Goal: Task Accomplishment & Management: Manage account settings

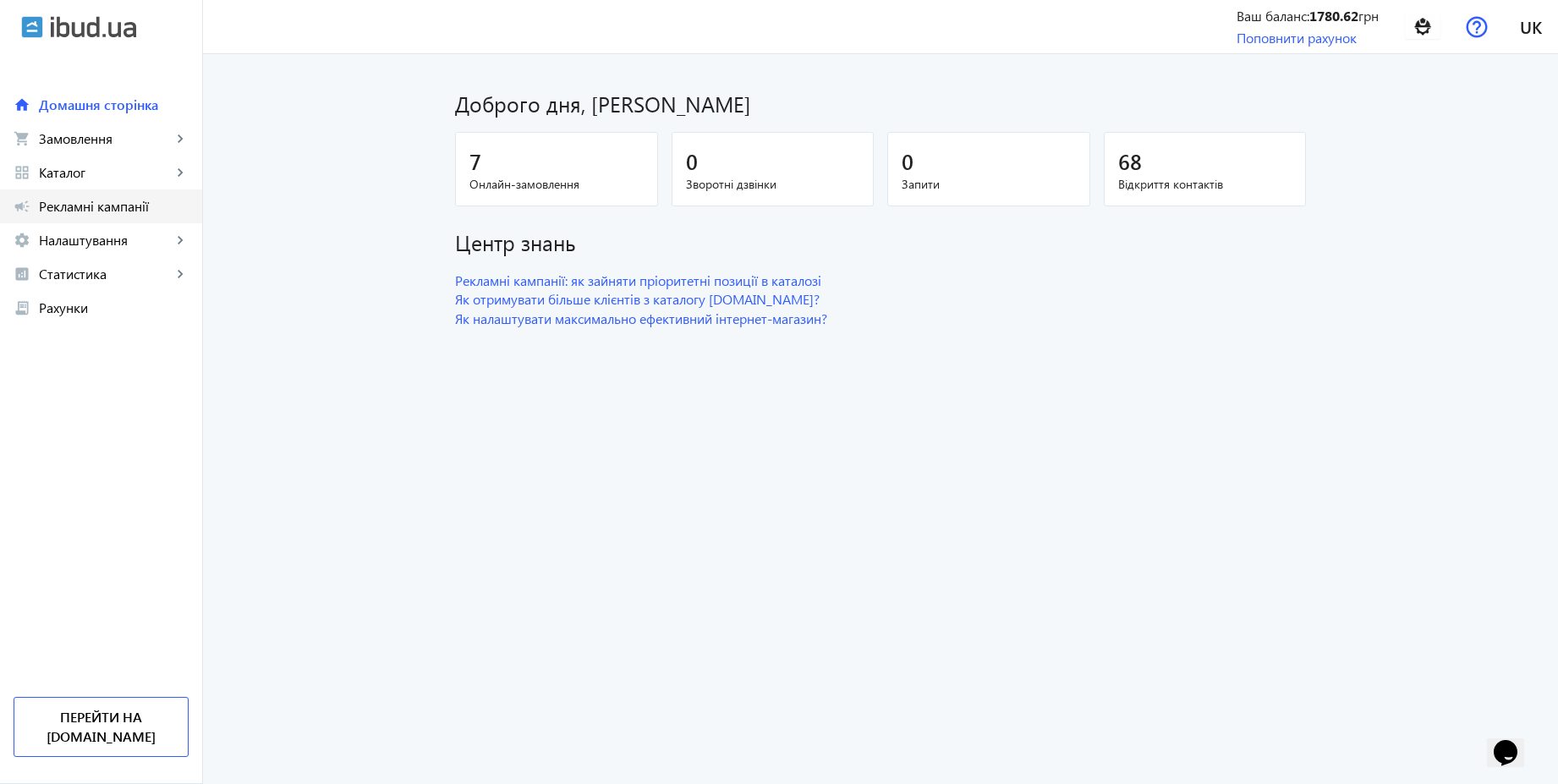
click at [96, 210] on span "Рекламні кампанії" at bounding box center [114, 206] width 150 height 17
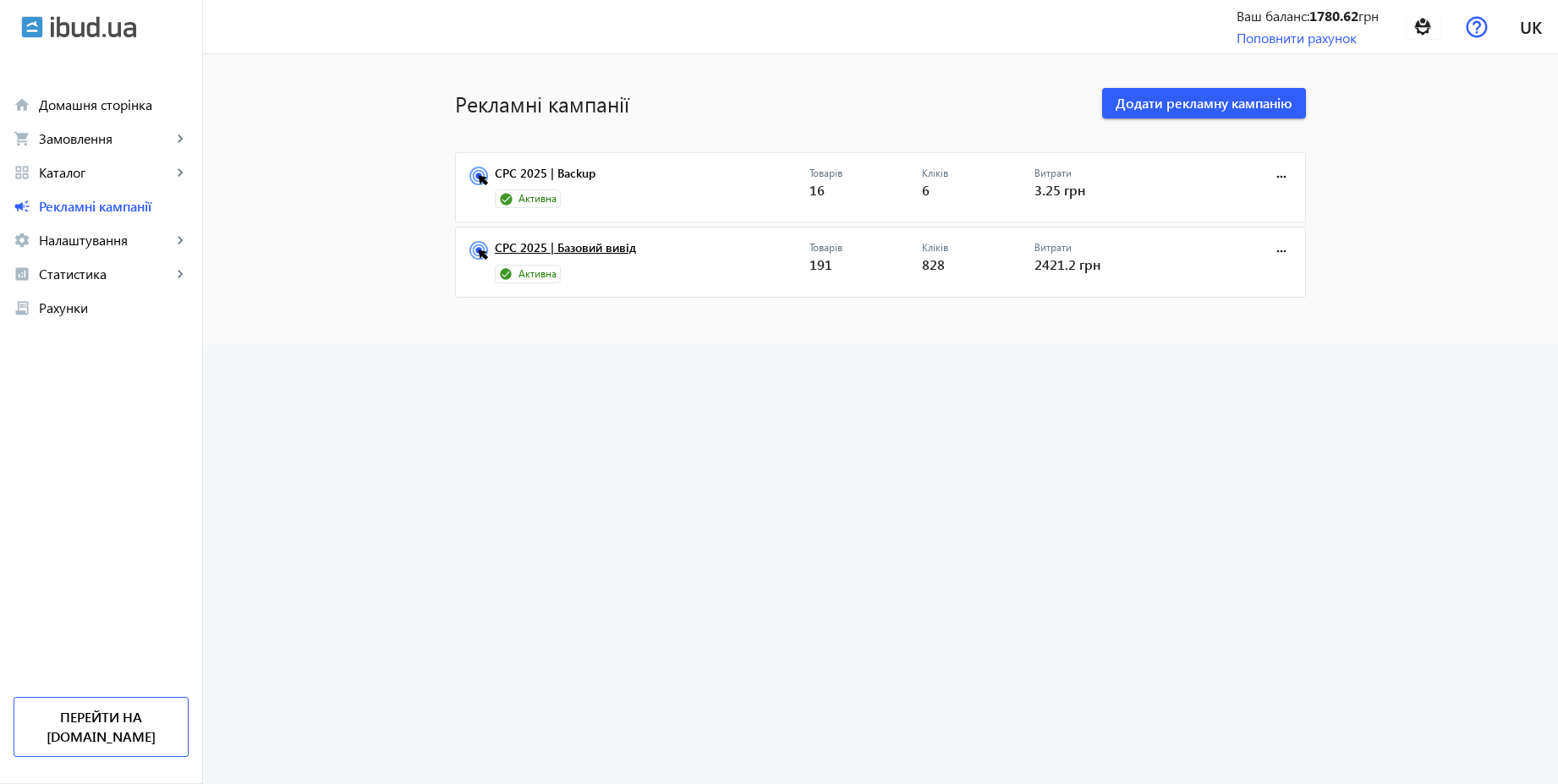
click at [582, 244] on link "CPC 2025 | Базовий вивід" at bounding box center [652, 253] width 315 height 23
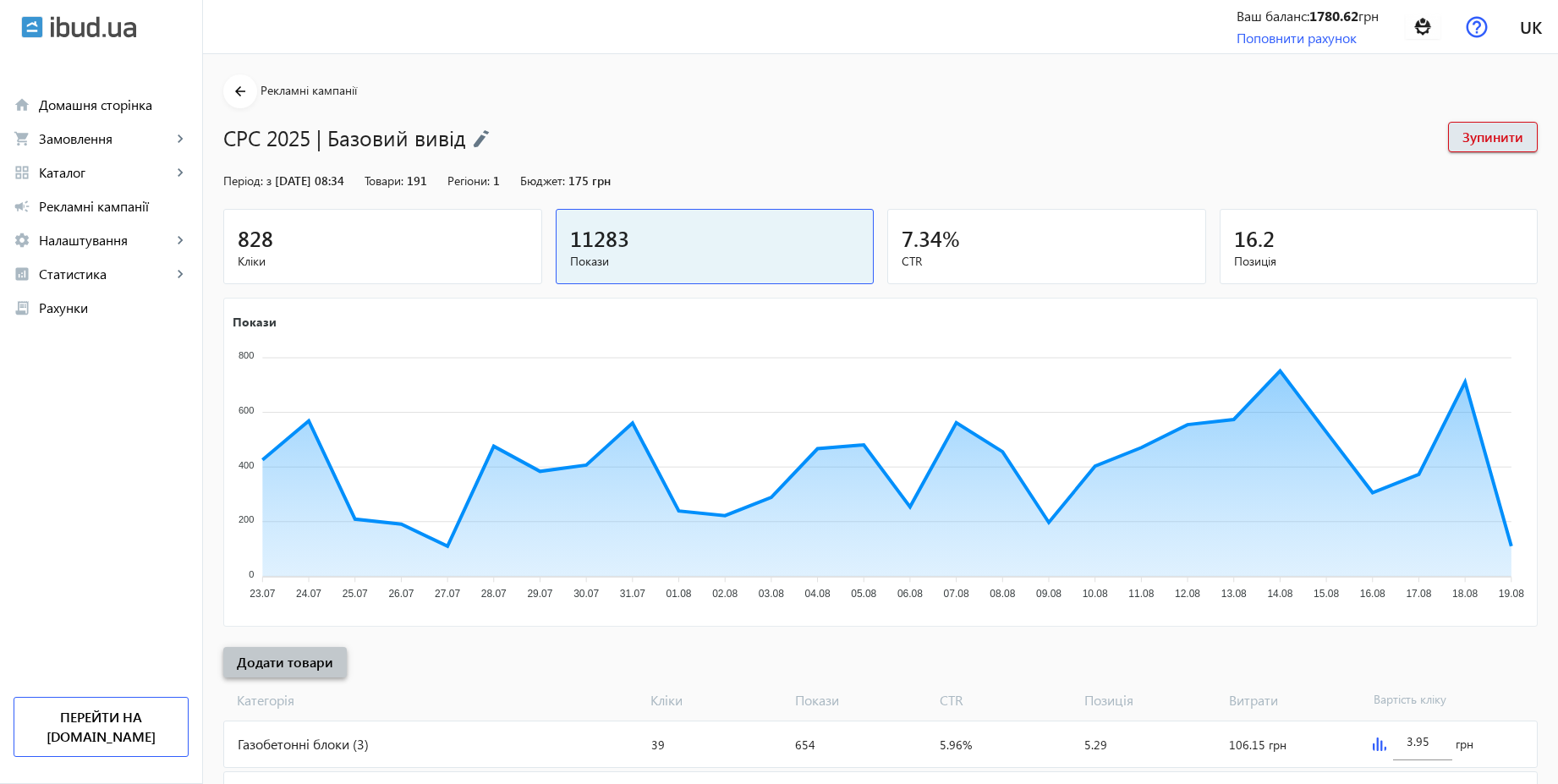
click at [302, 661] on span "Додати товари" at bounding box center [285, 662] width 96 height 18
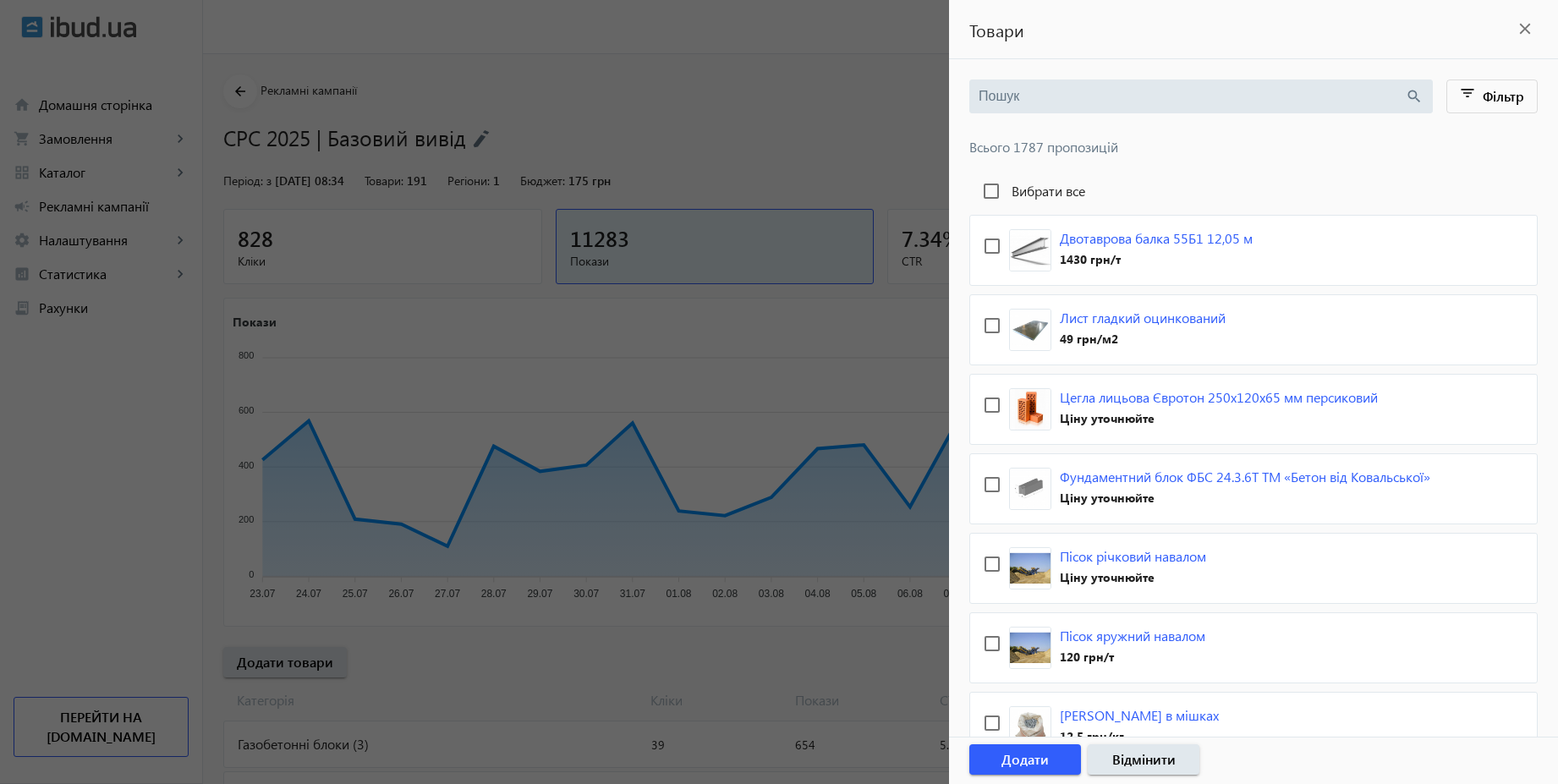
click at [1146, 109] on div "search" at bounding box center [1200, 96] width 464 height 34
click at [1123, 106] on div "search" at bounding box center [1200, 96] width 464 height 34
click at [1077, 102] on input "search" at bounding box center [1192, 96] width 427 height 18
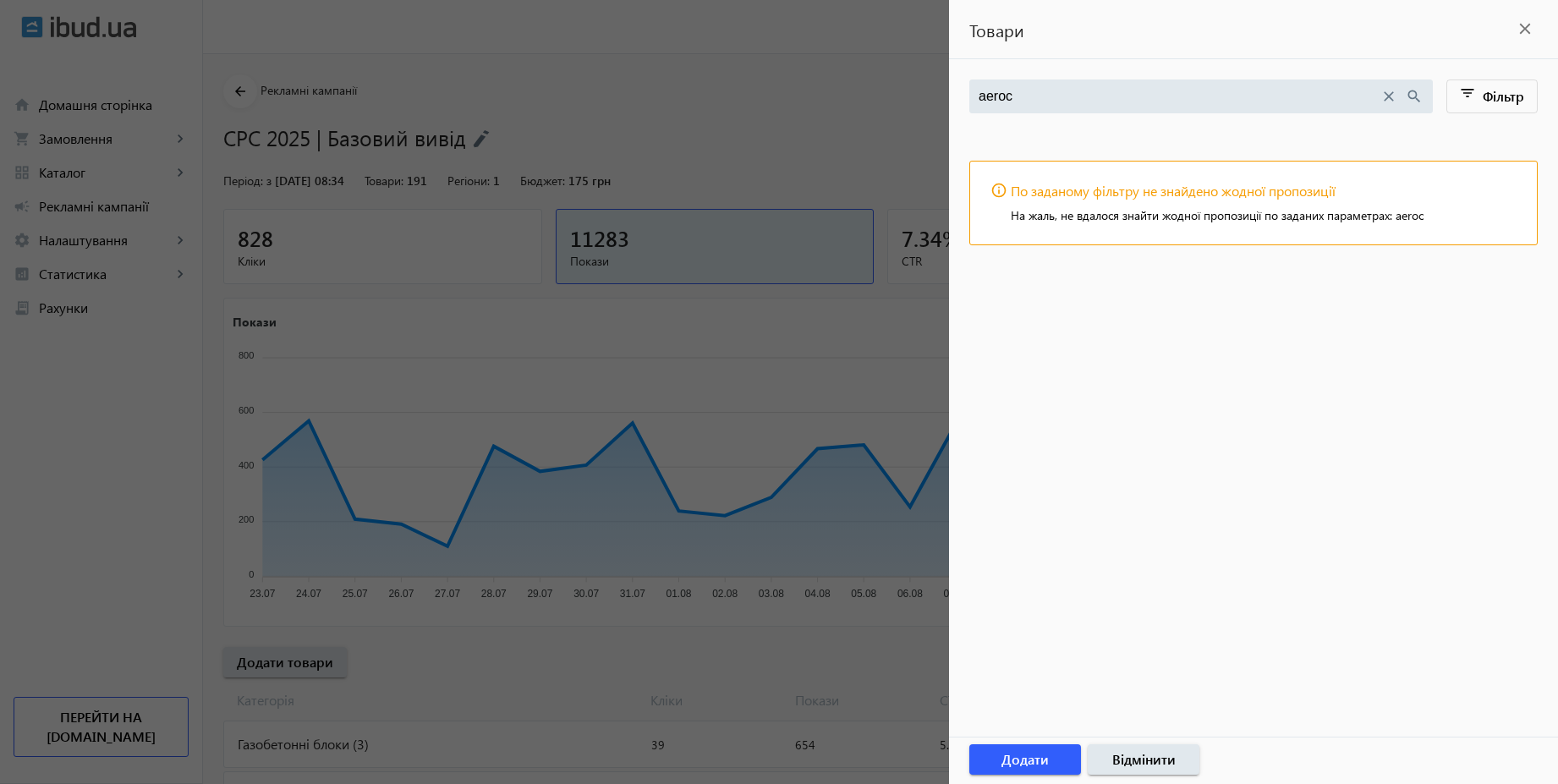
type input "aeroc"
click at [815, 62] on div at bounding box center [779, 392] width 1558 height 784
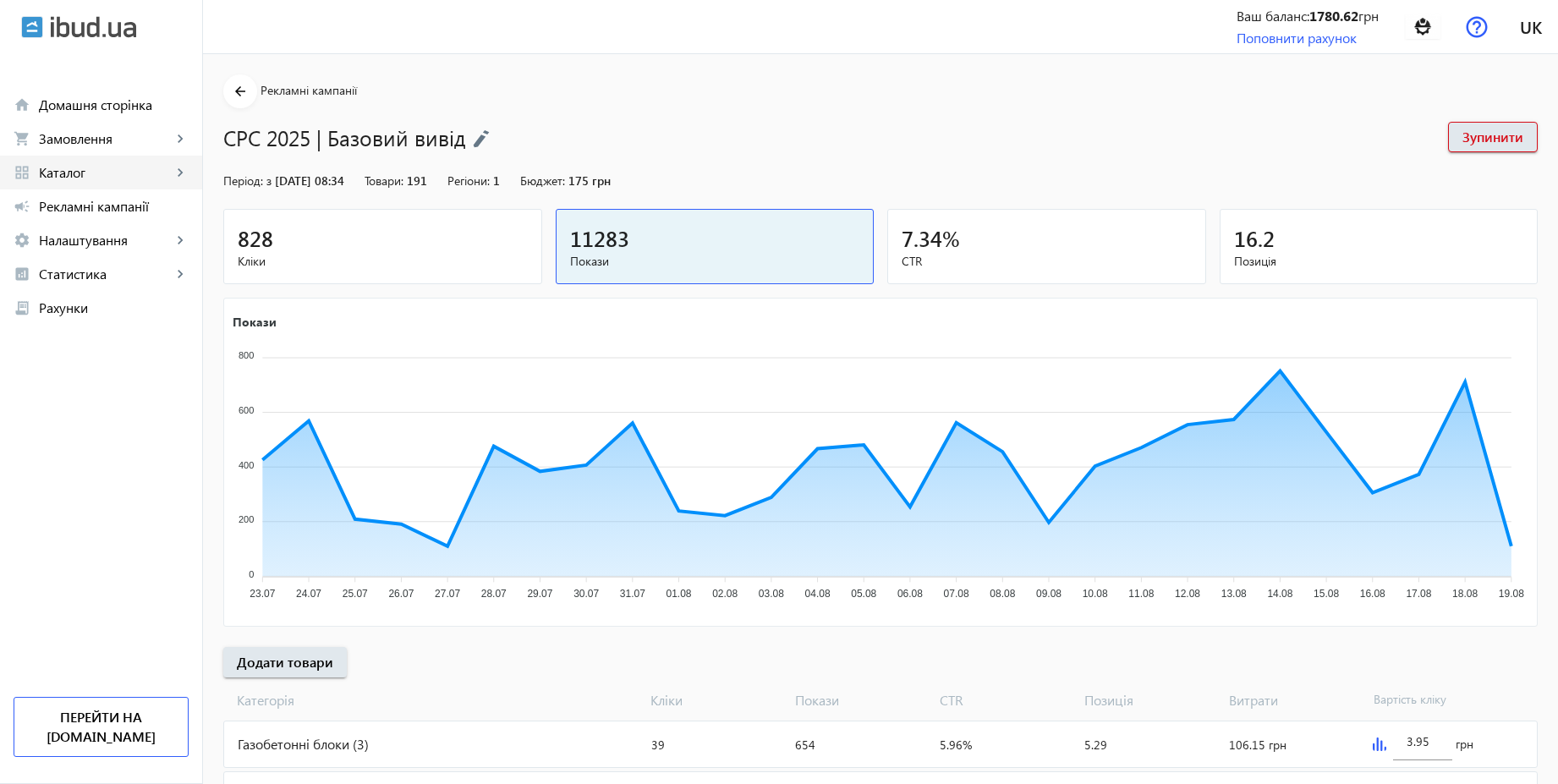
click at [92, 162] on link "grid_view Каталог keyboard_arrow_right" at bounding box center [101, 172] width 202 height 34
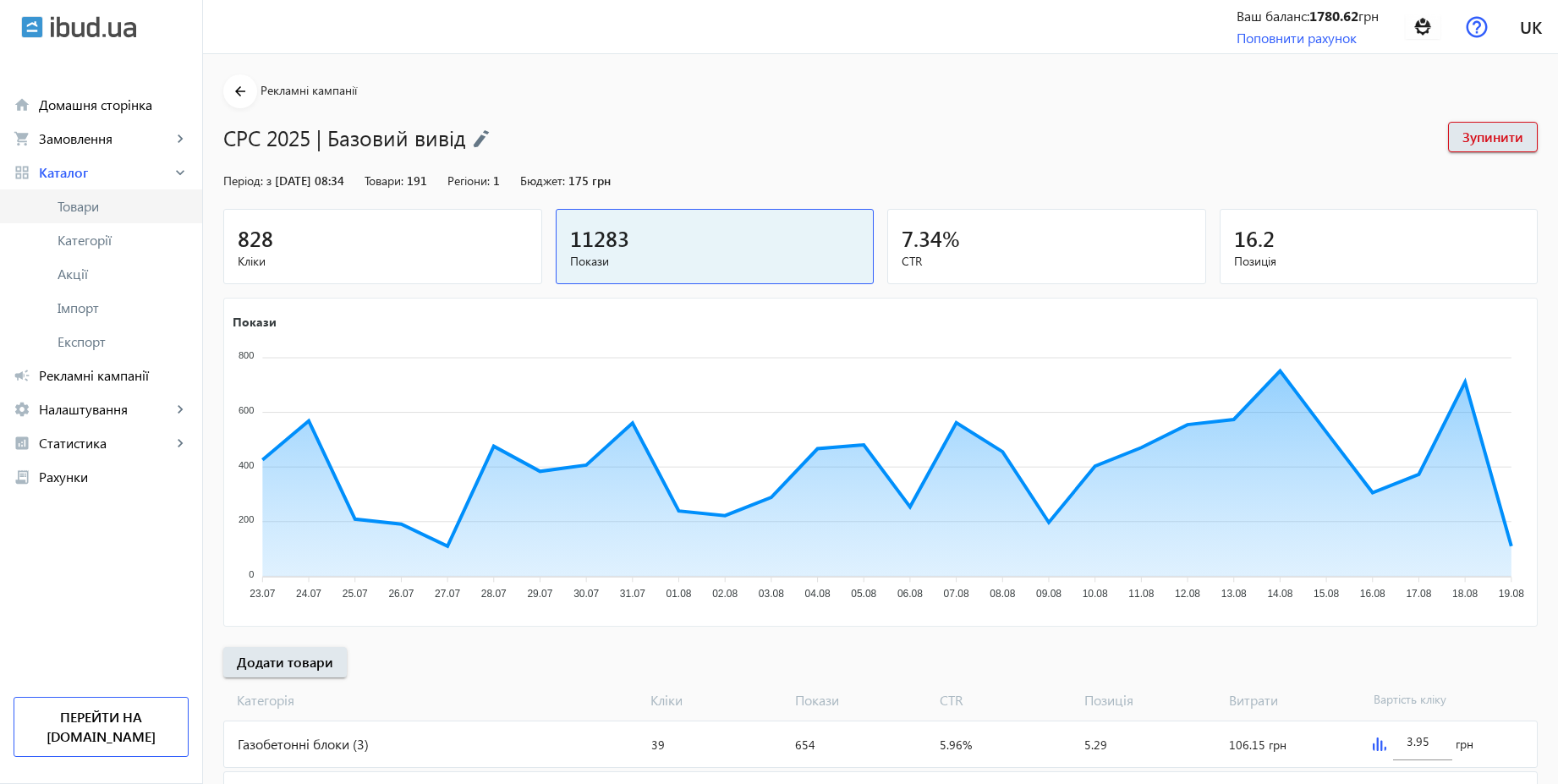
click at [95, 205] on span "Товари" at bounding box center [122, 206] width 131 height 17
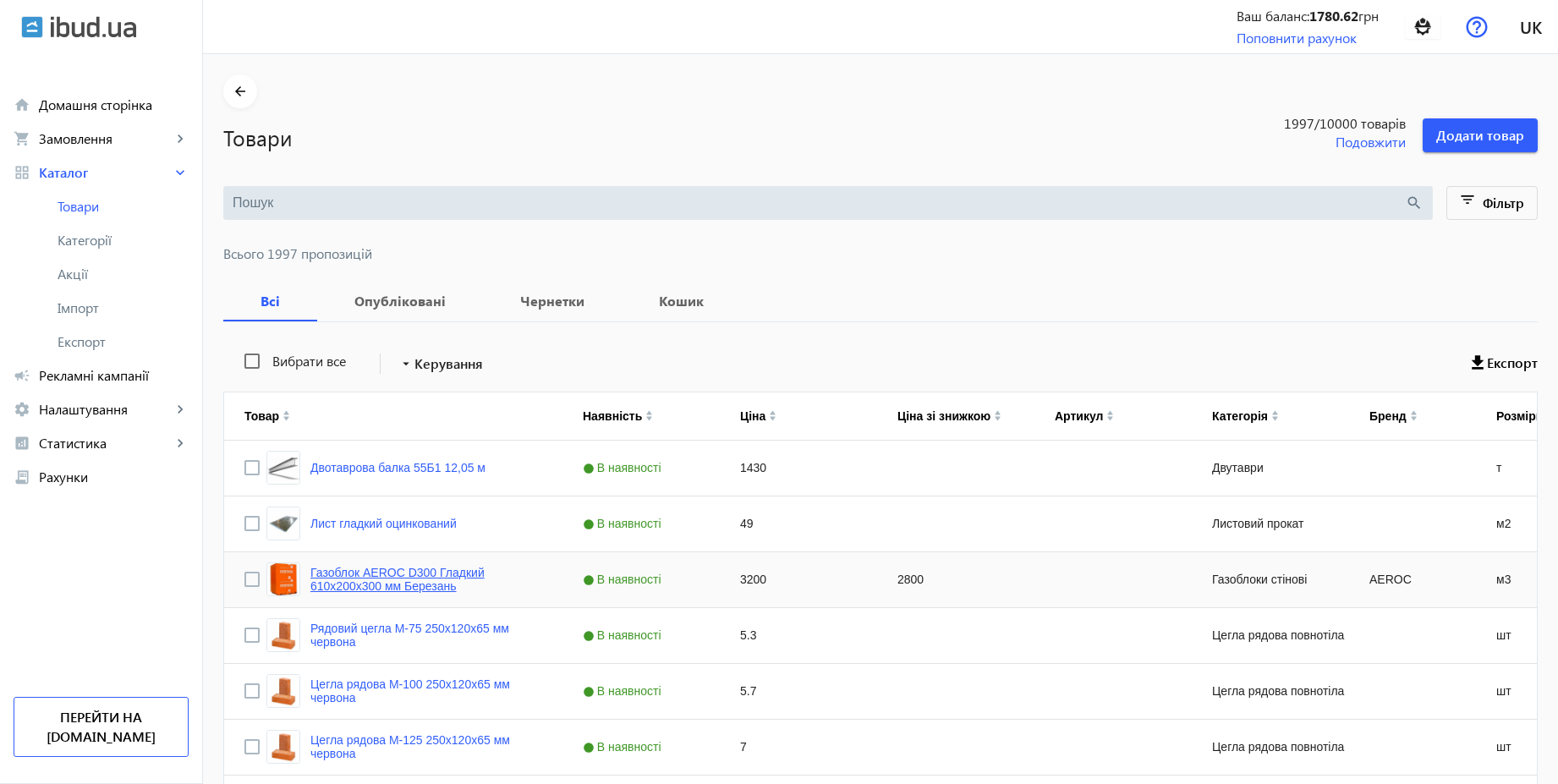
click at [420, 572] on link "Газоблок AEROC D300 Гладкий 610х200х300 мм Березань" at bounding box center [426, 579] width 231 height 27
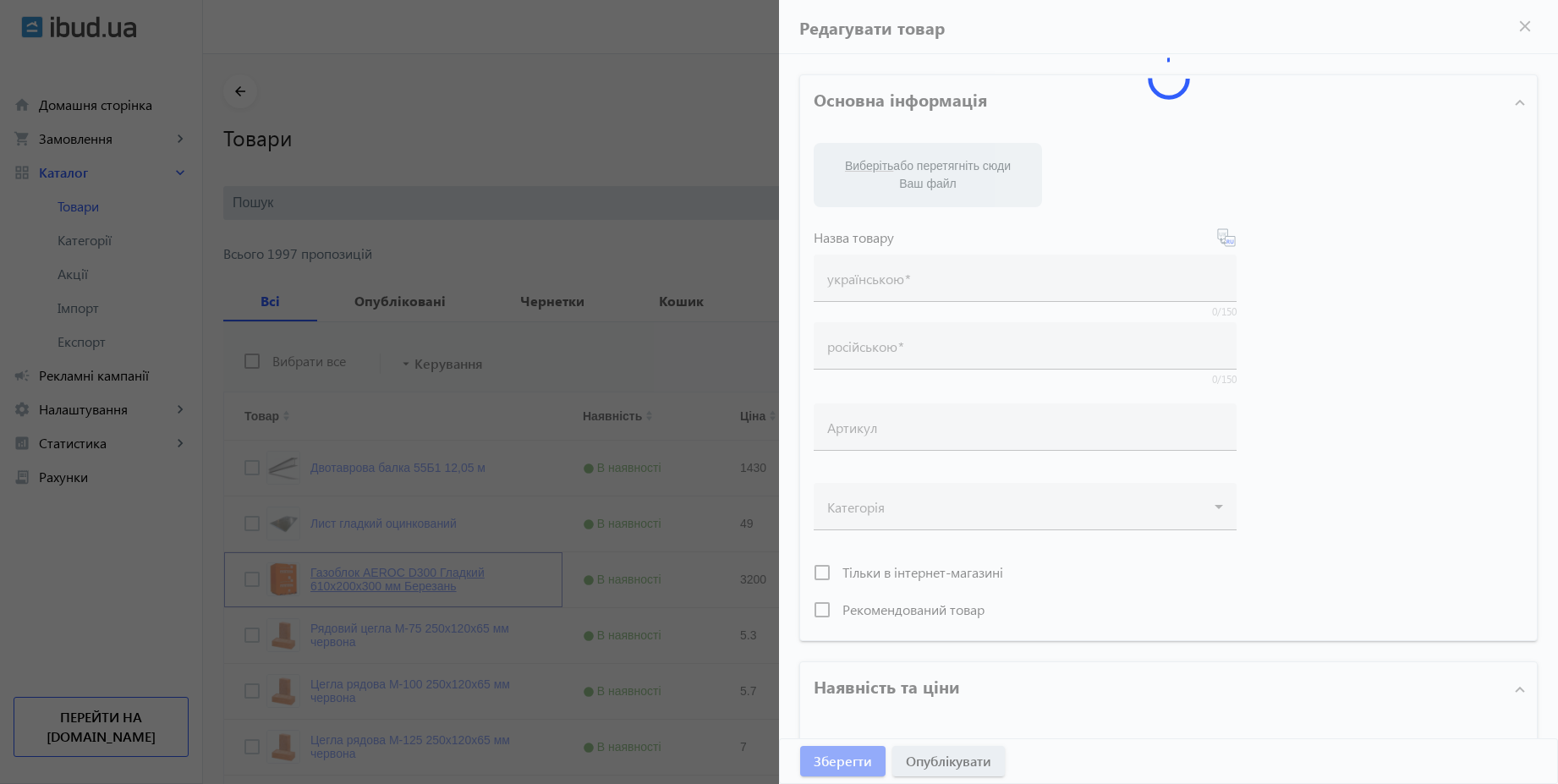
type input "Газоблок AEROC D300 Гладкий 610х200х300 мм Березань"
type input "3200"
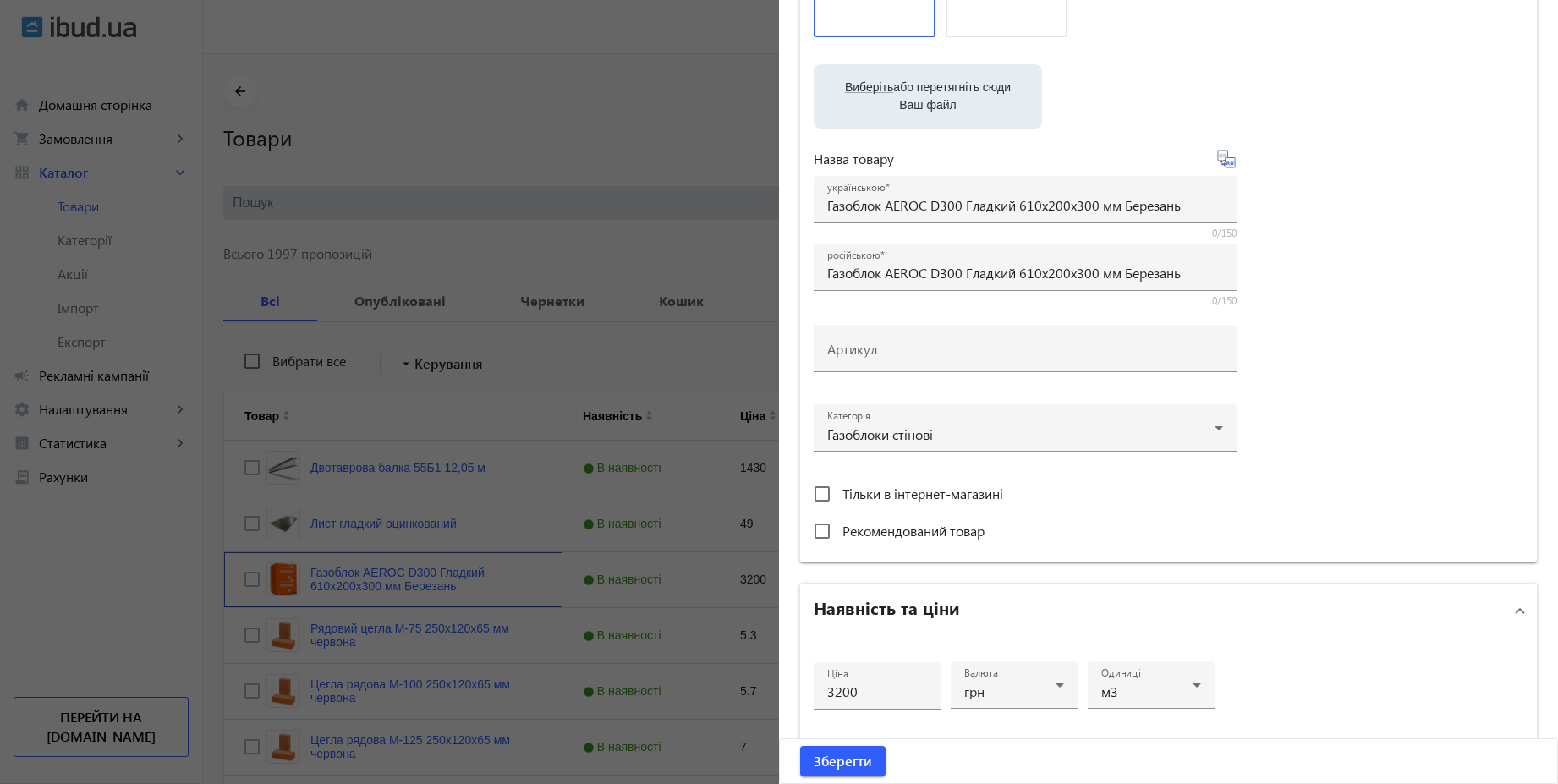
scroll to position [304, 0]
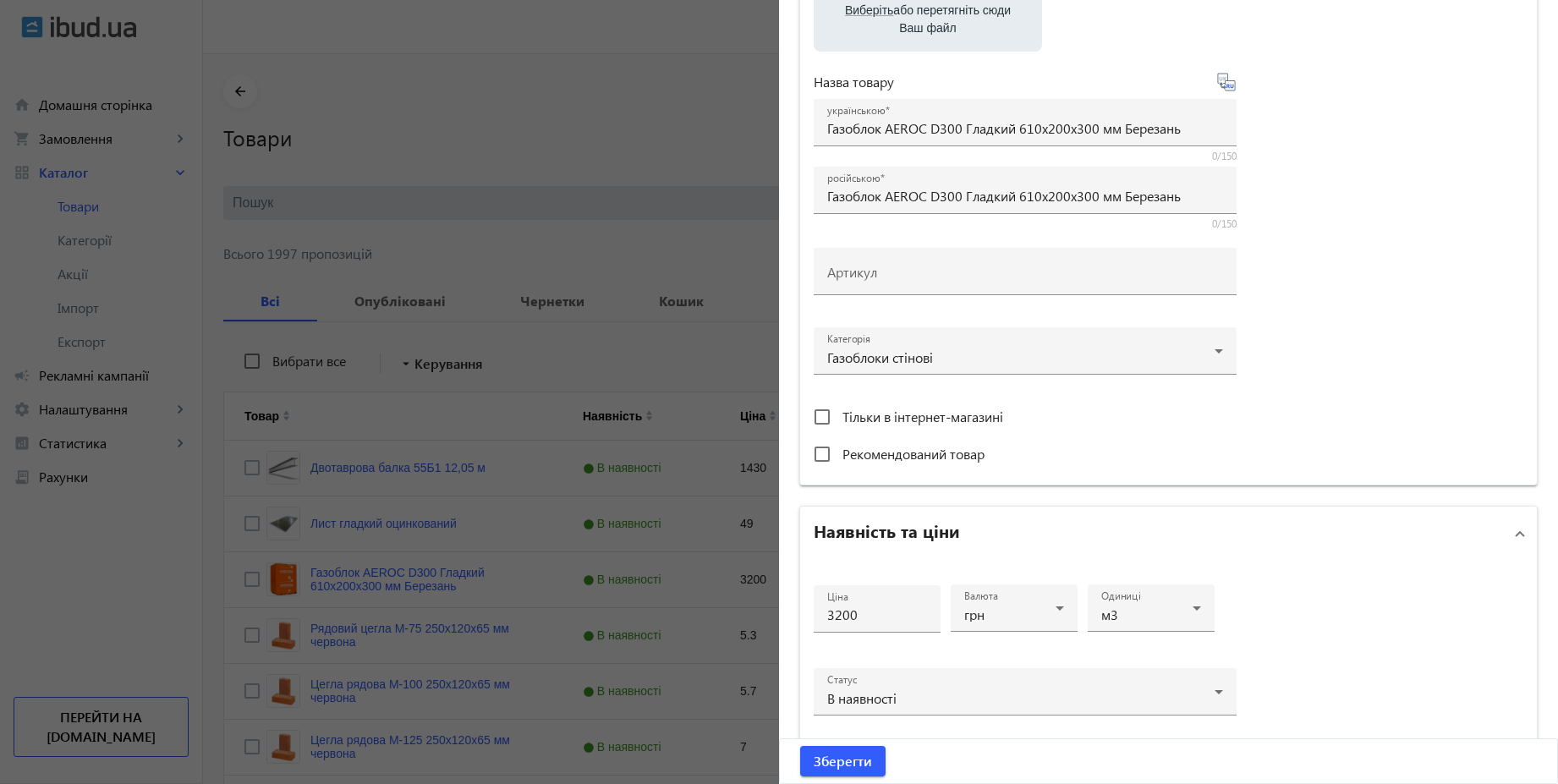
click at [488, 242] on div at bounding box center [779, 392] width 1558 height 784
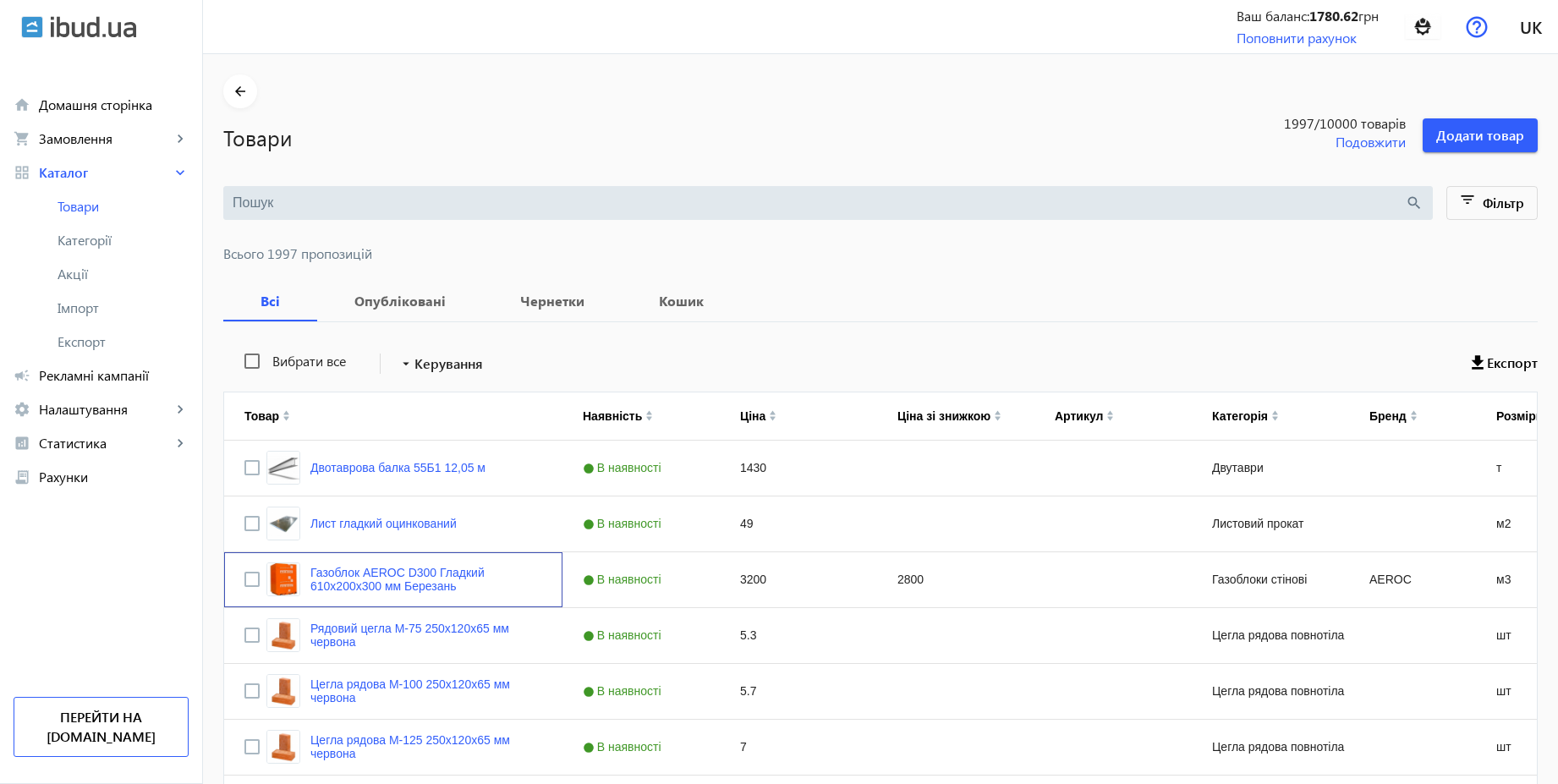
scroll to position [0, 0]
click at [244, 577] on input "Press Space to toggle row selection (unchecked)" at bounding box center [252, 579] width 16 height 16
checkbox input "true"
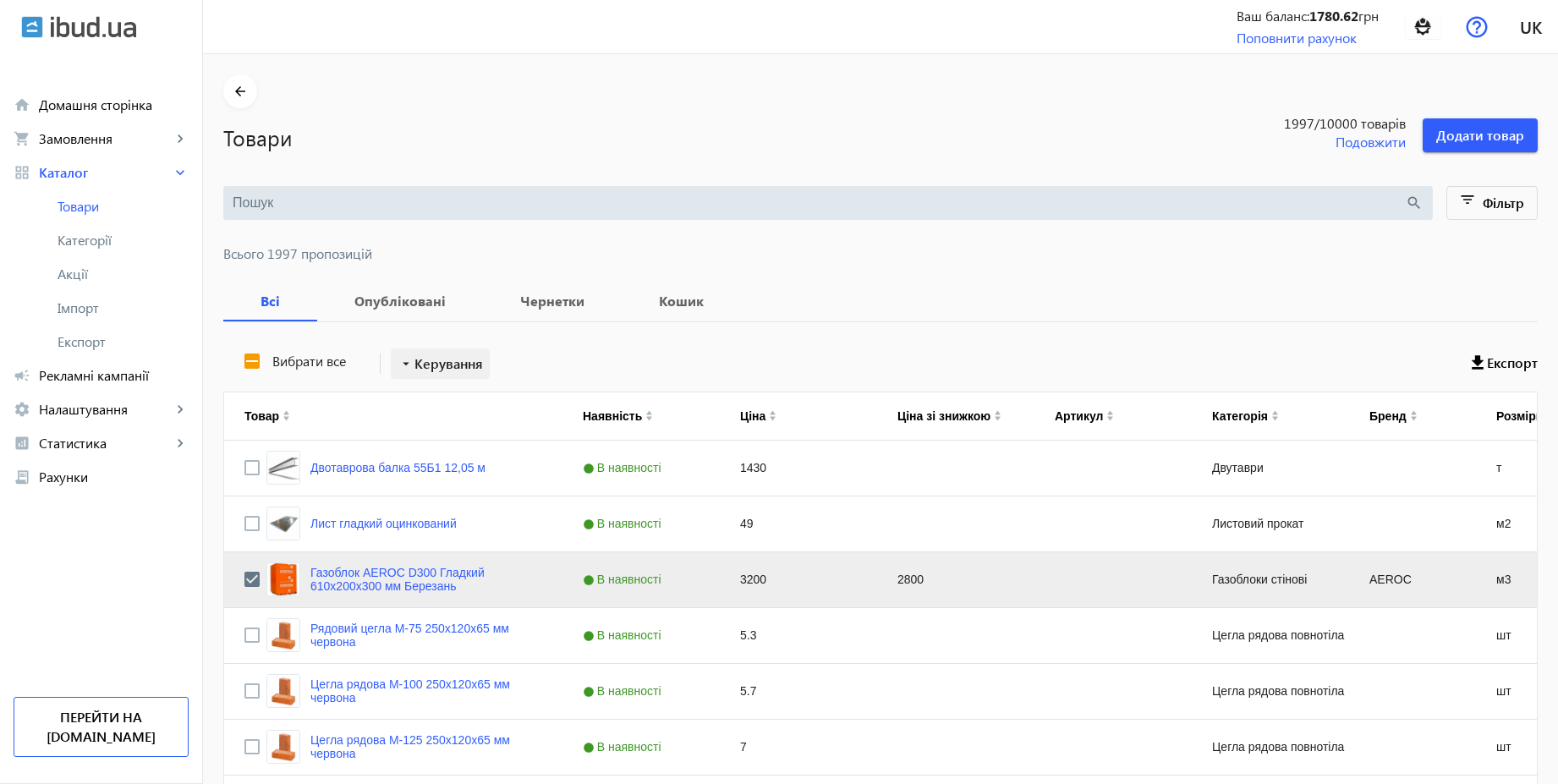
click at [431, 366] on span "Керування" at bounding box center [448, 363] width 68 height 20
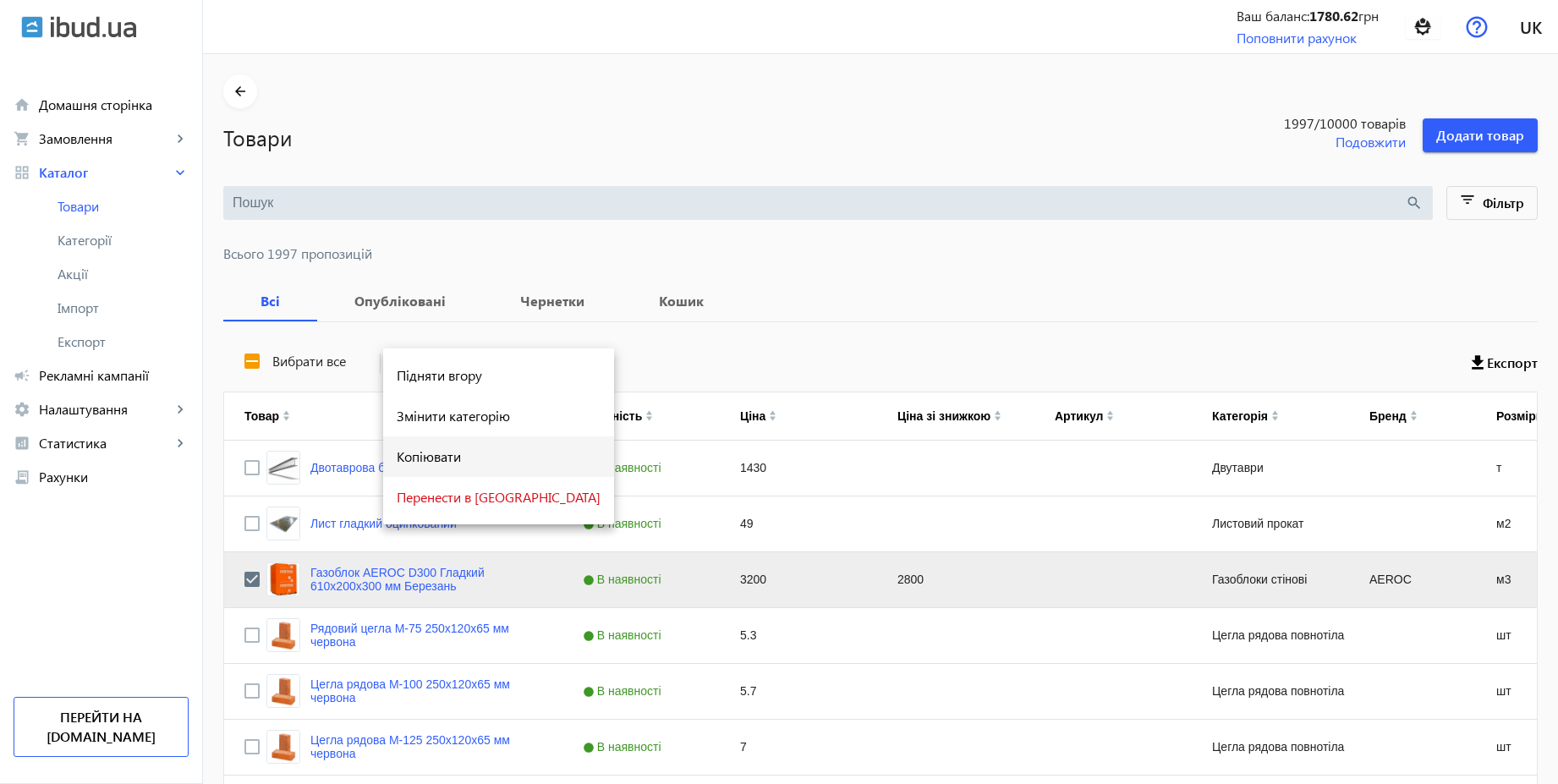
click at [436, 460] on span "Копіювати" at bounding box center [499, 457] width 204 height 14
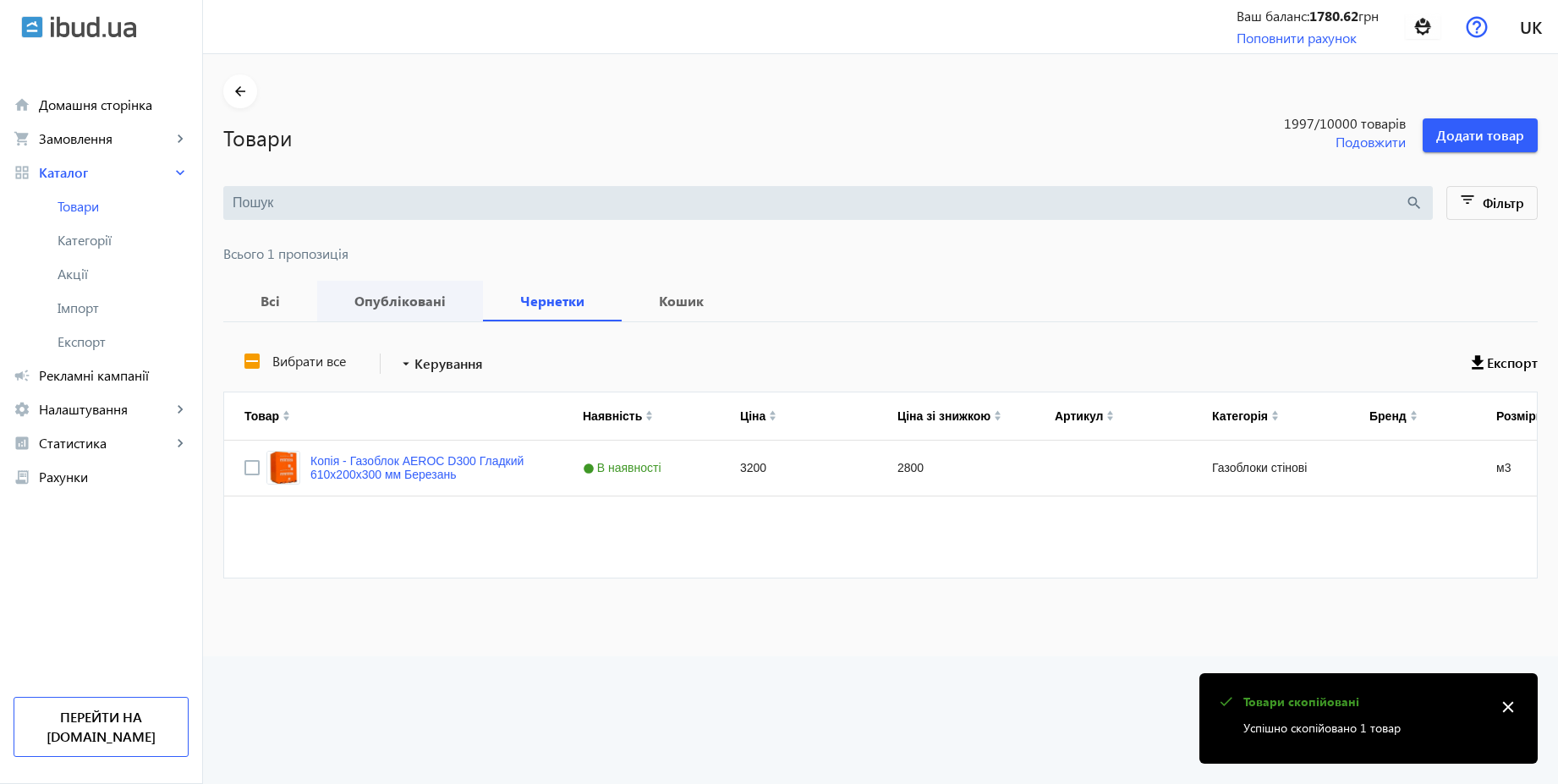
click at [381, 295] on b "Опубліковані" at bounding box center [399, 301] width 125 height 14
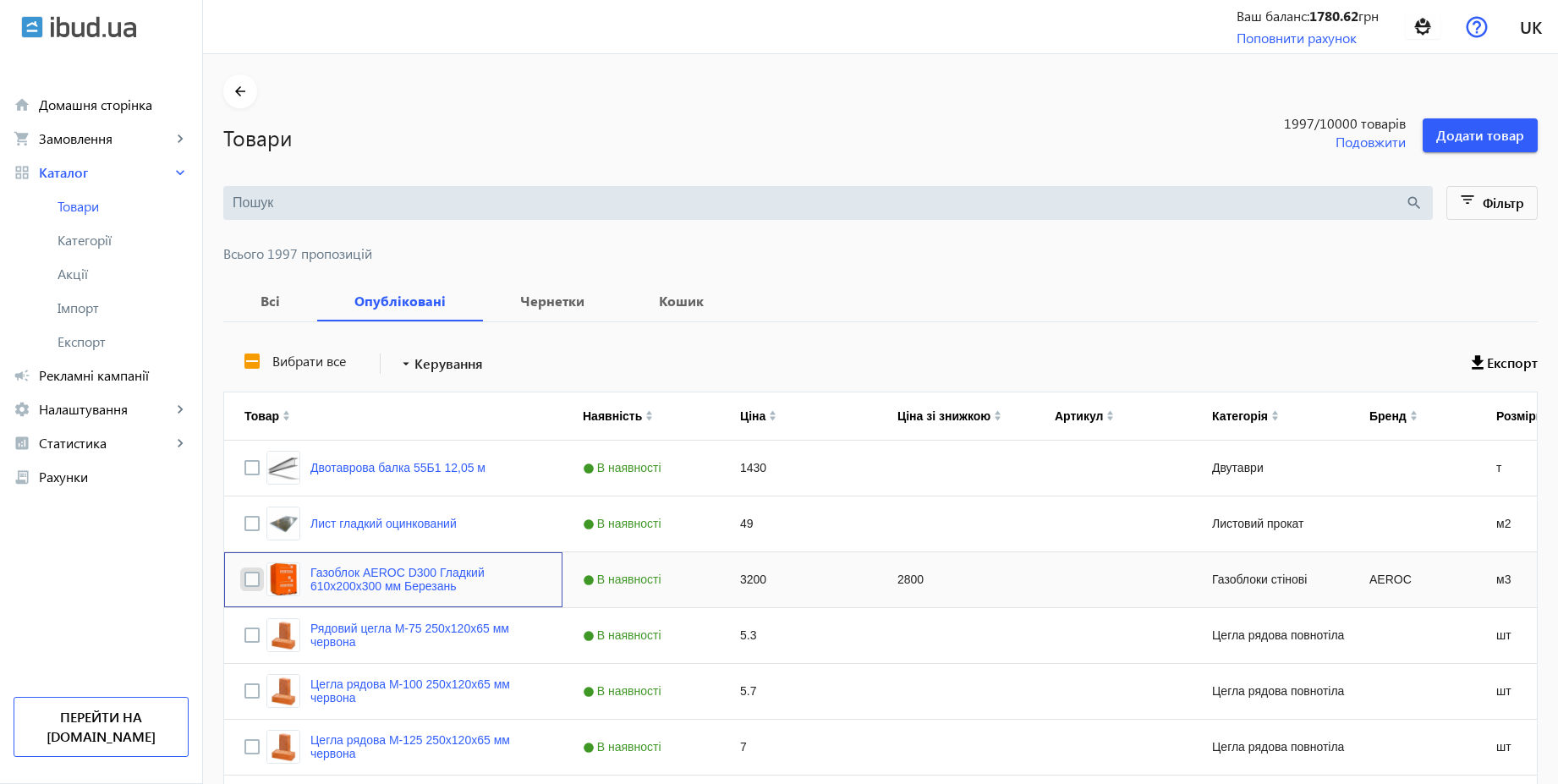
click at [248, 581] on input "Press Space to toggle row selection (unchecked)" at bounding box center [252, 579] width 16 height 16
checkbox input "true"
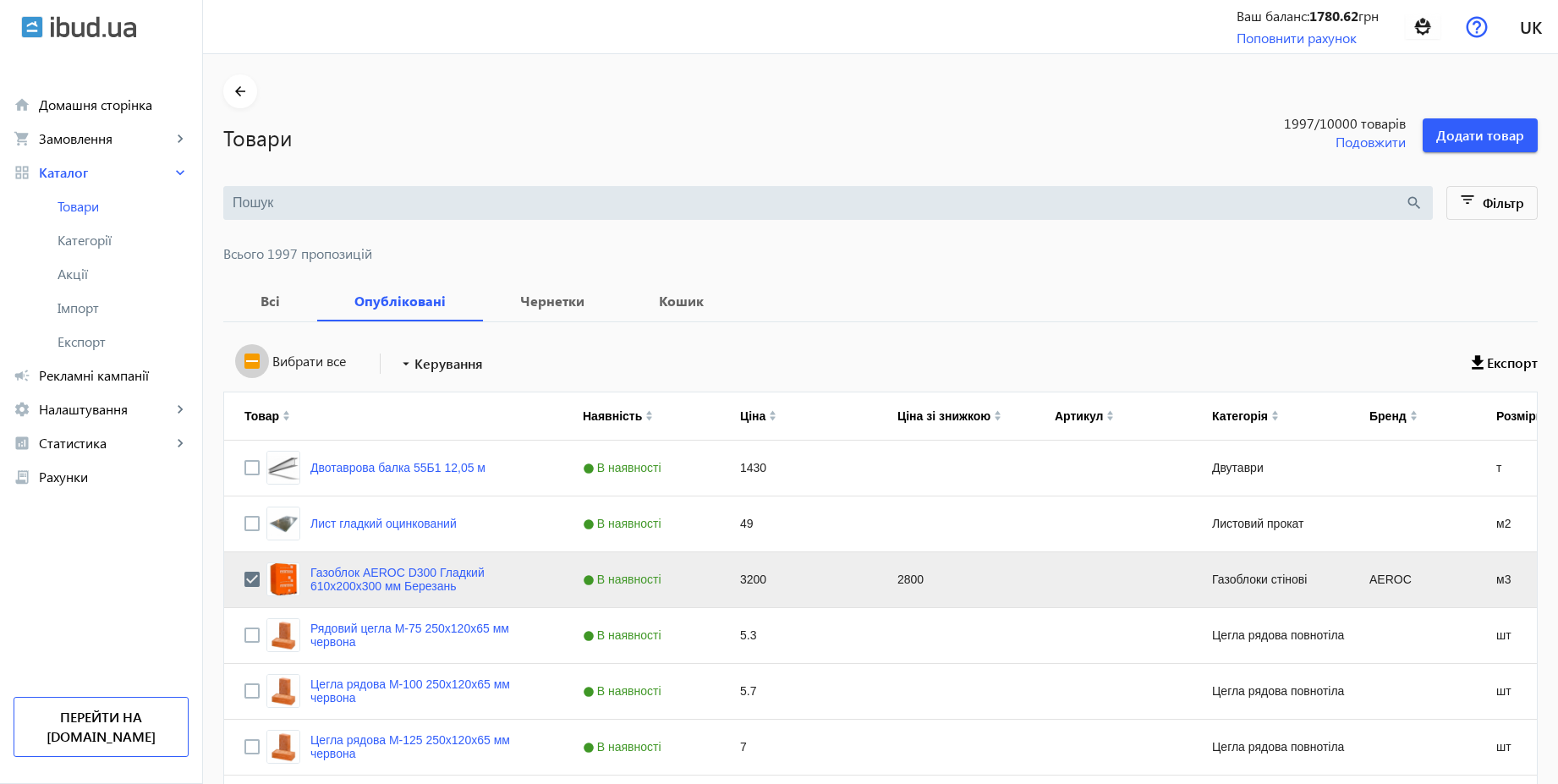
click at [245, 363] on input "Вибрати все" at bounding box center [252, 360] width 34 height 34
checkbox input "true"
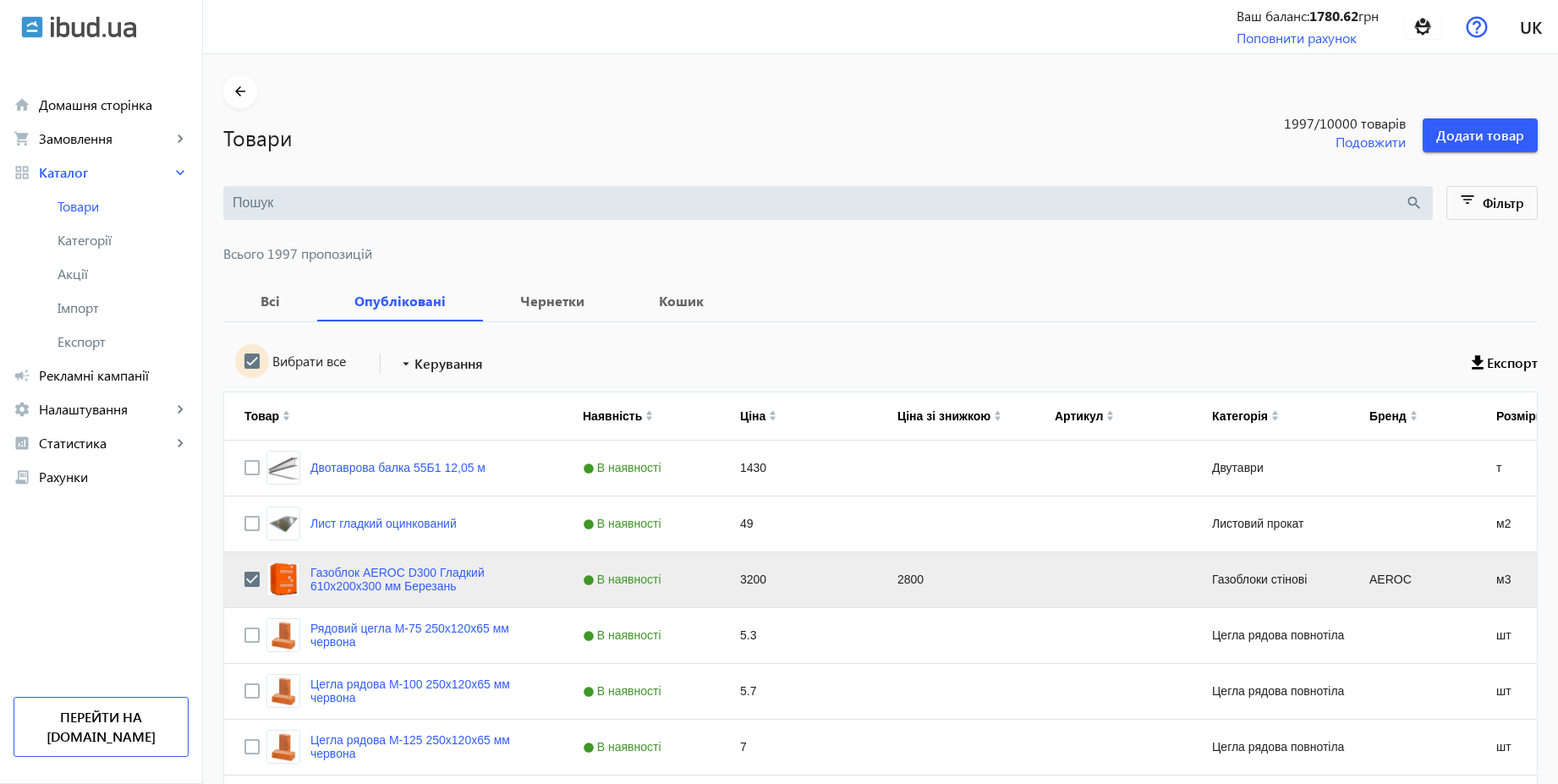
checkbox input "true"
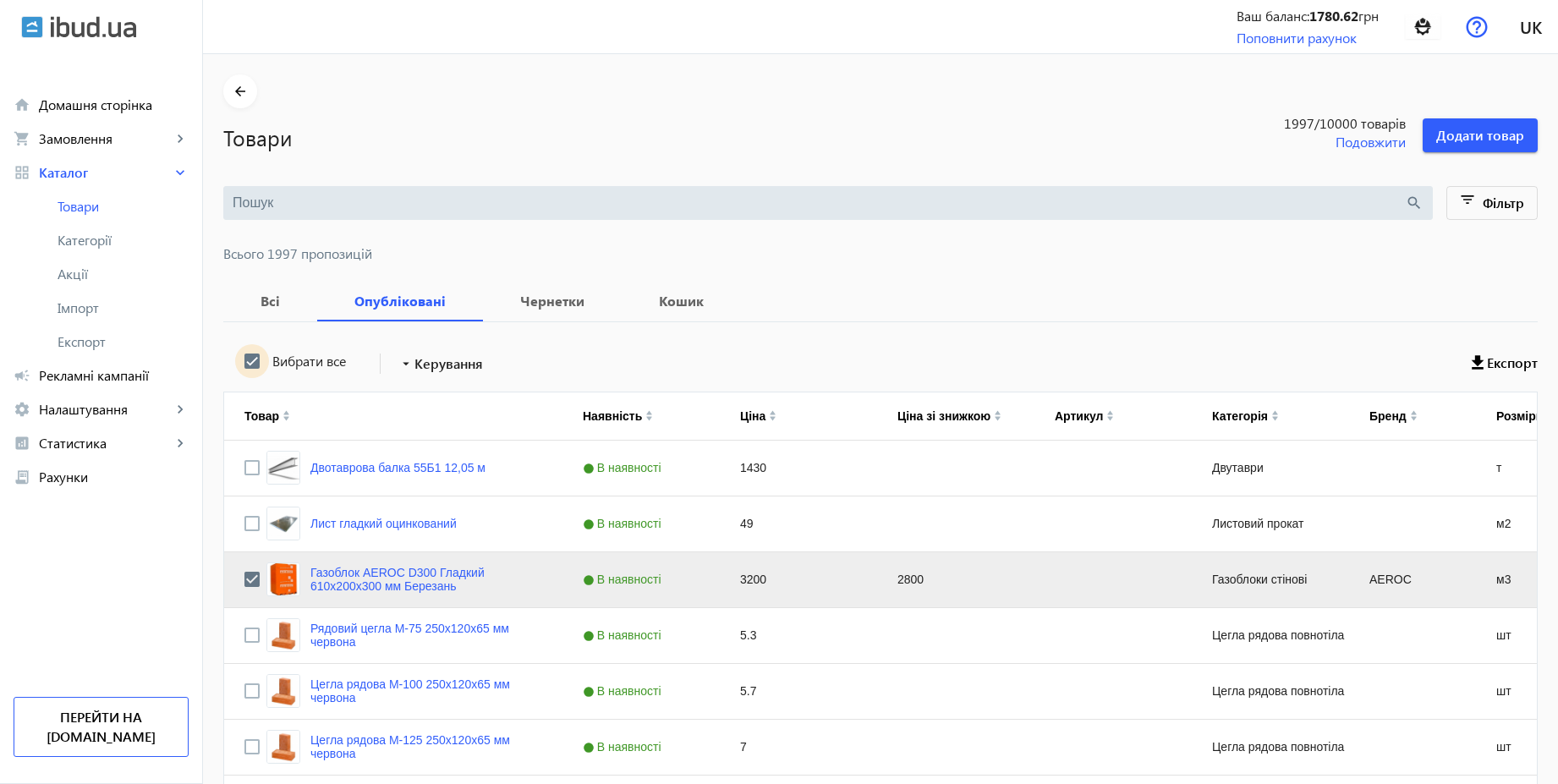
checkbox input "true"
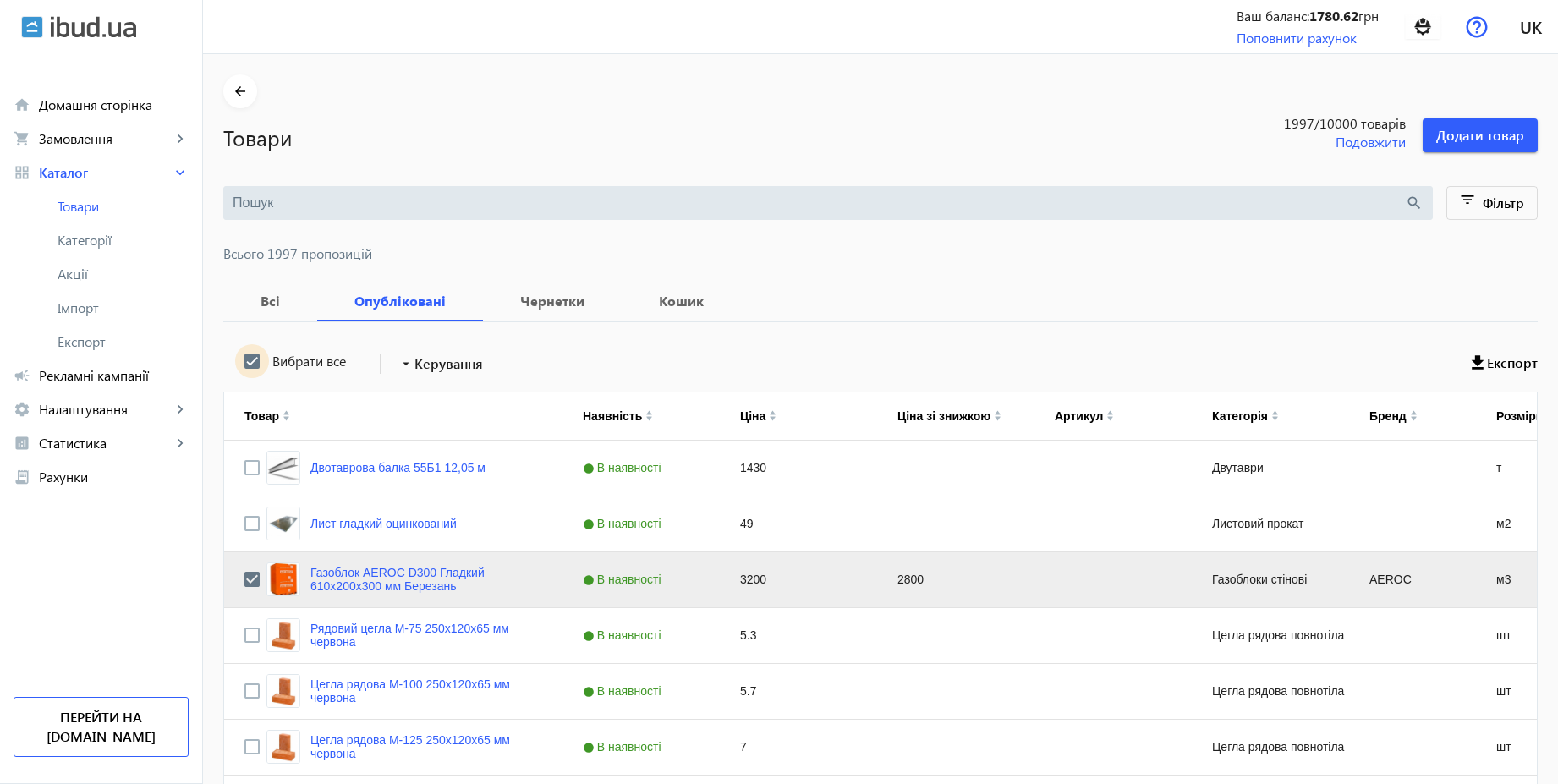
checkbox input "true"
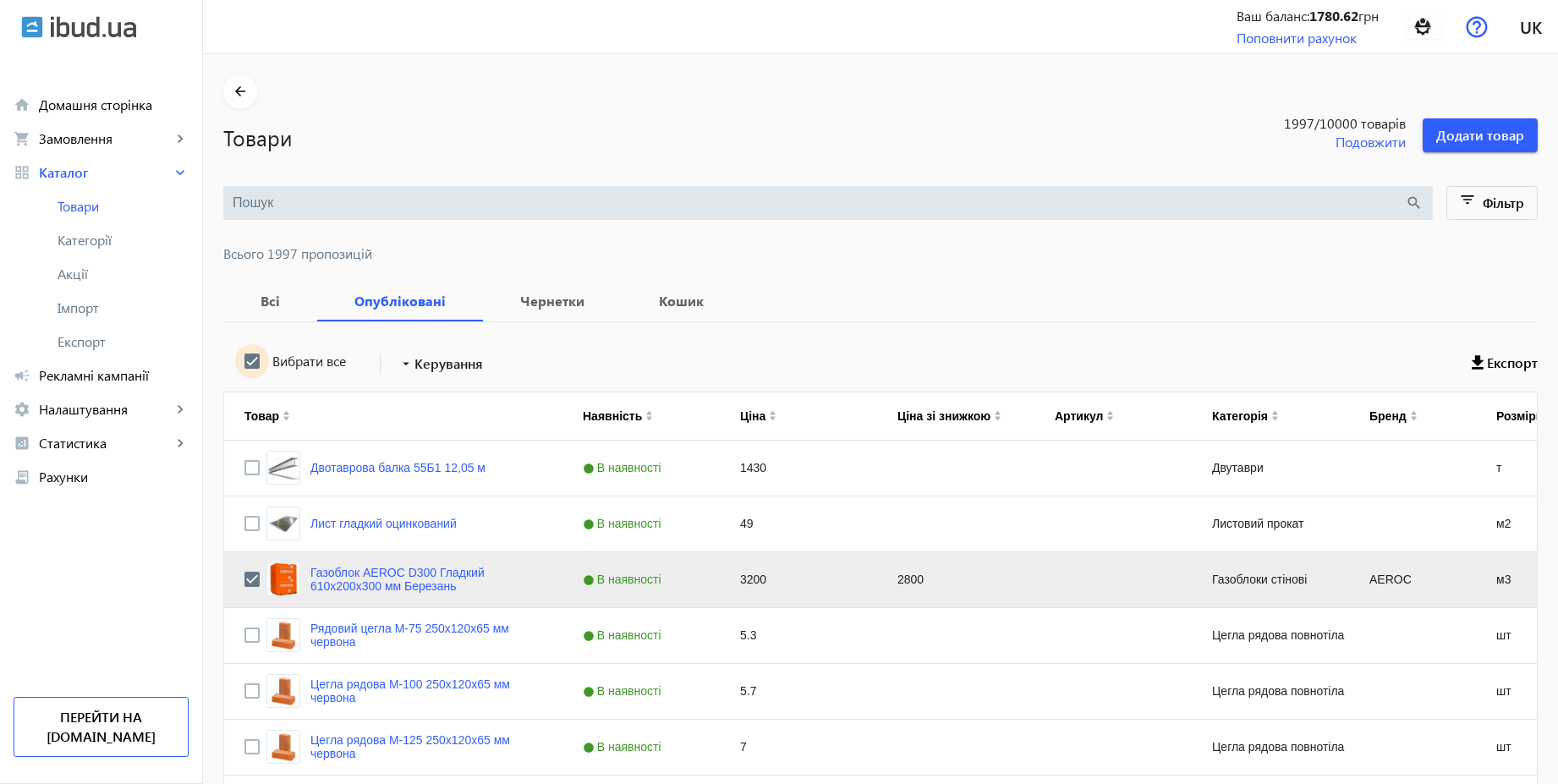
checkbox input "true"
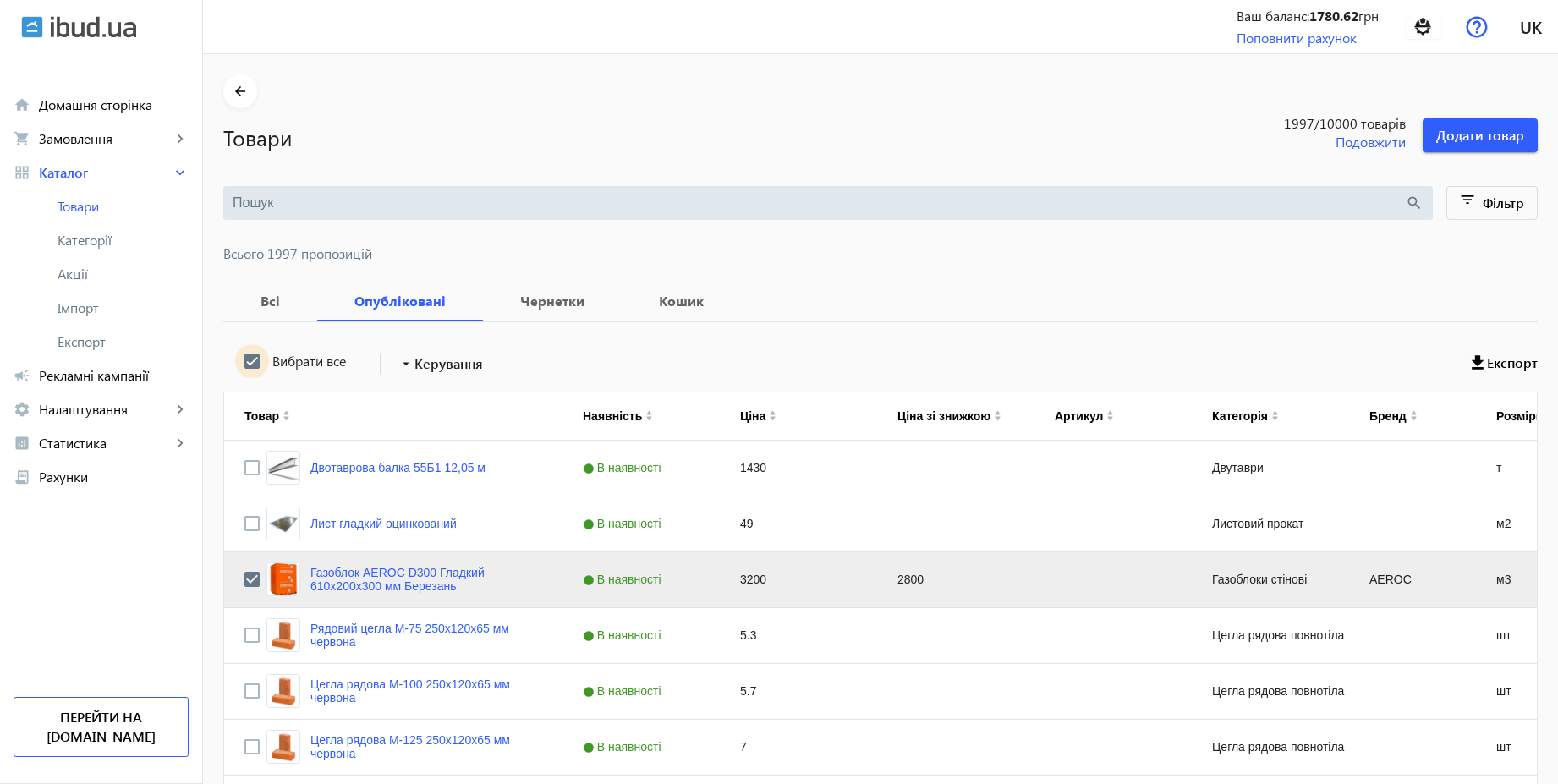
checkbox input "true"
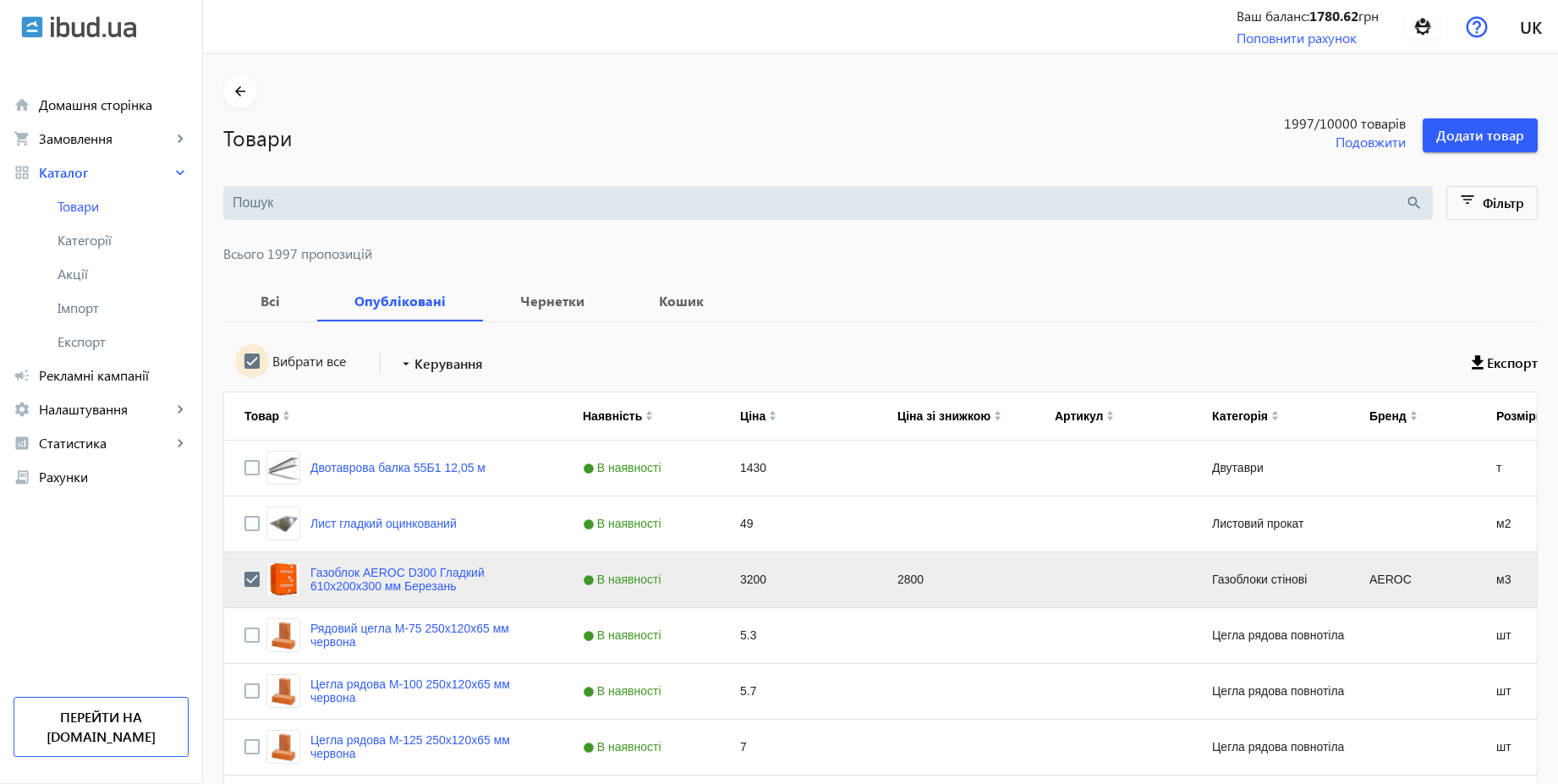
checkbox input "true"
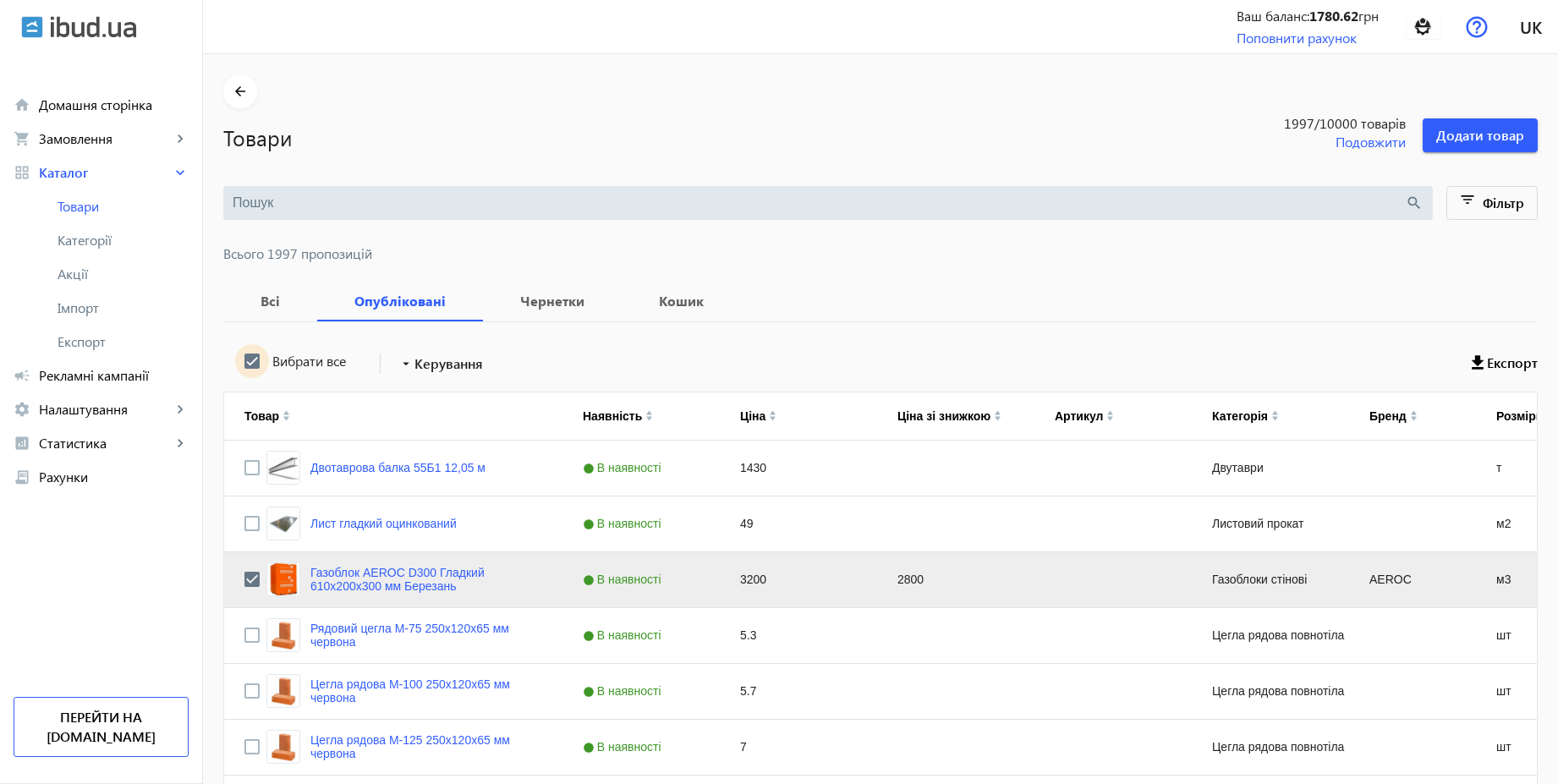
checkbox input "true"
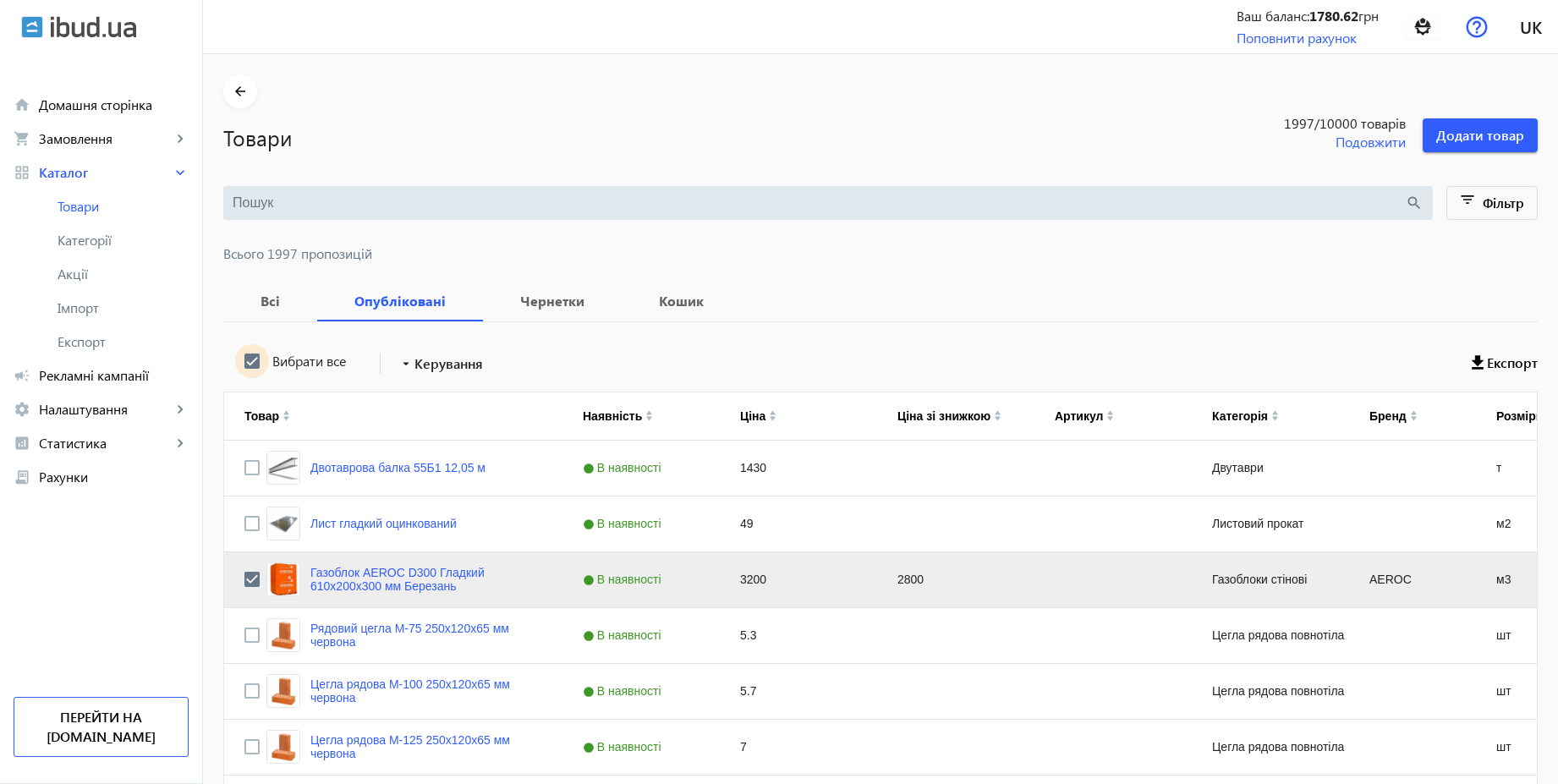
checkbox input "true"
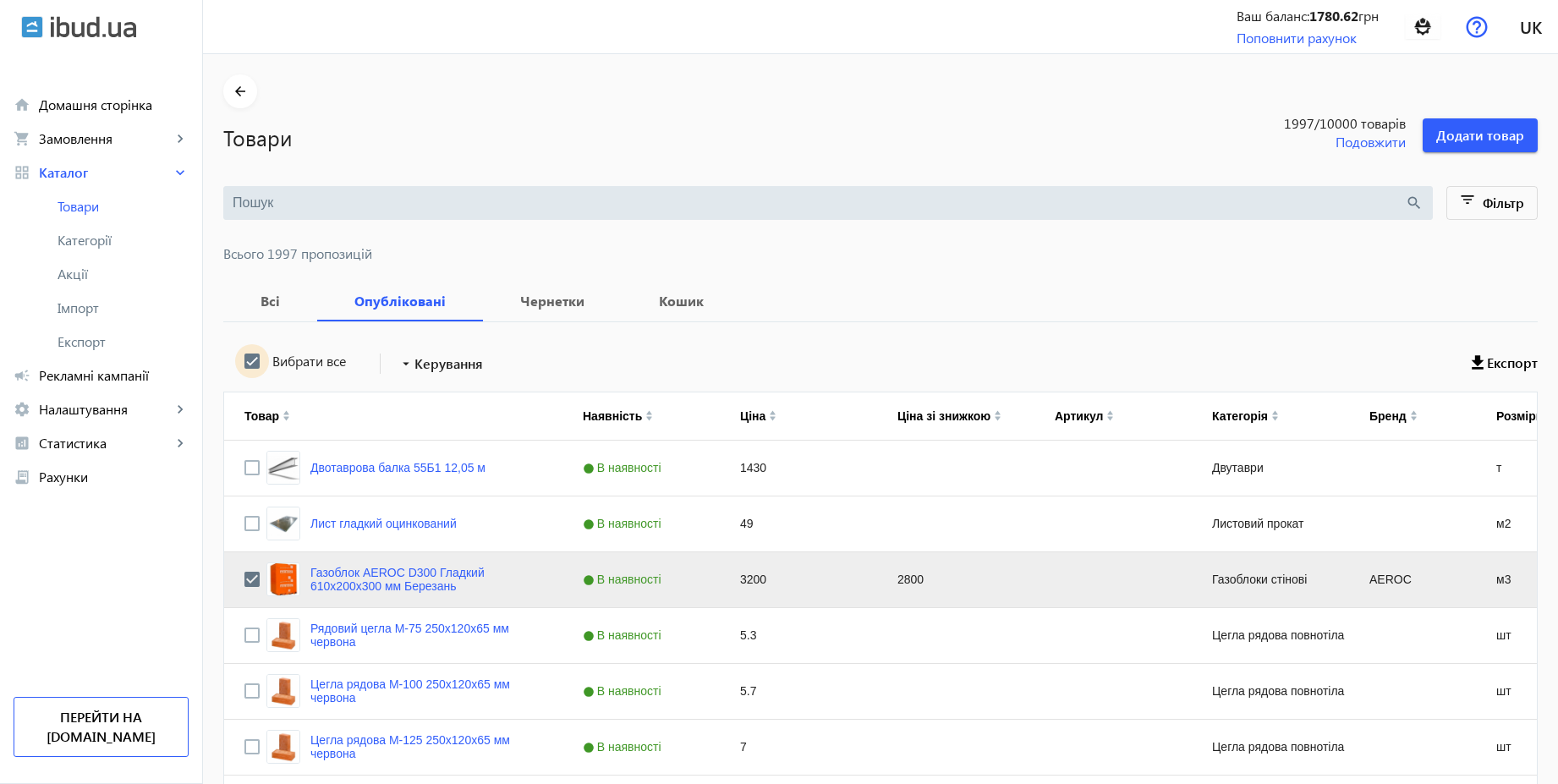
checkbox input "true"
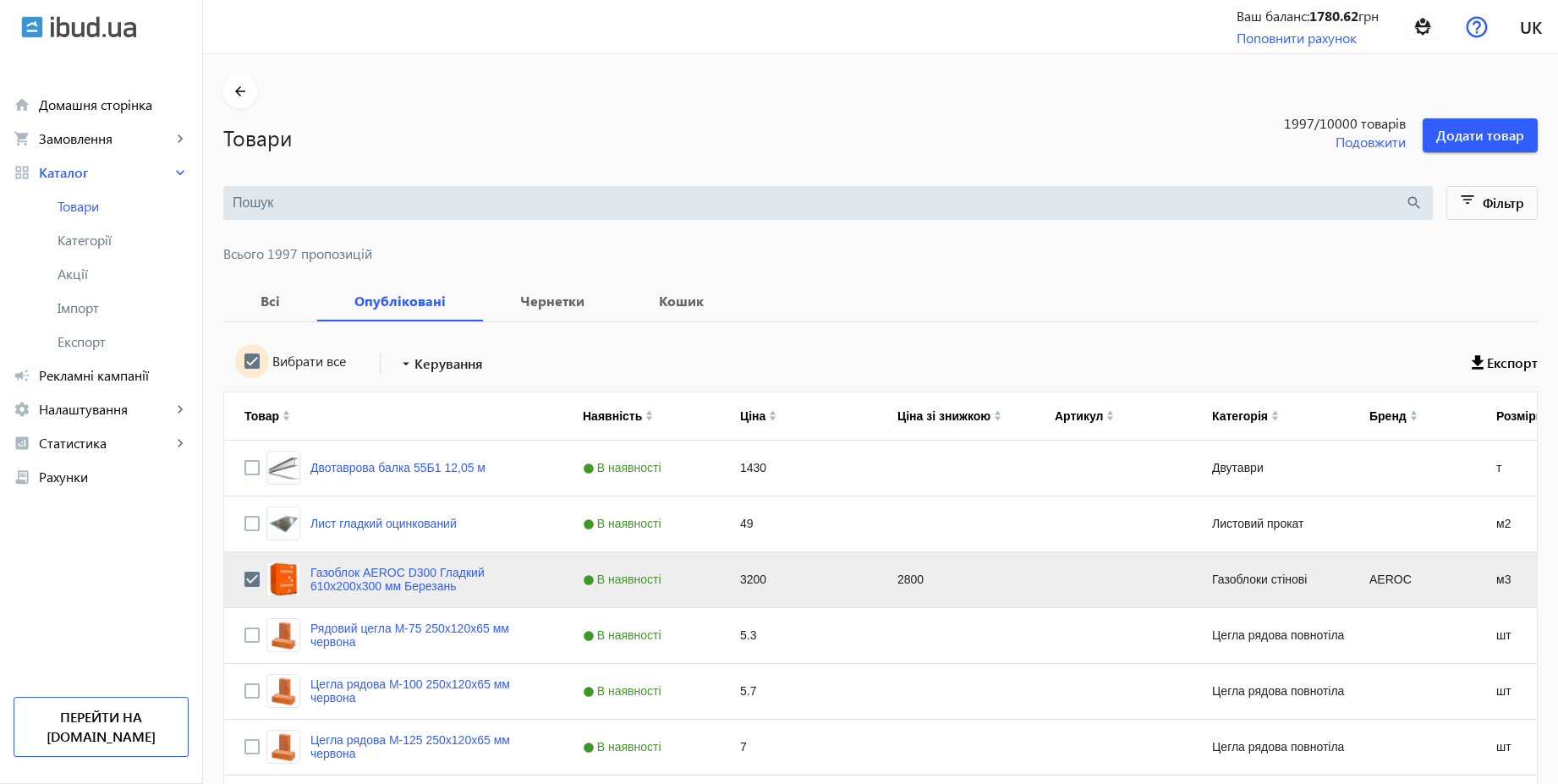
checkbox input "true"
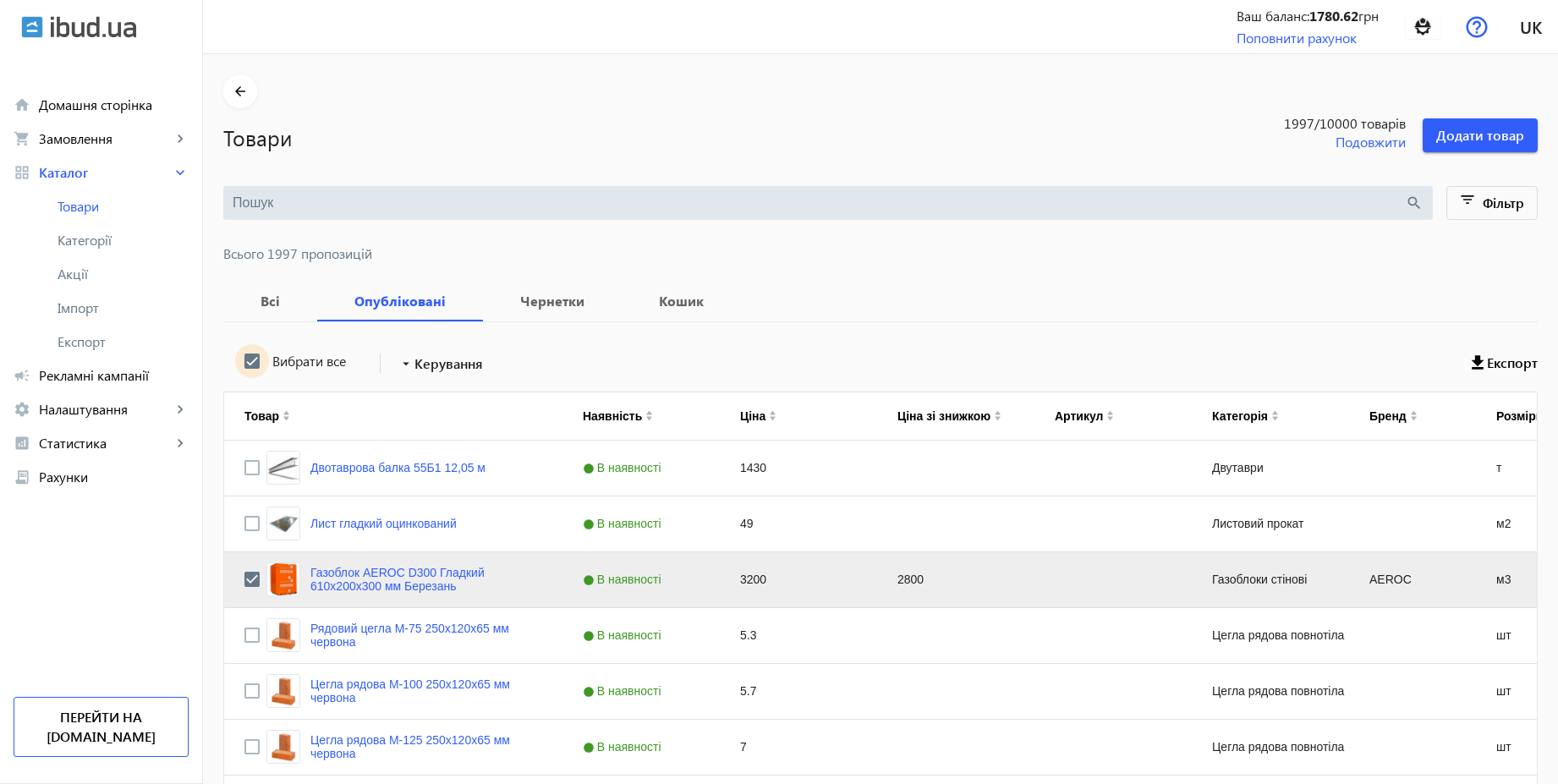
checkbox input "true"
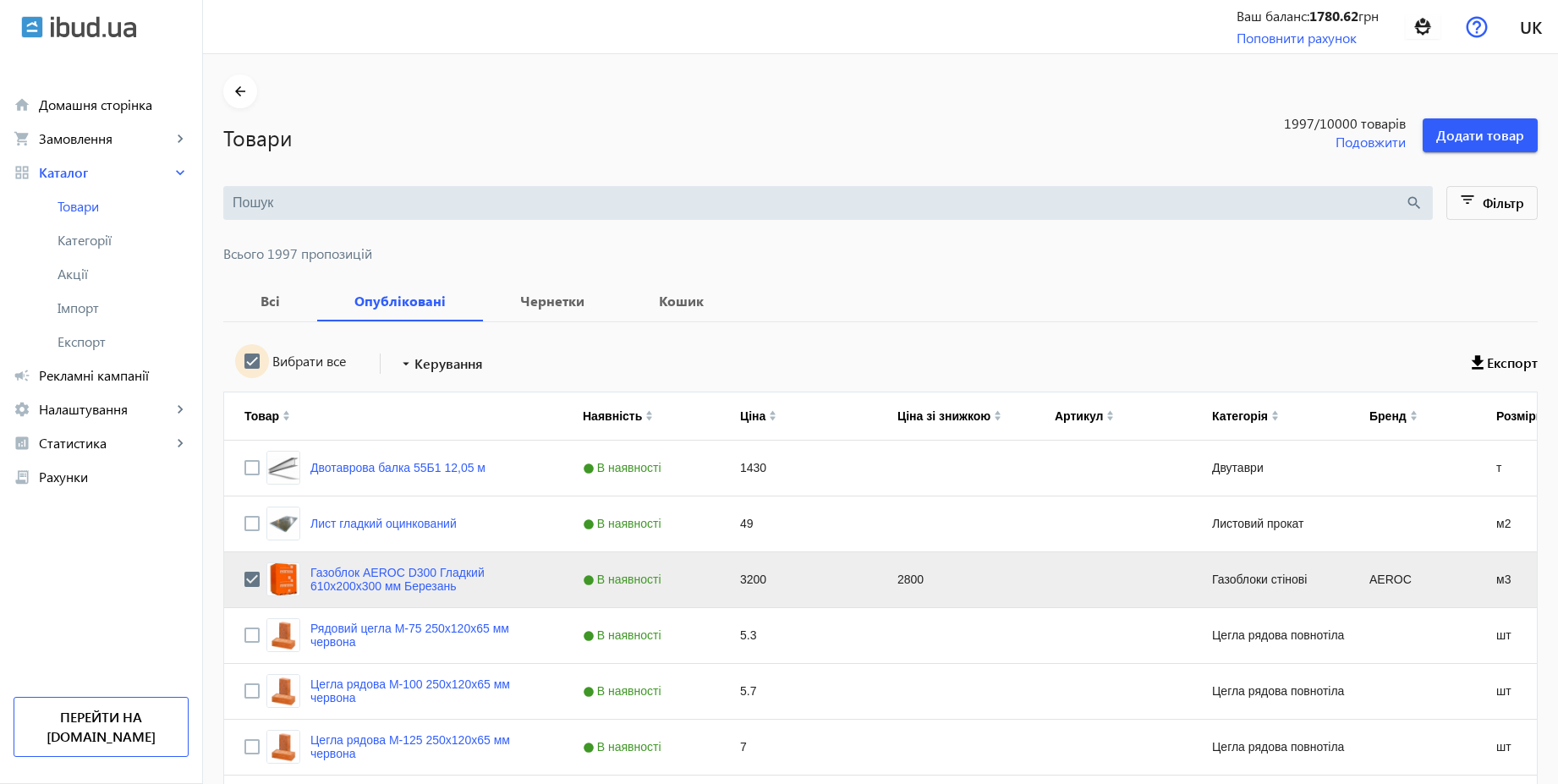
checkbox input "true"
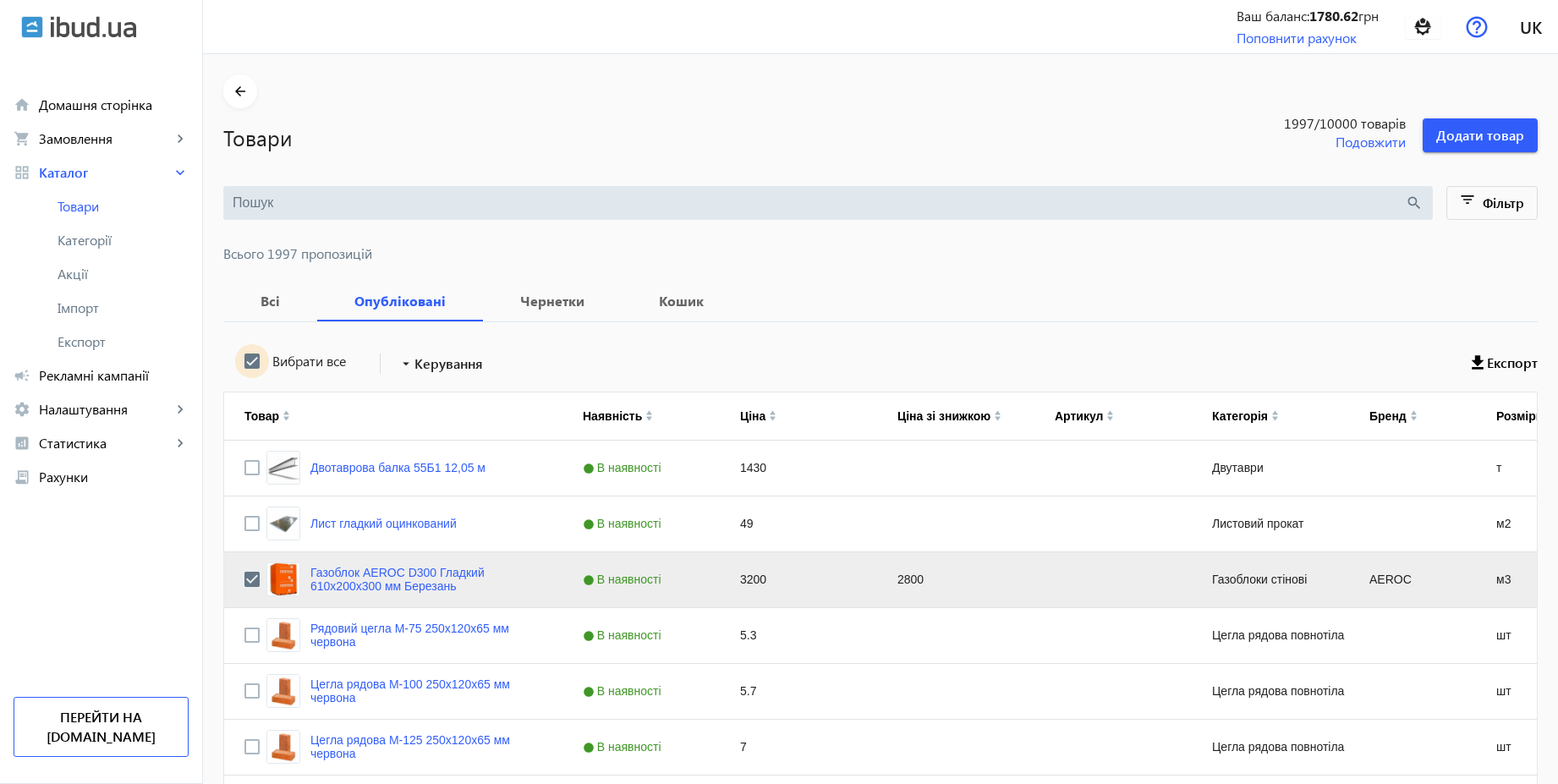
checkbox input "true"
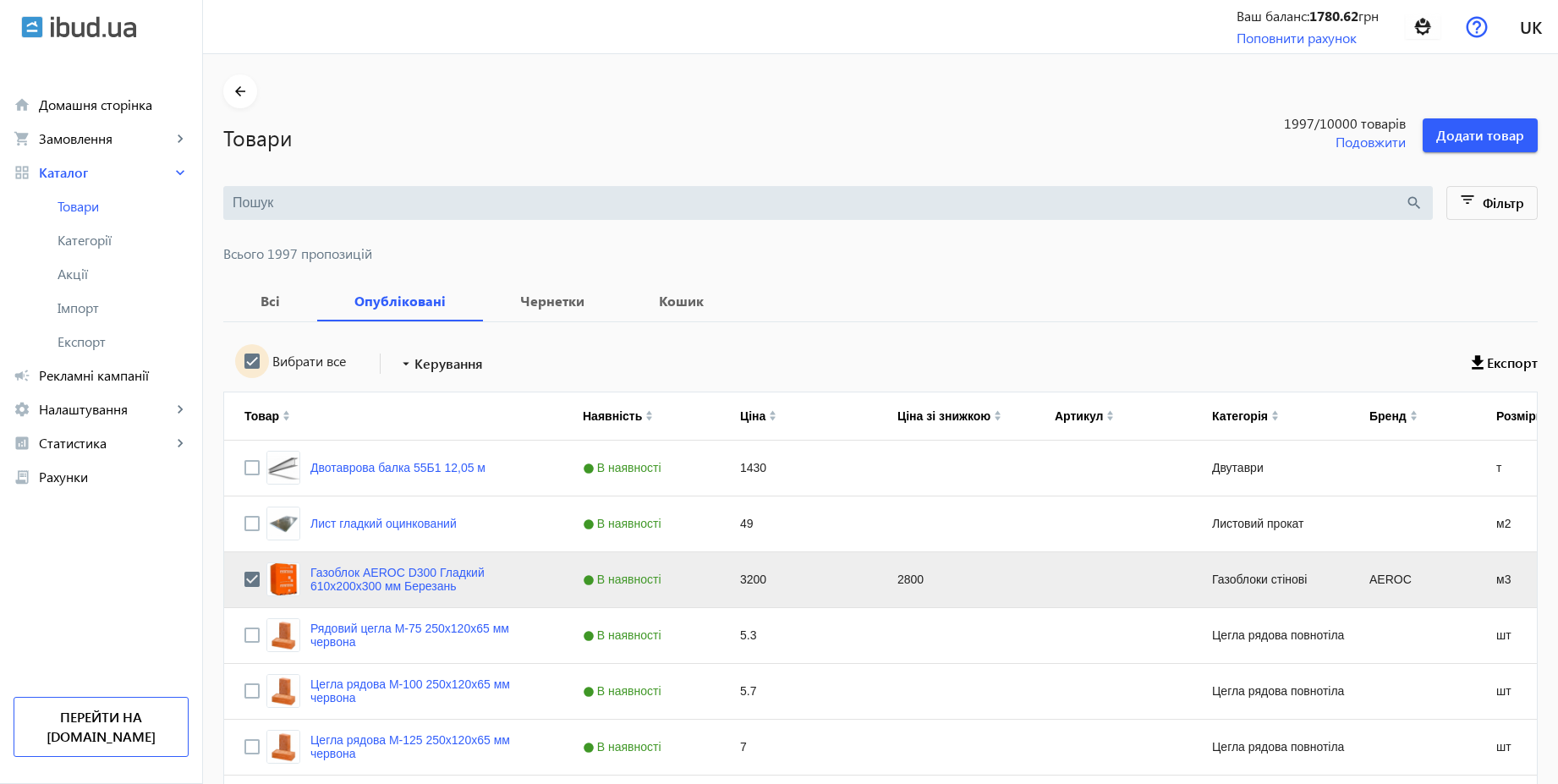
checkbox input "true"
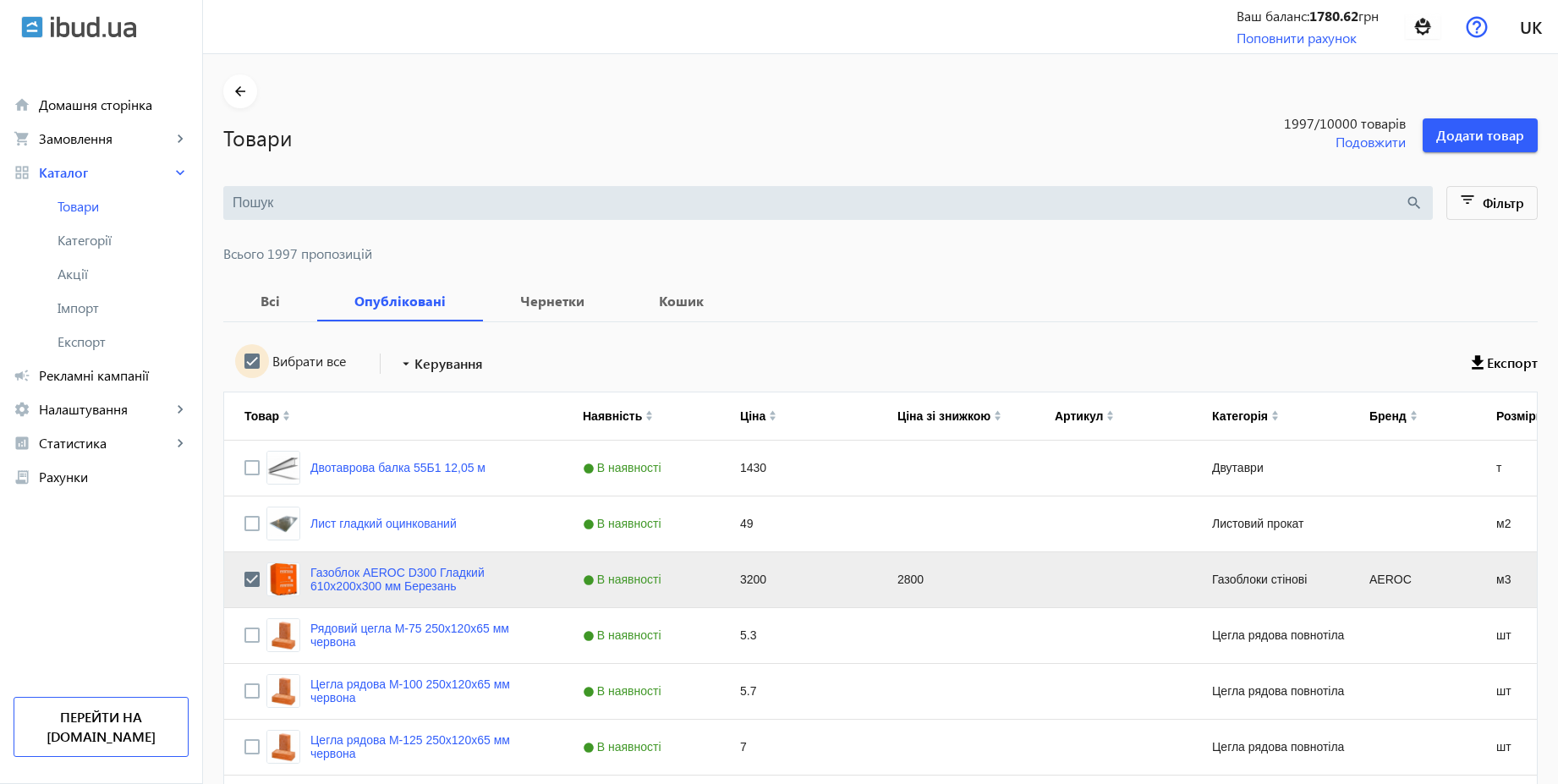
checkbox input "true"
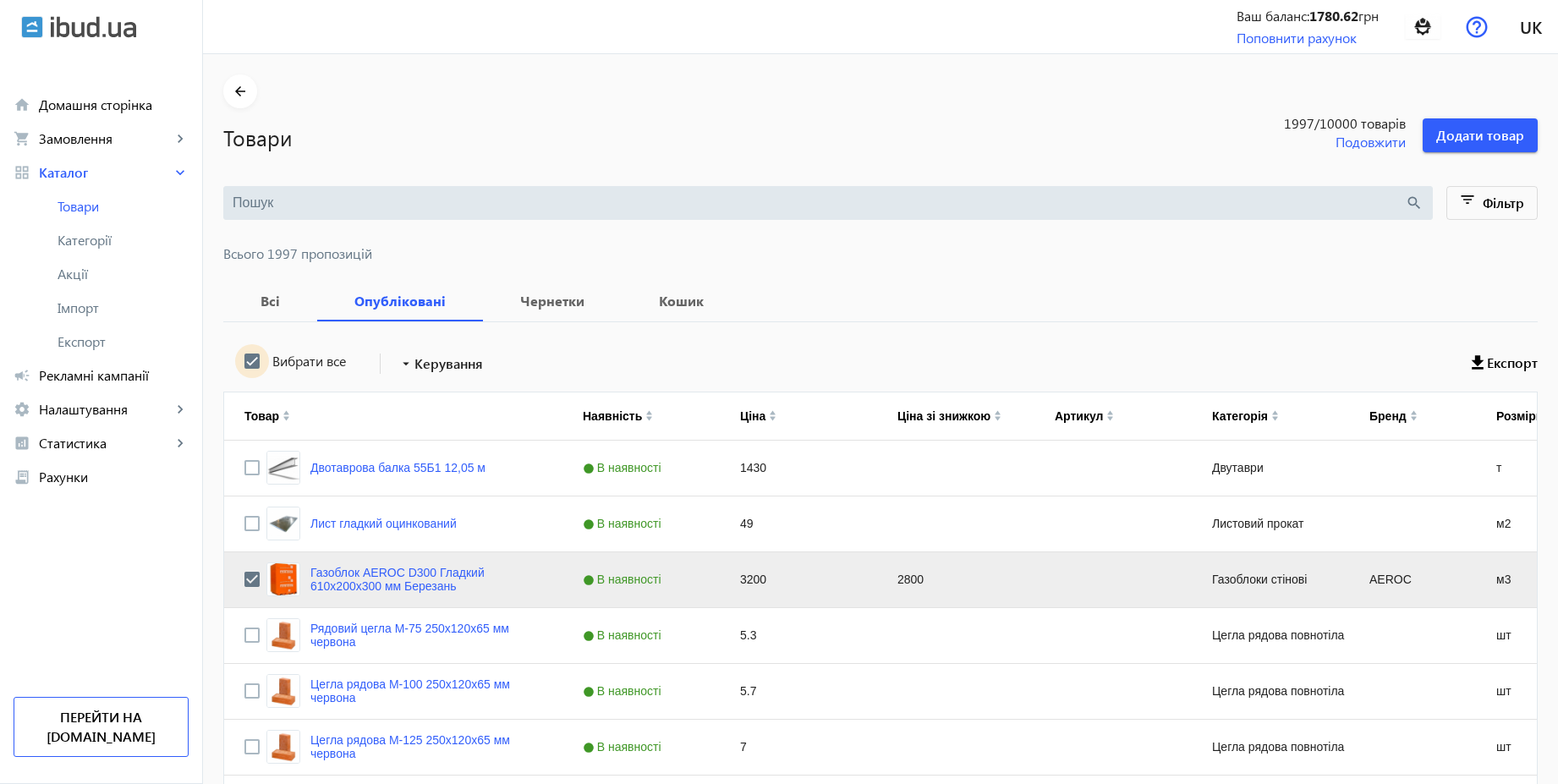
checkbox input "true"
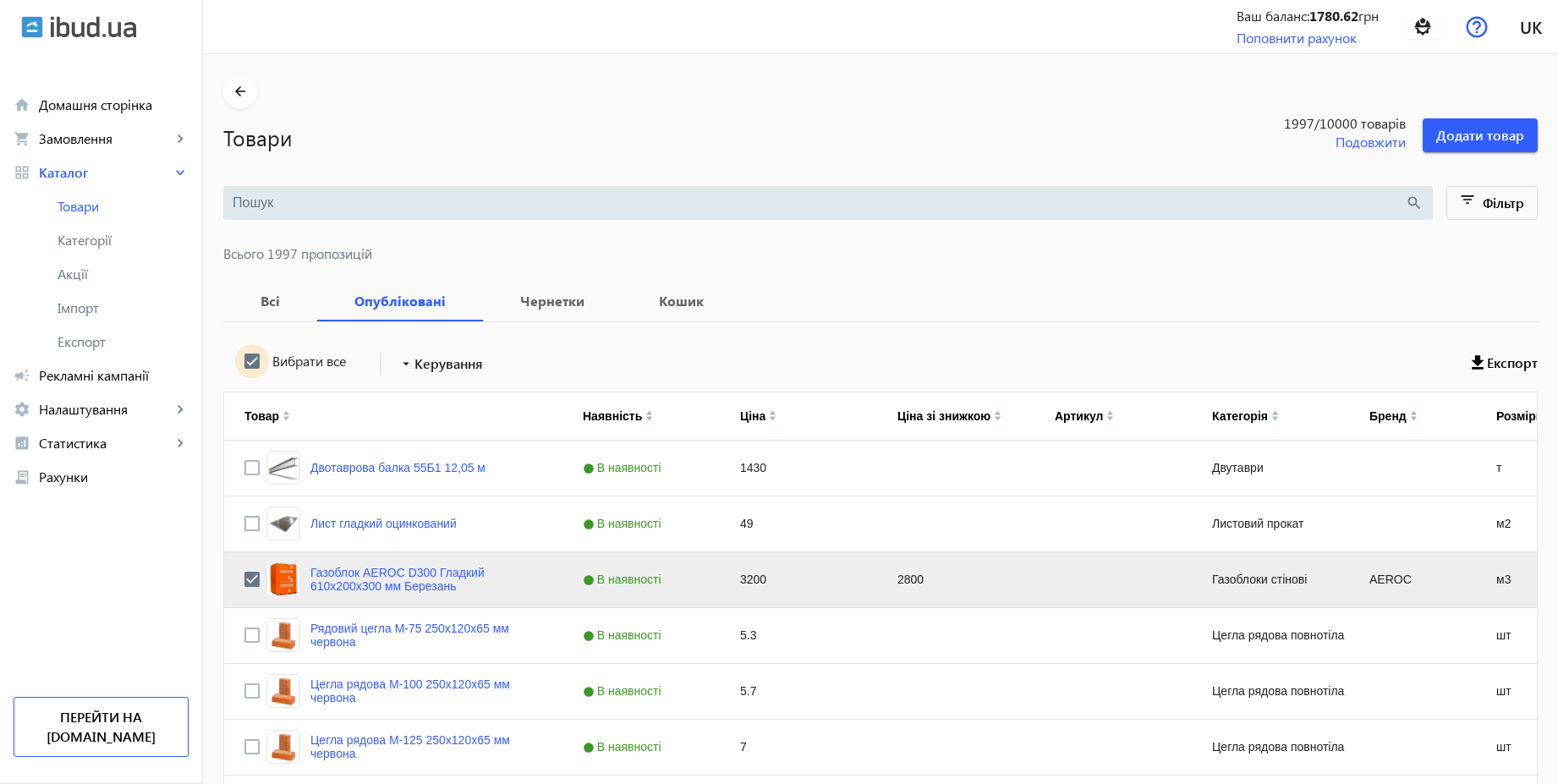
checkbox input "true"
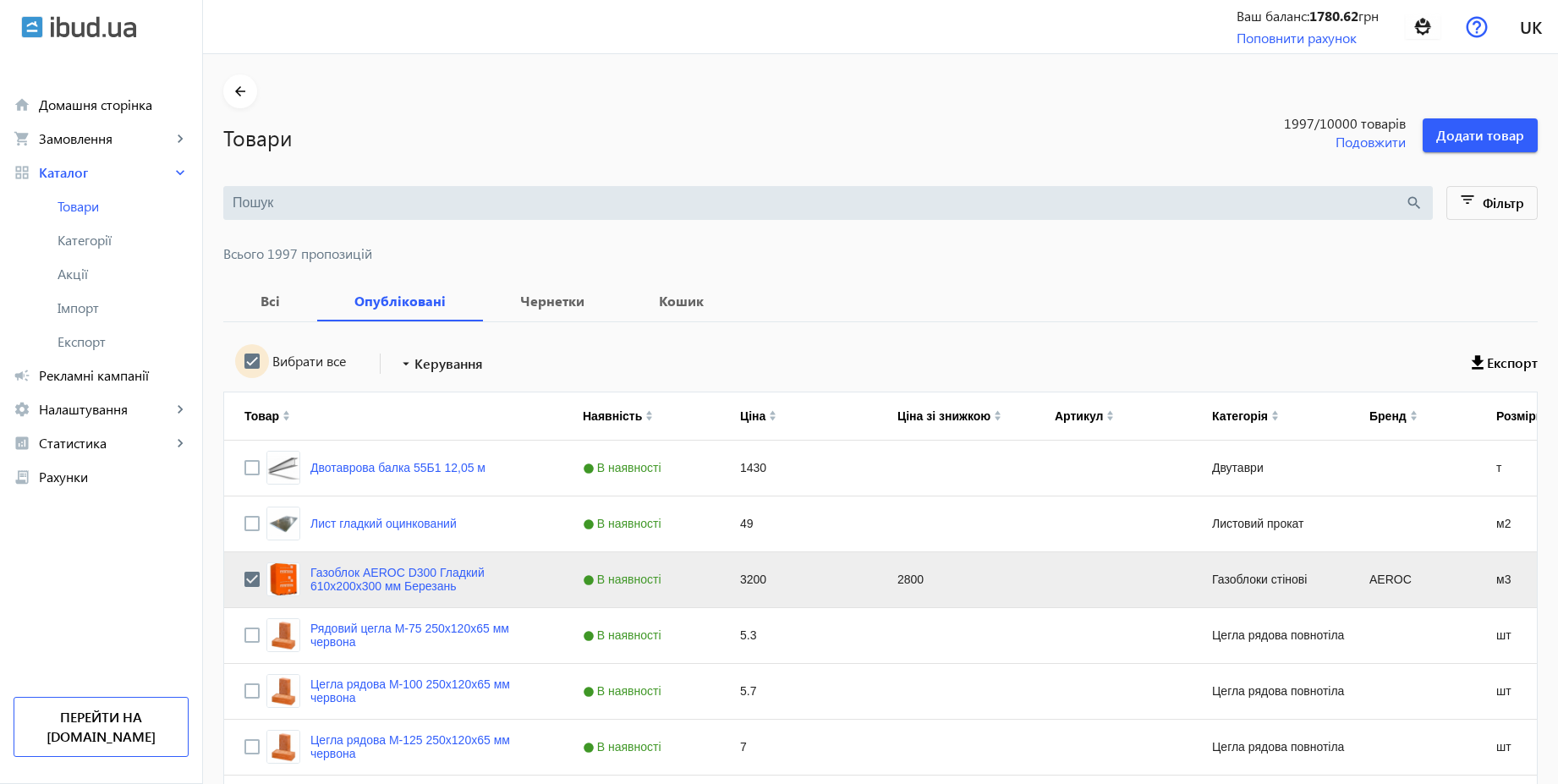
checkbox input "true"
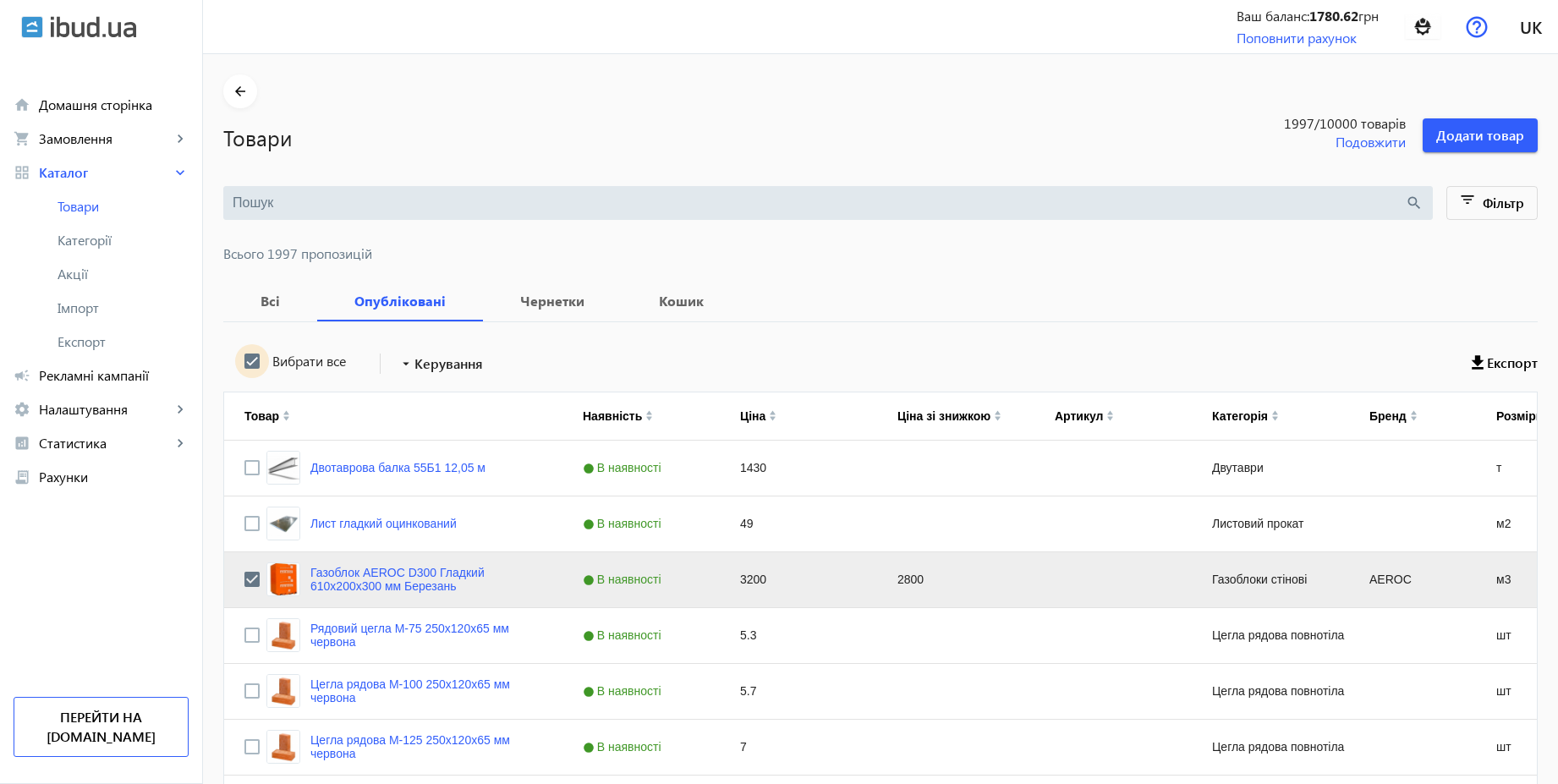
checkbox input "true"
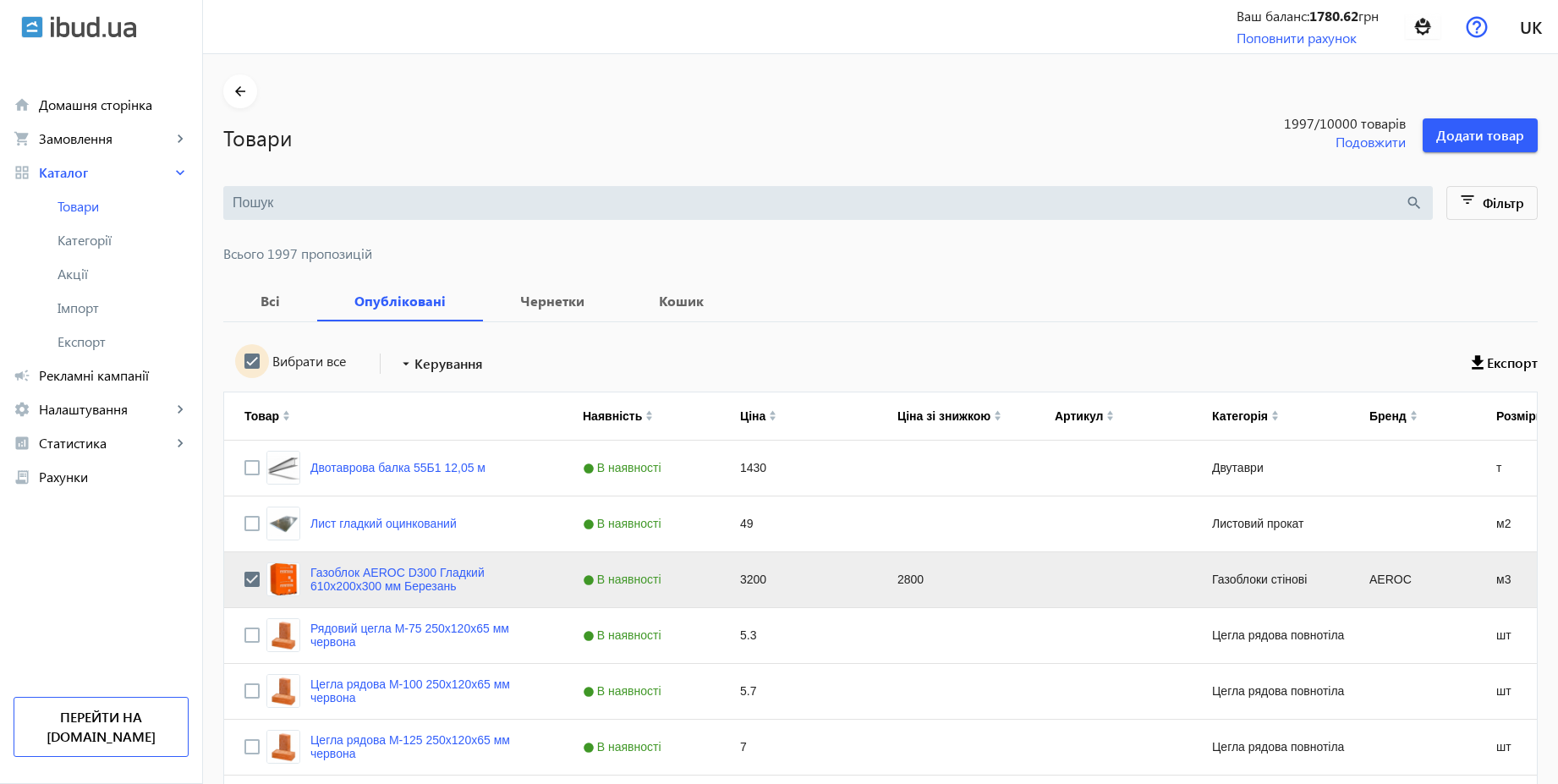
checkbox input "true"
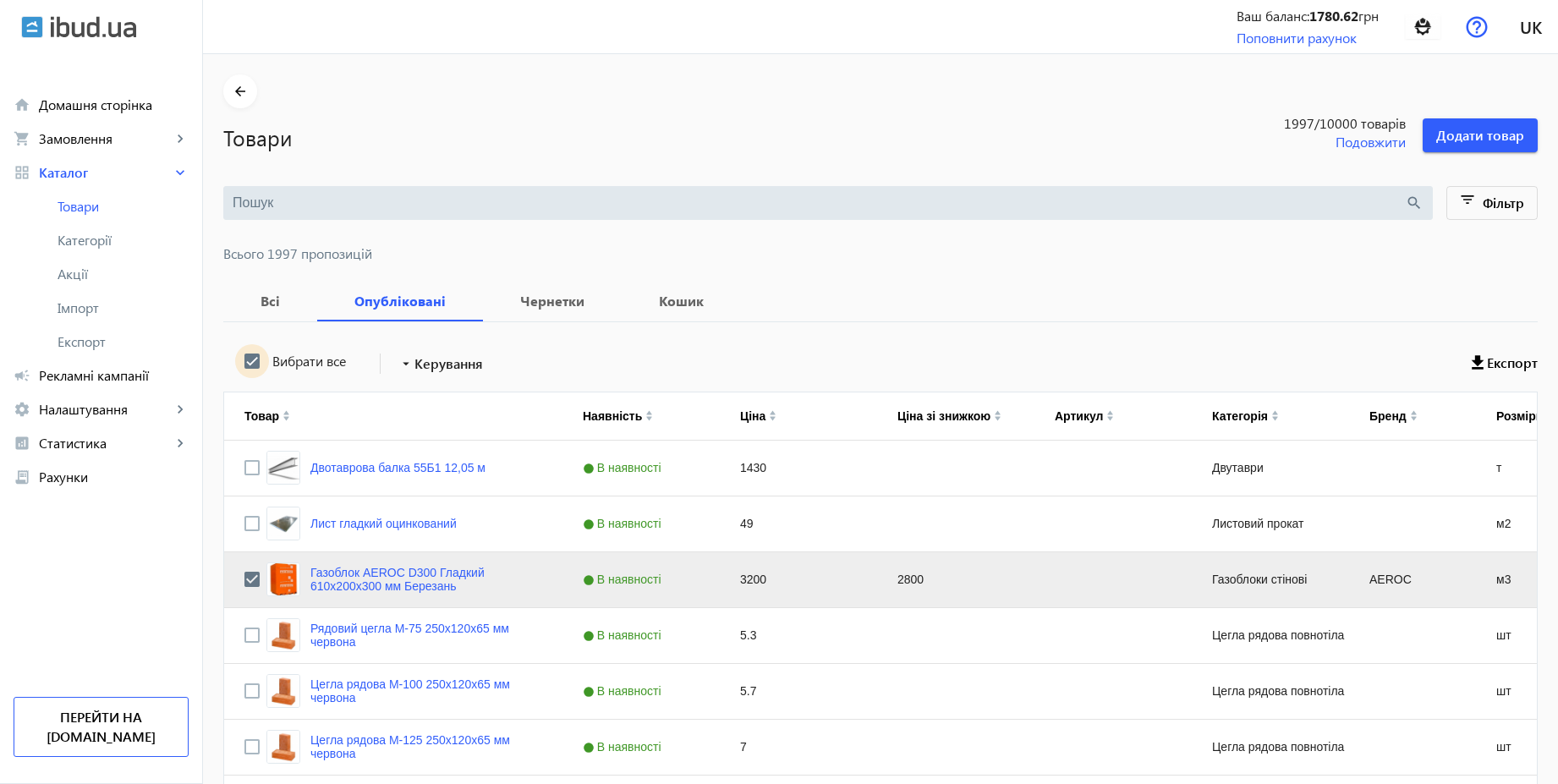
checkbox input "true"
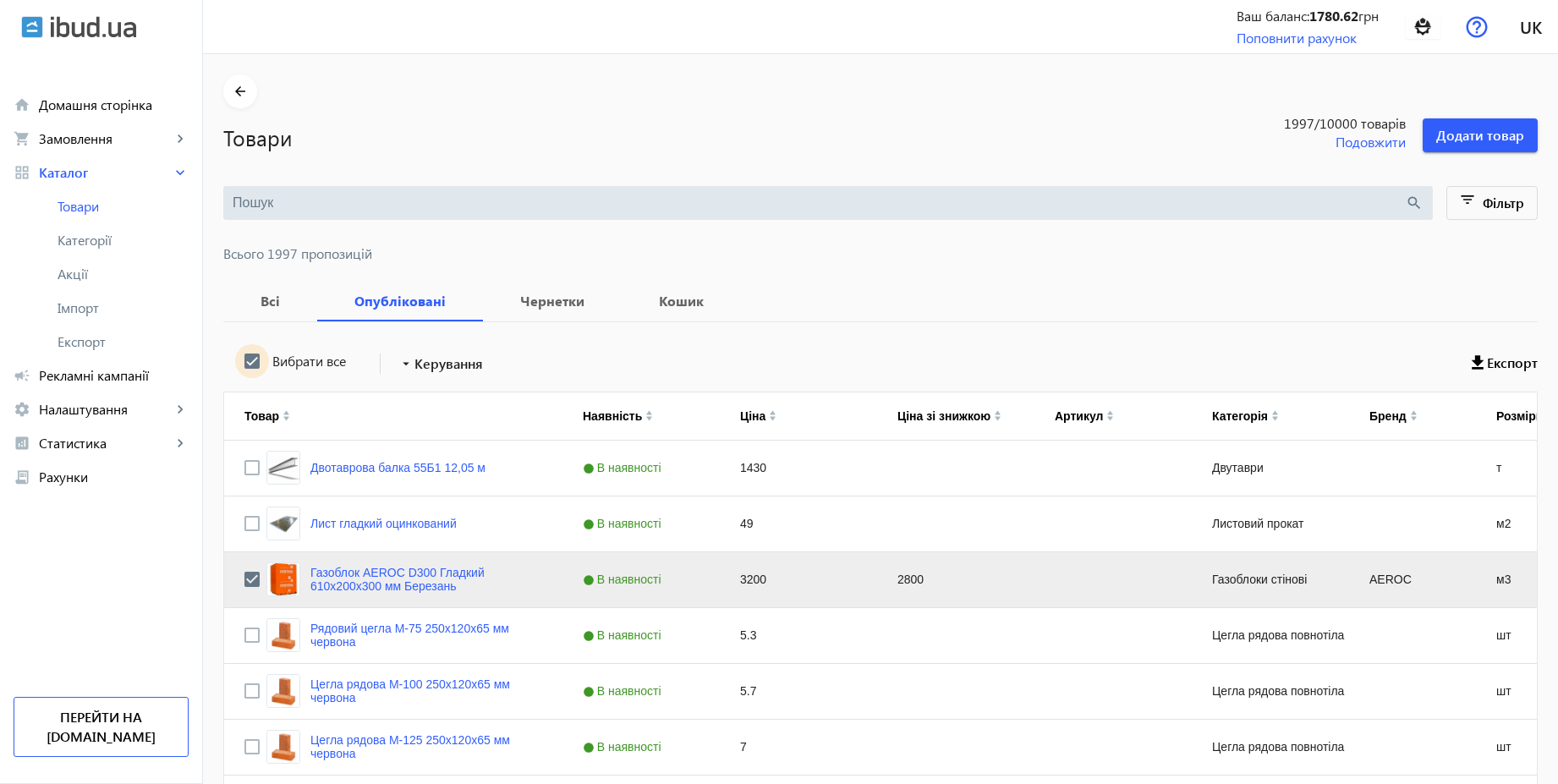
checkbox input "true"
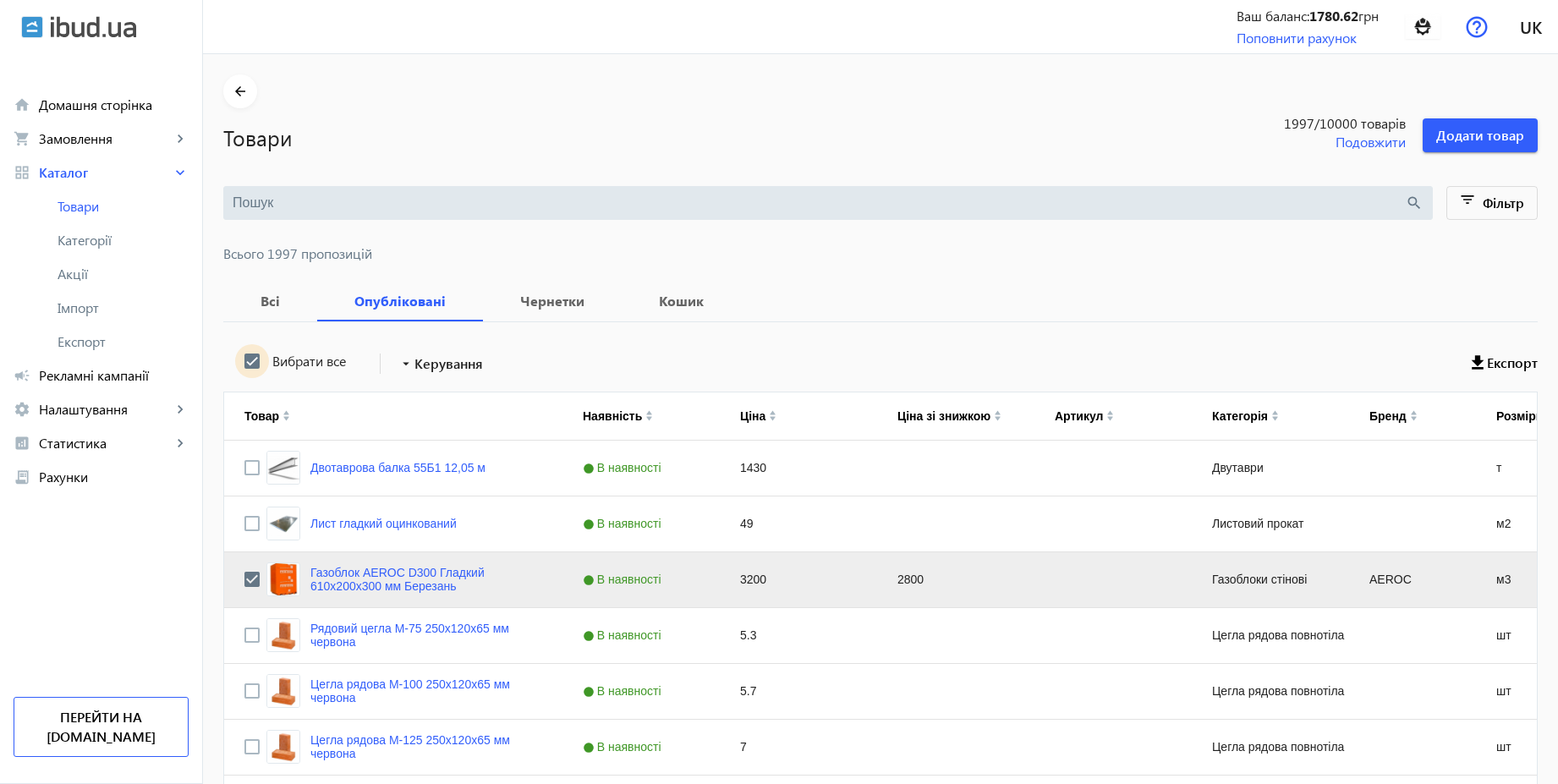
checkbox input "true"
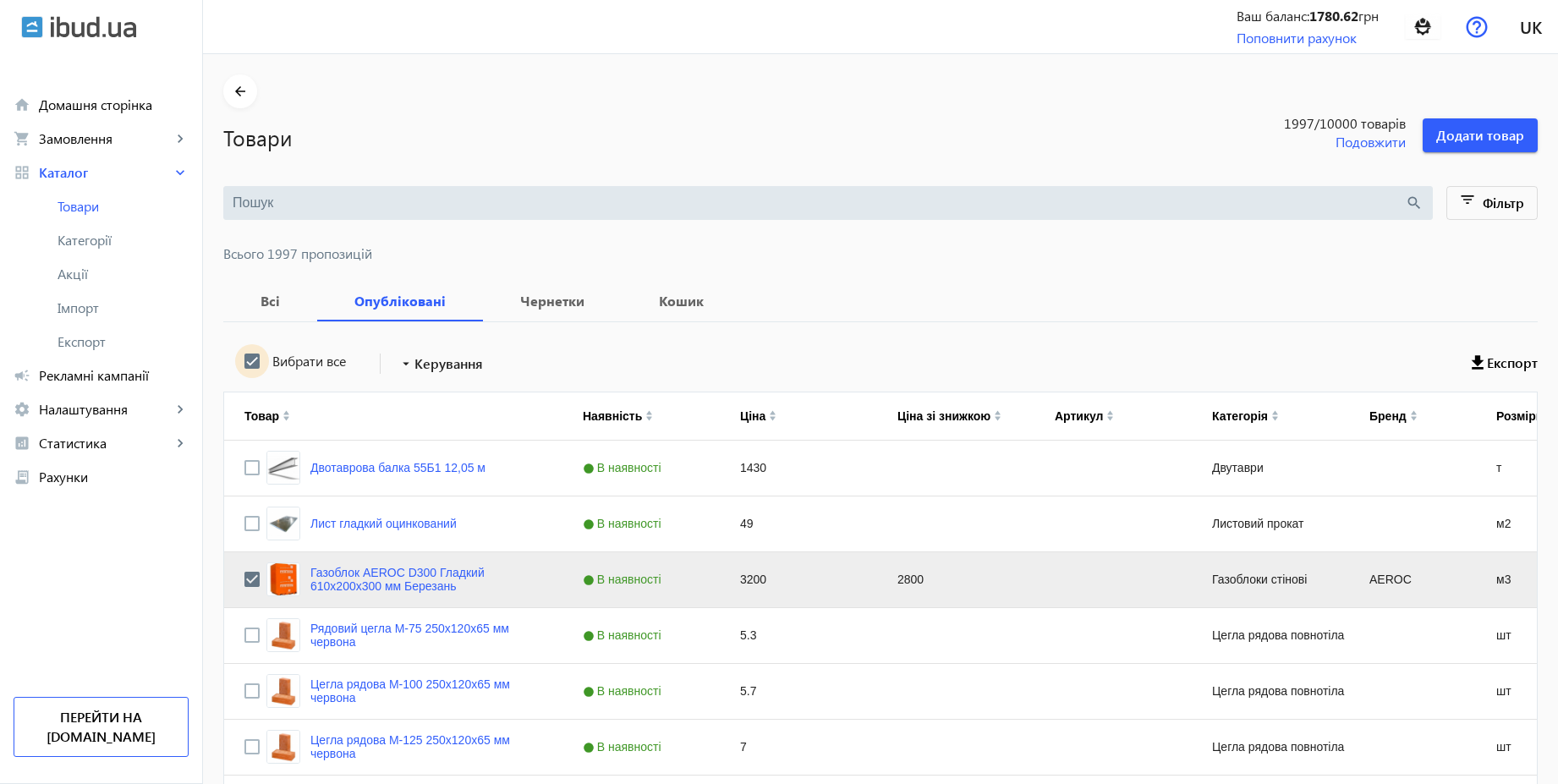
checkbox input "true"
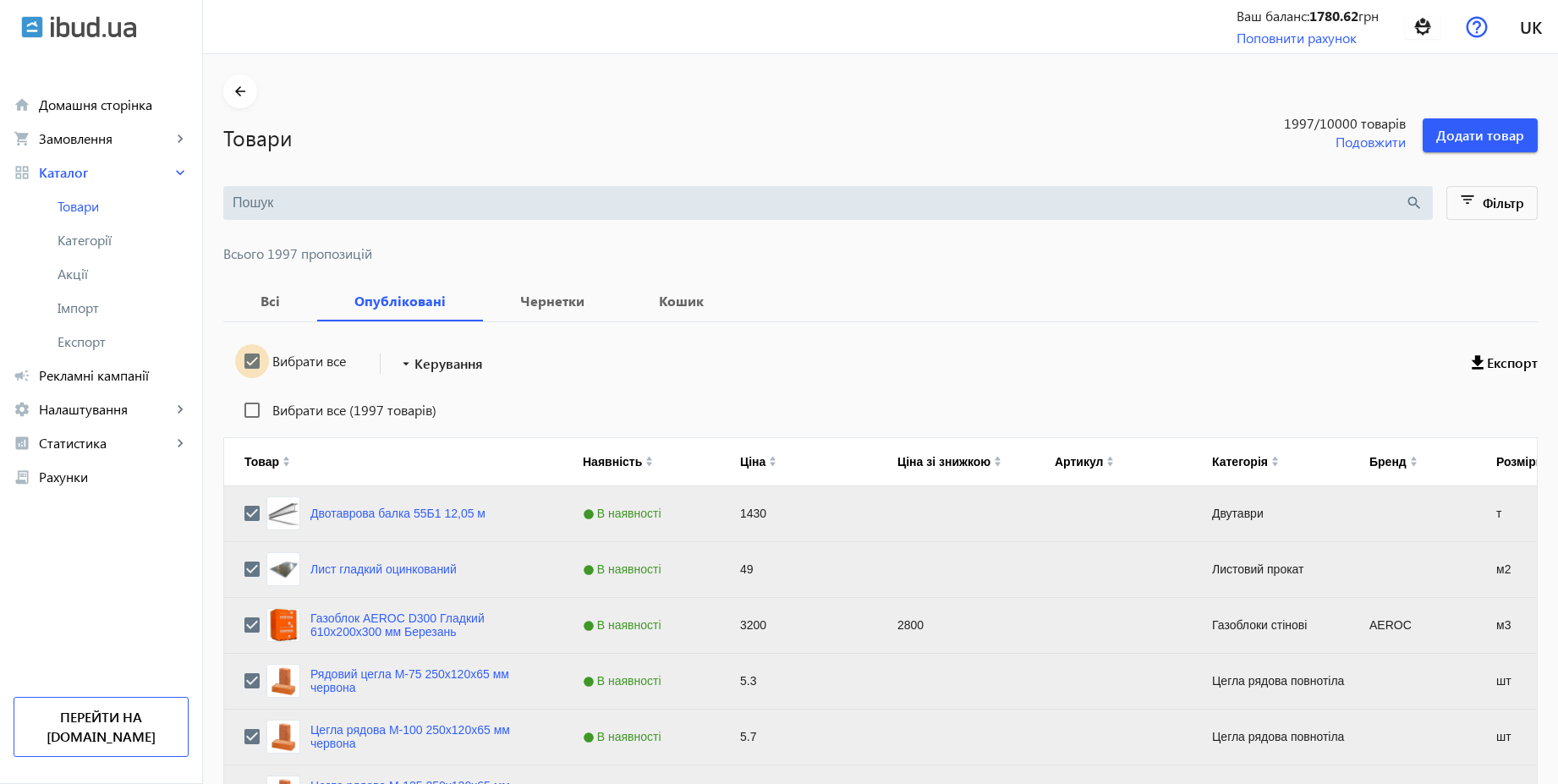
click at [245, 364] on input "Вибрати все" at bounding box center [252, 360] width 34 height 34
checkbox input "false"
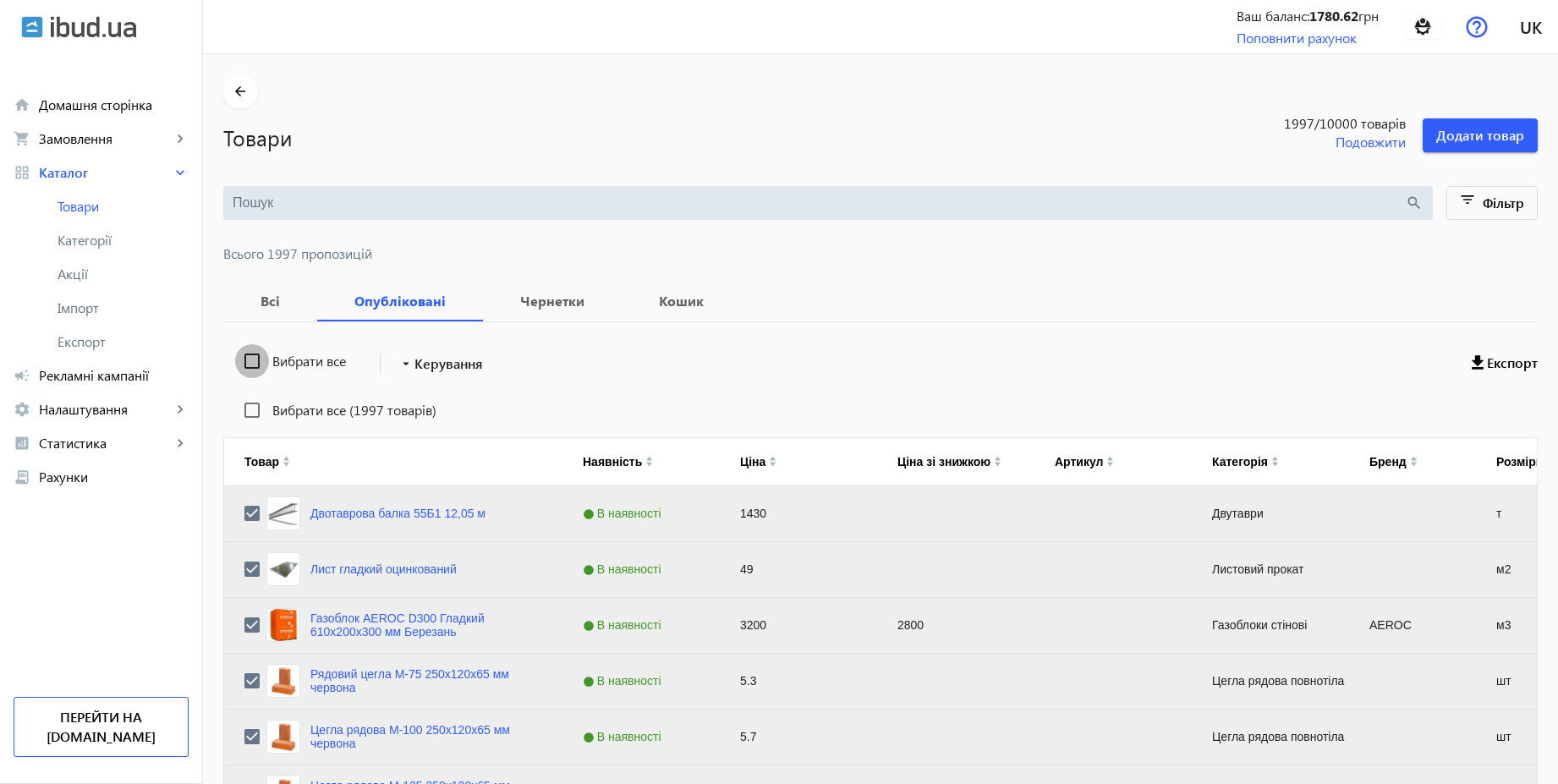
checkbox input "false"
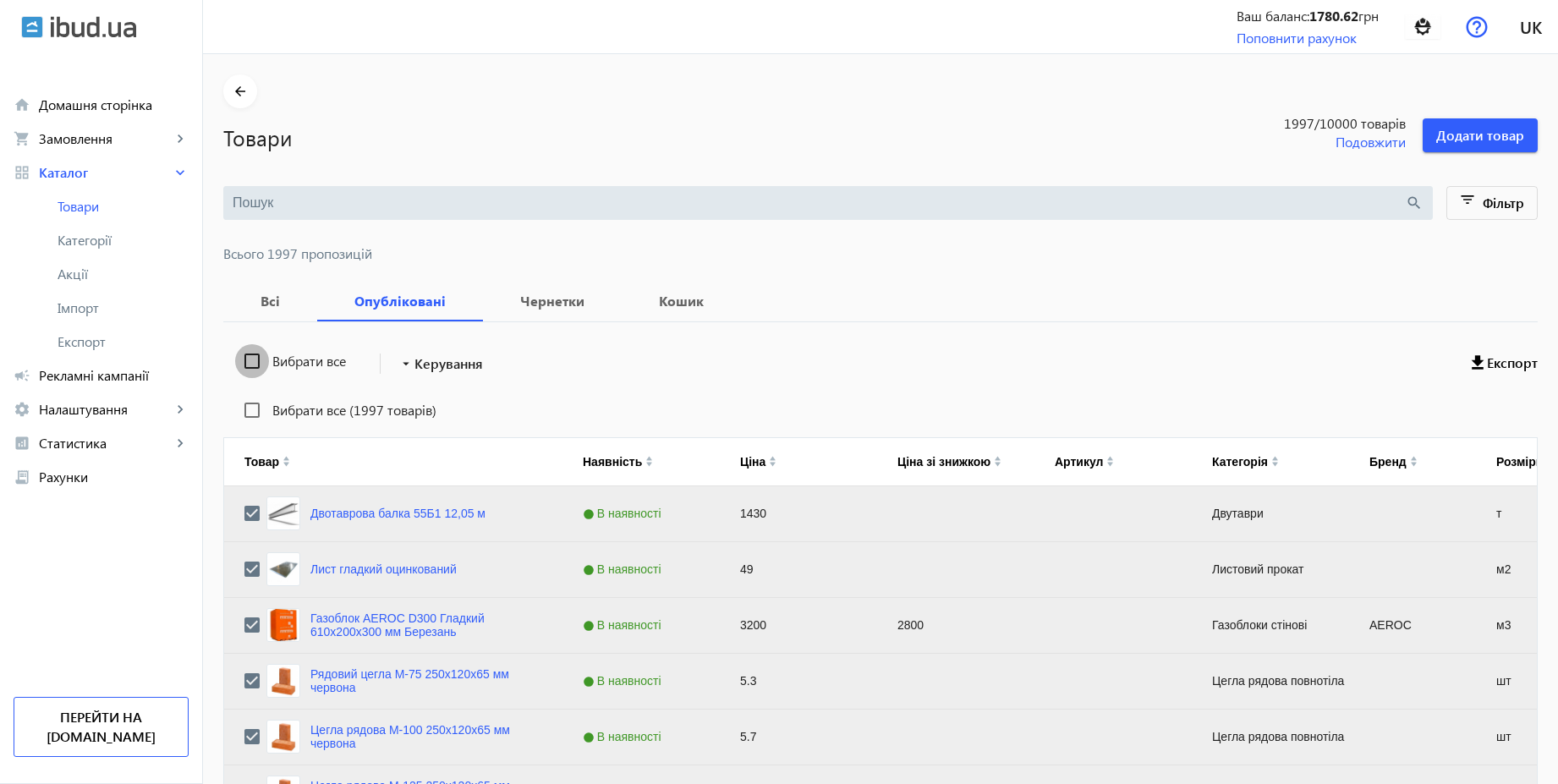
checkbox input "false"
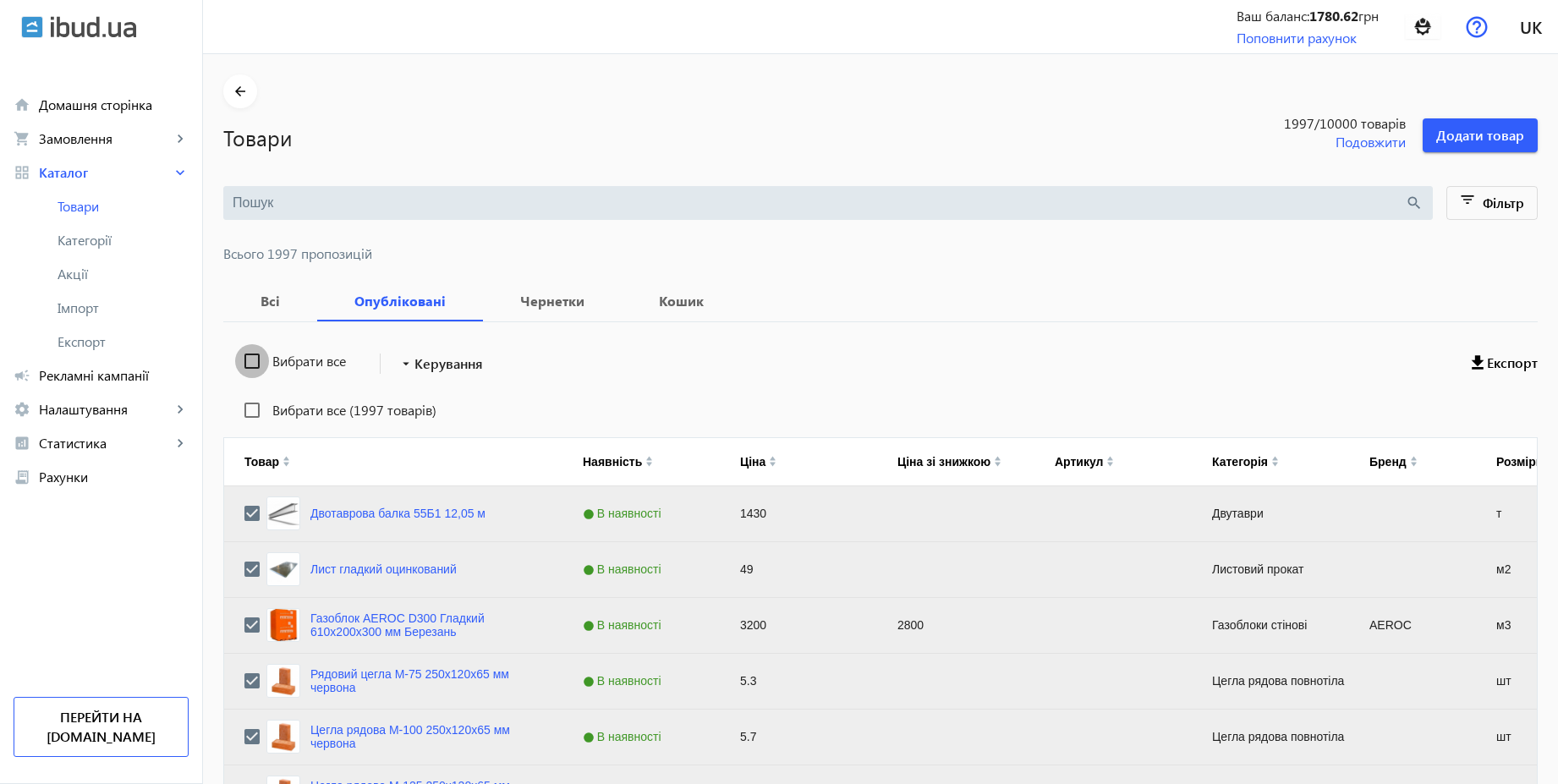
checkbox input "false"
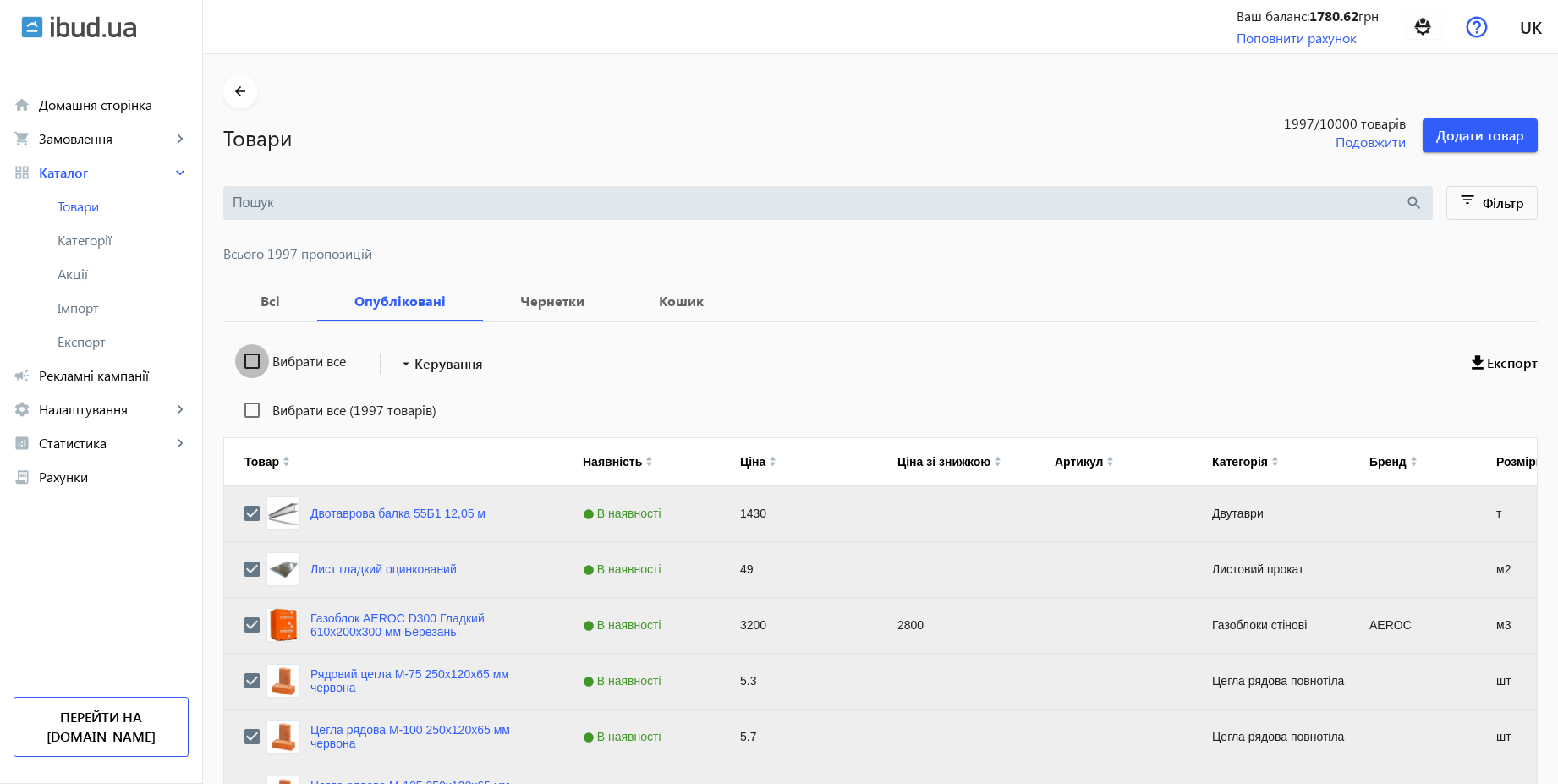
checkbox input "false"
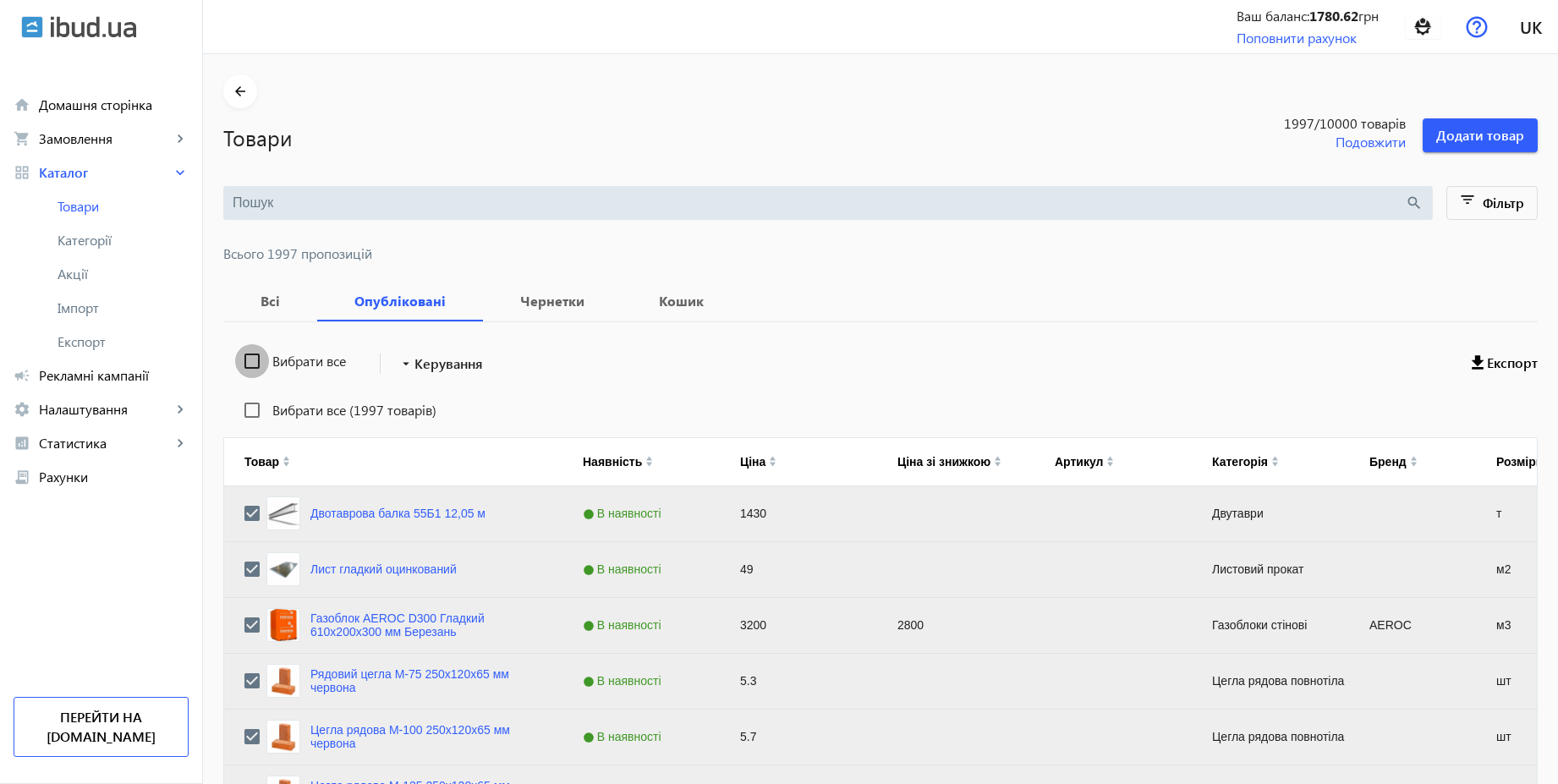
checkbox input "false"
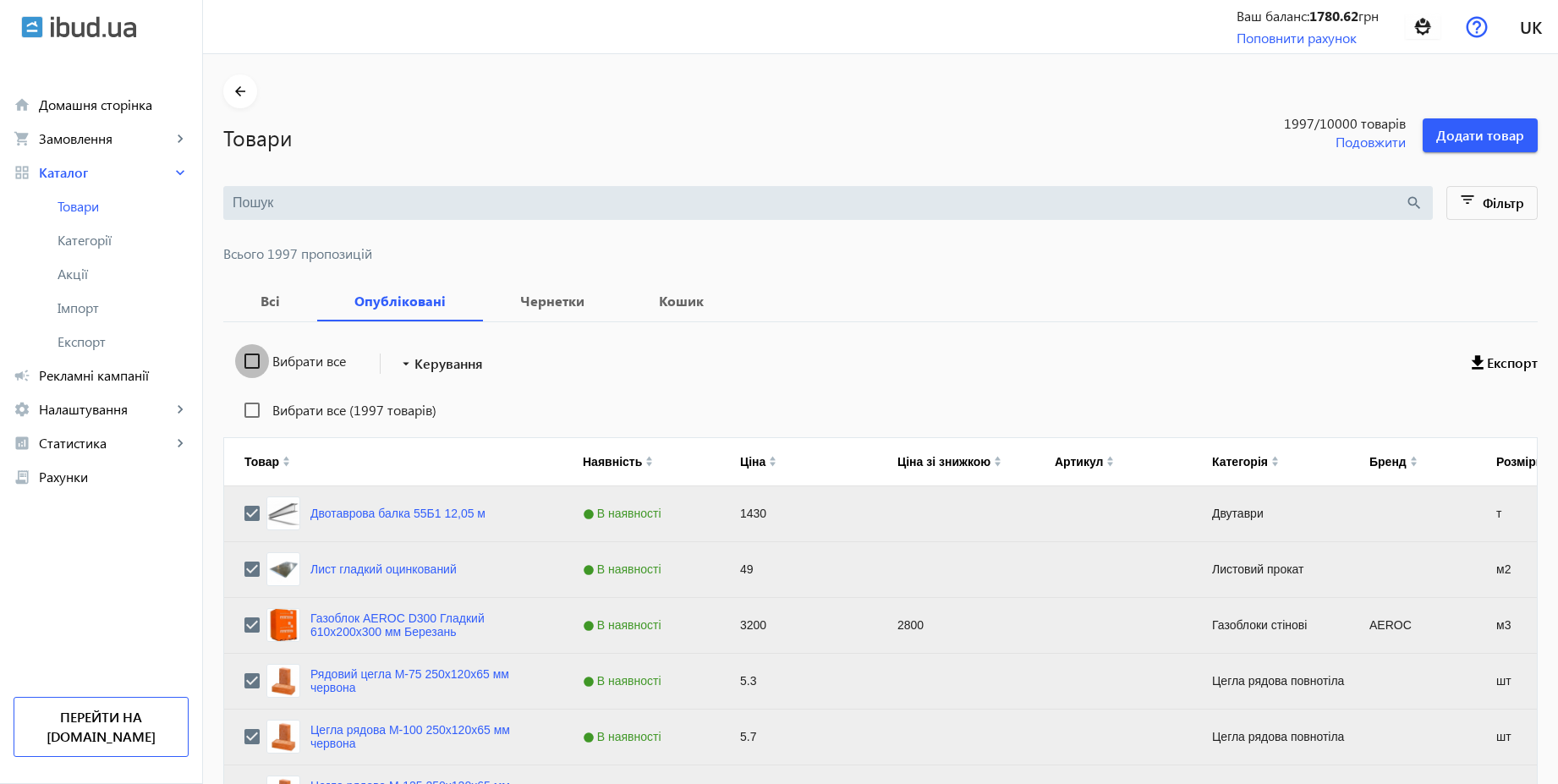
checkbox input "false"
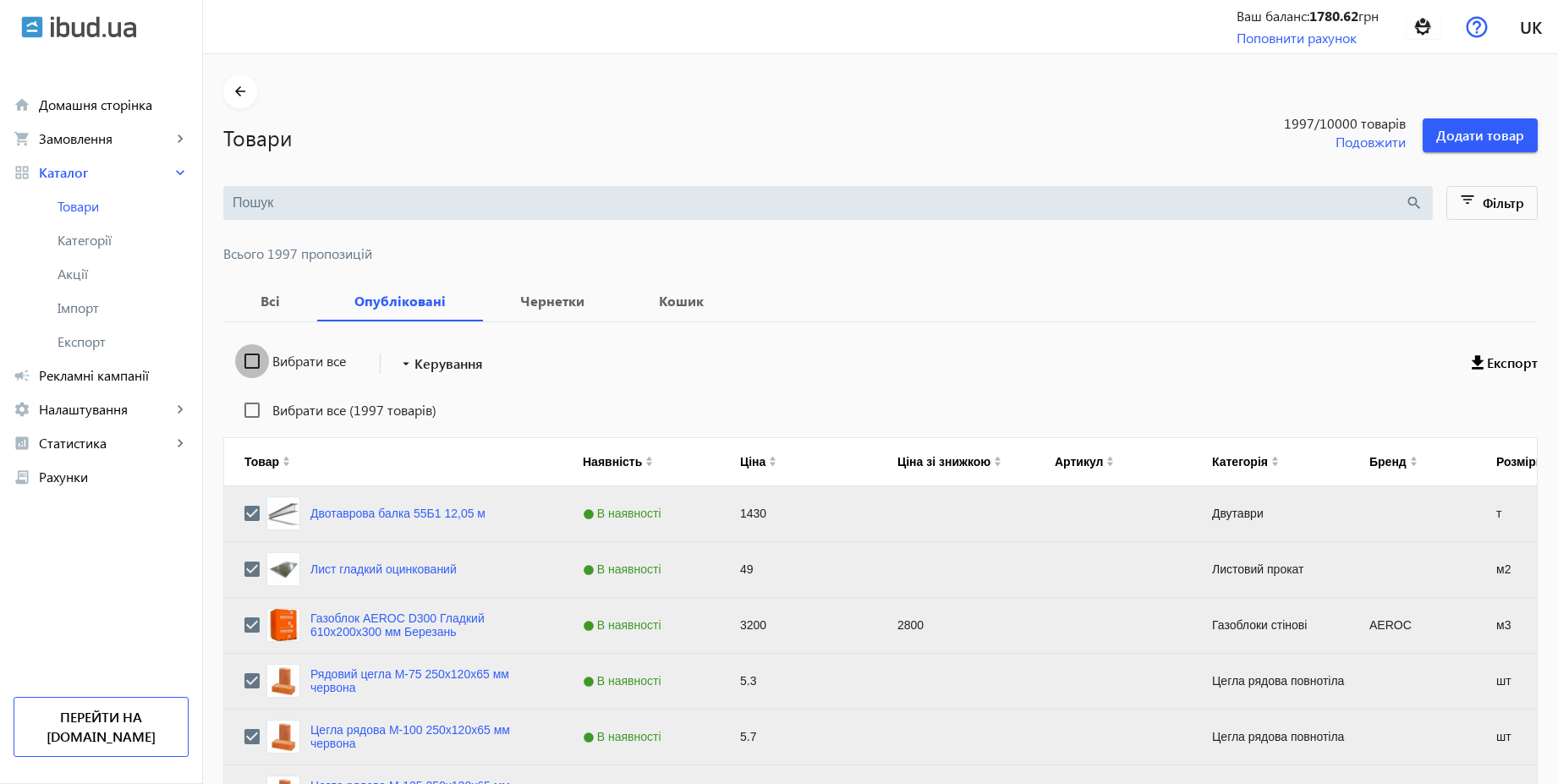
checkbox input "false"
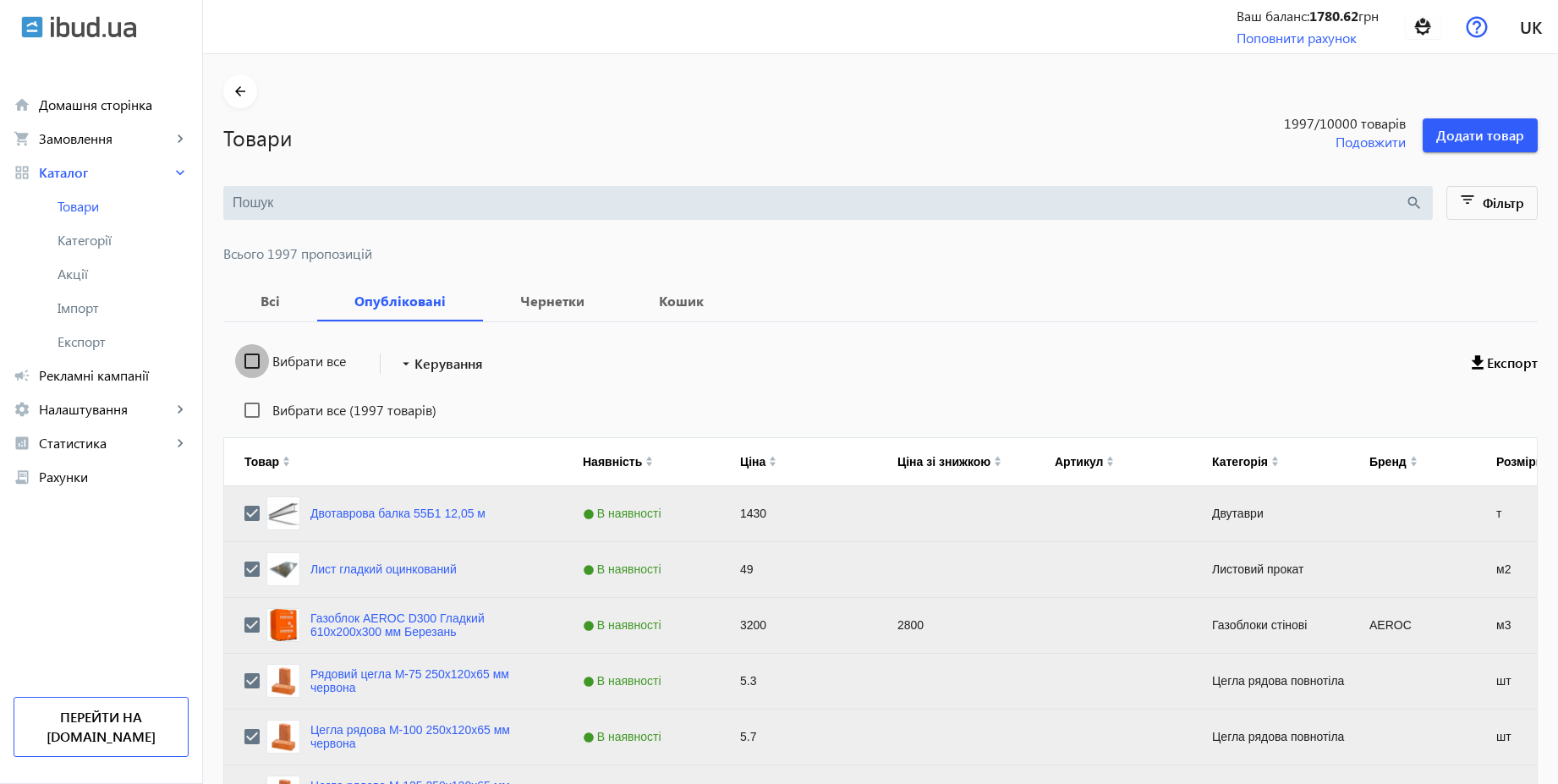
checkbox input "false"
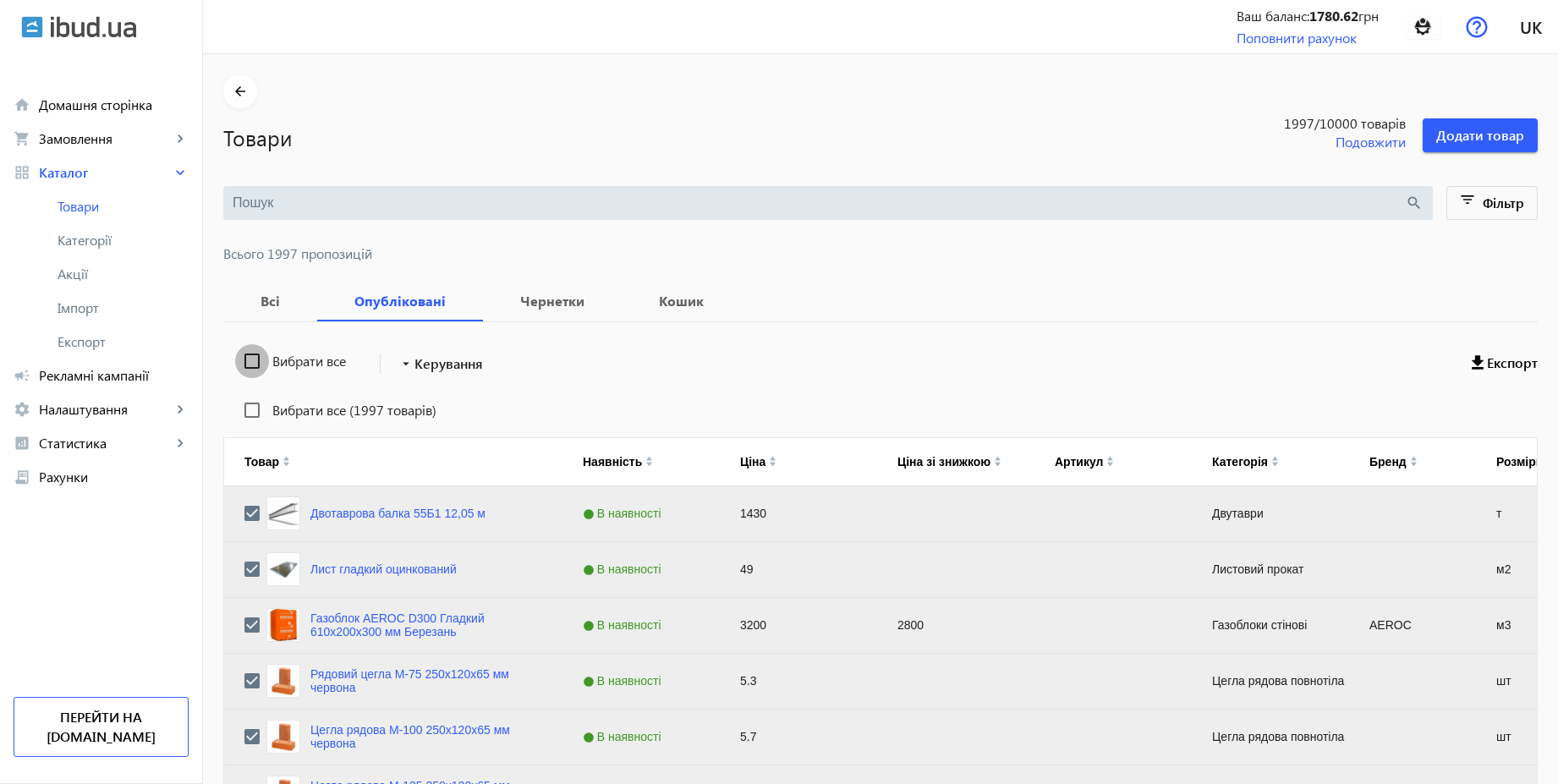
checkbox input "false"
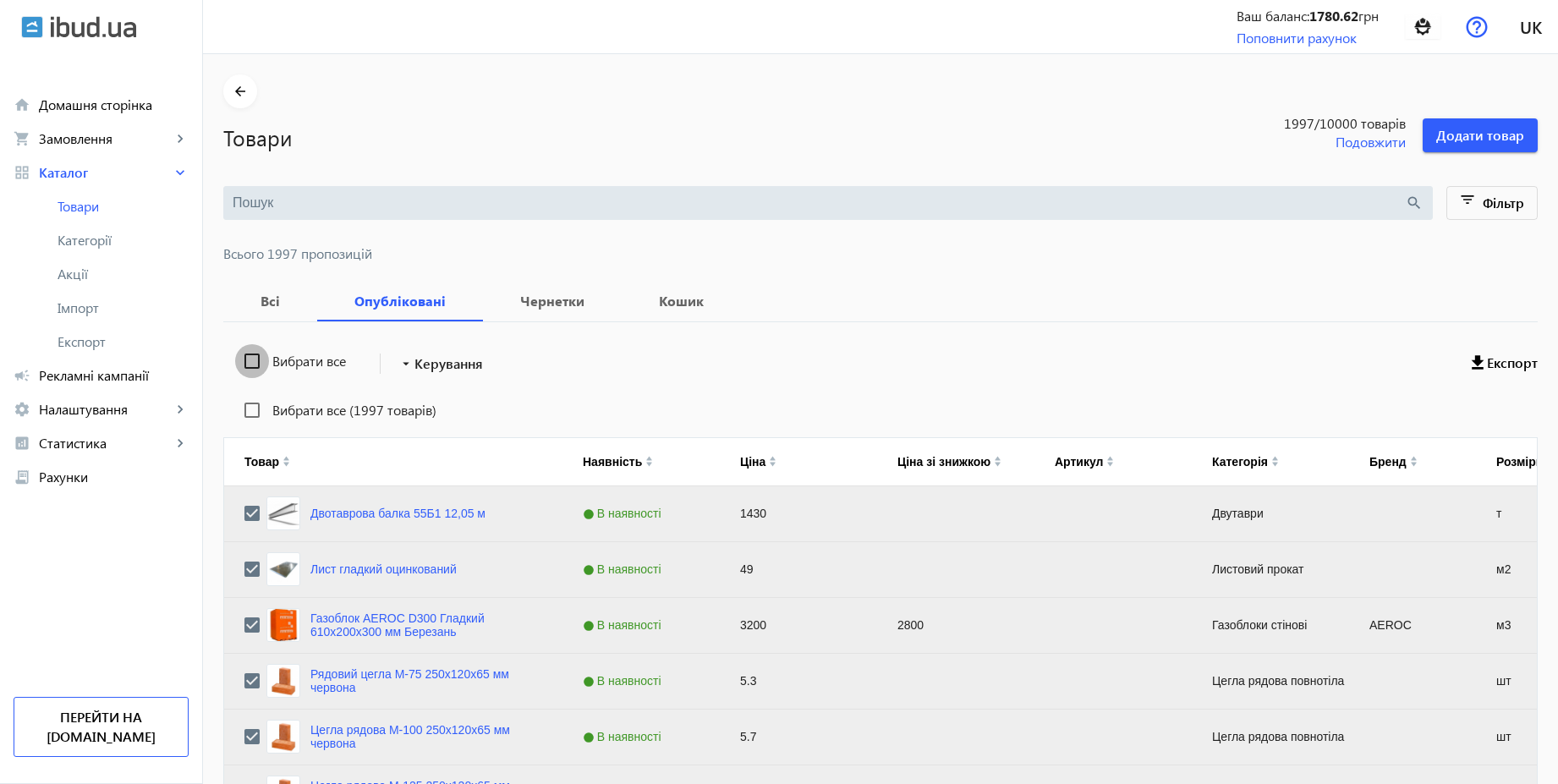
checkbox input "false"
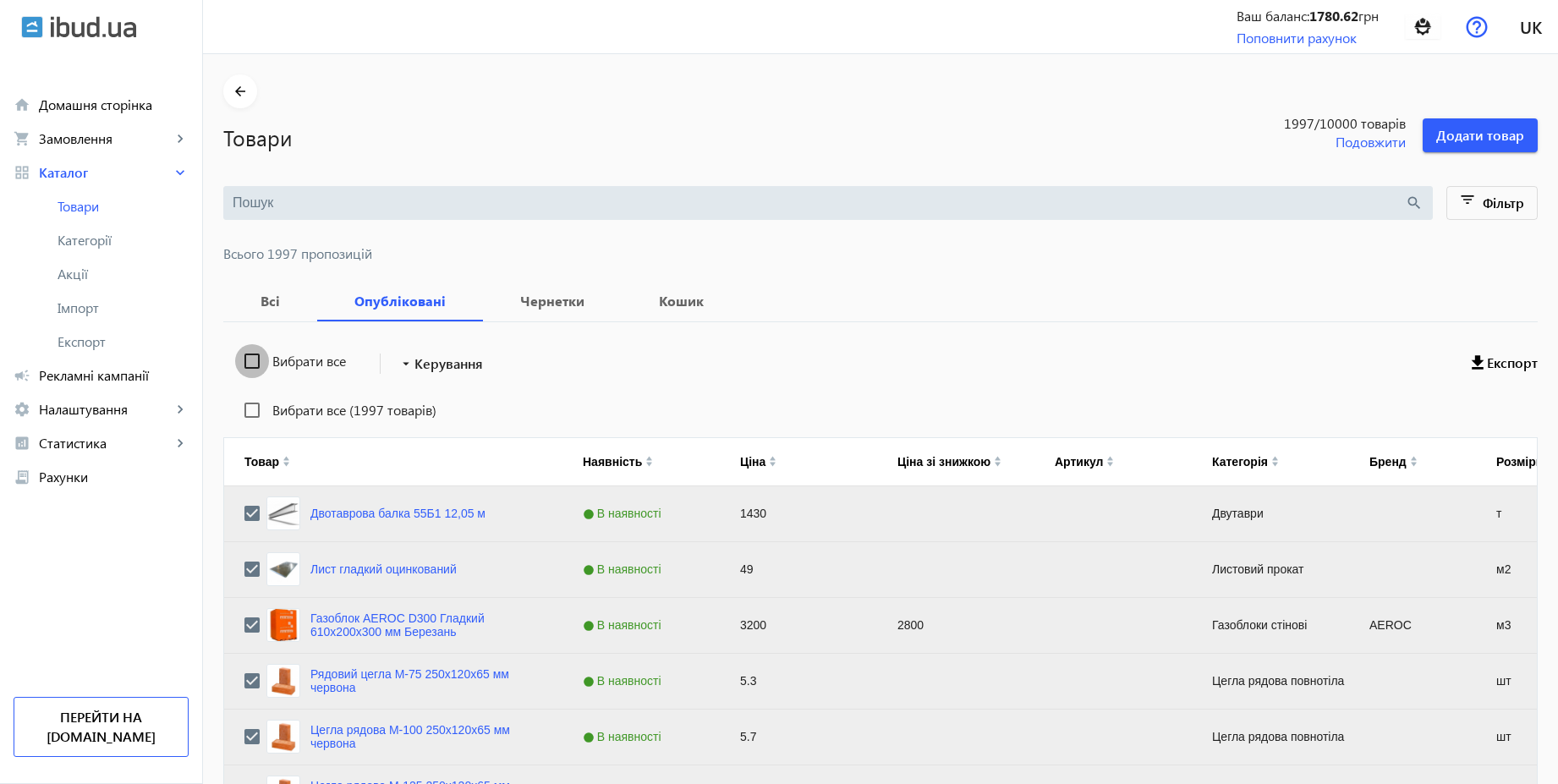
checkbox input "false"
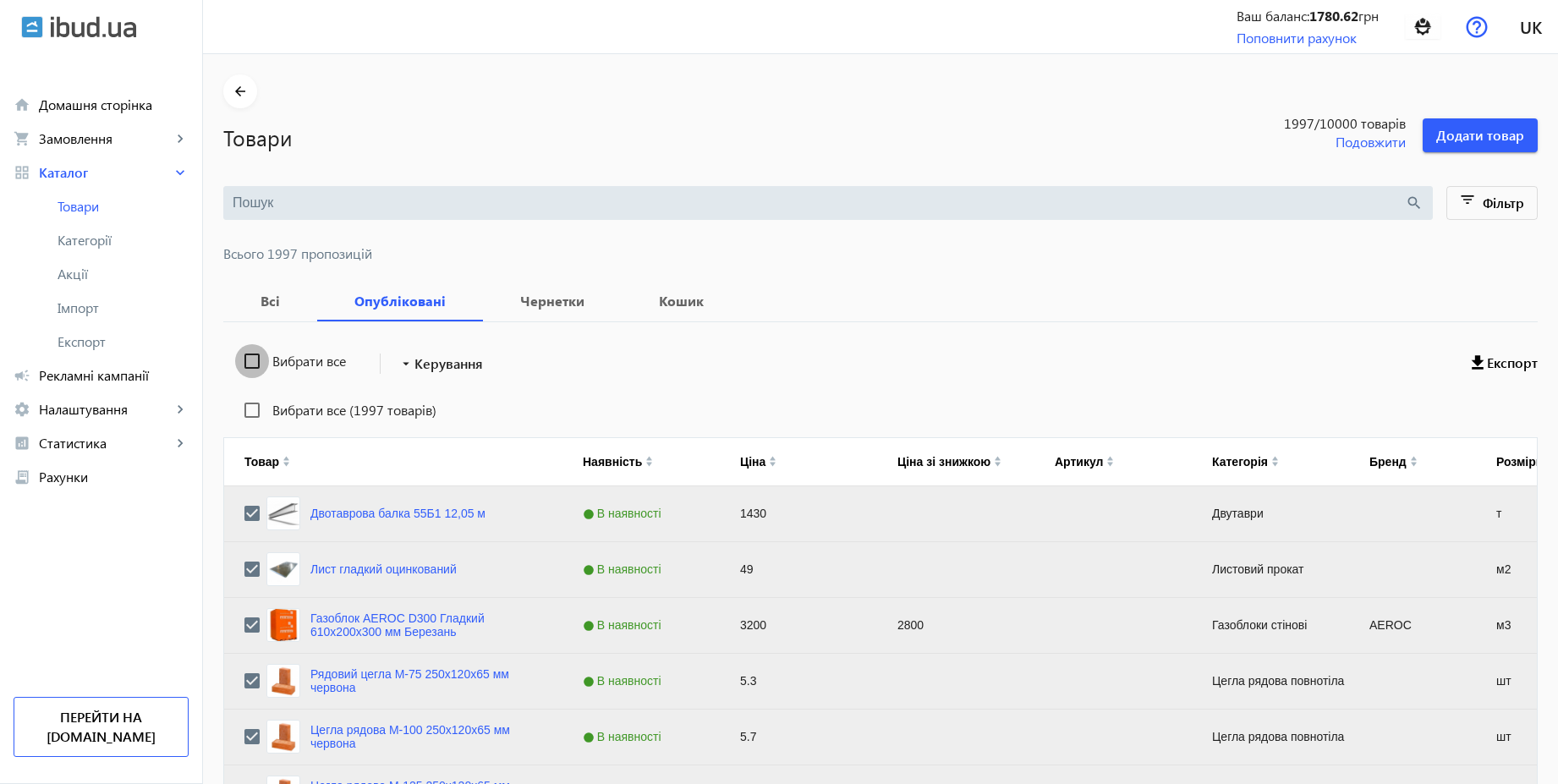
checkbox input "false"
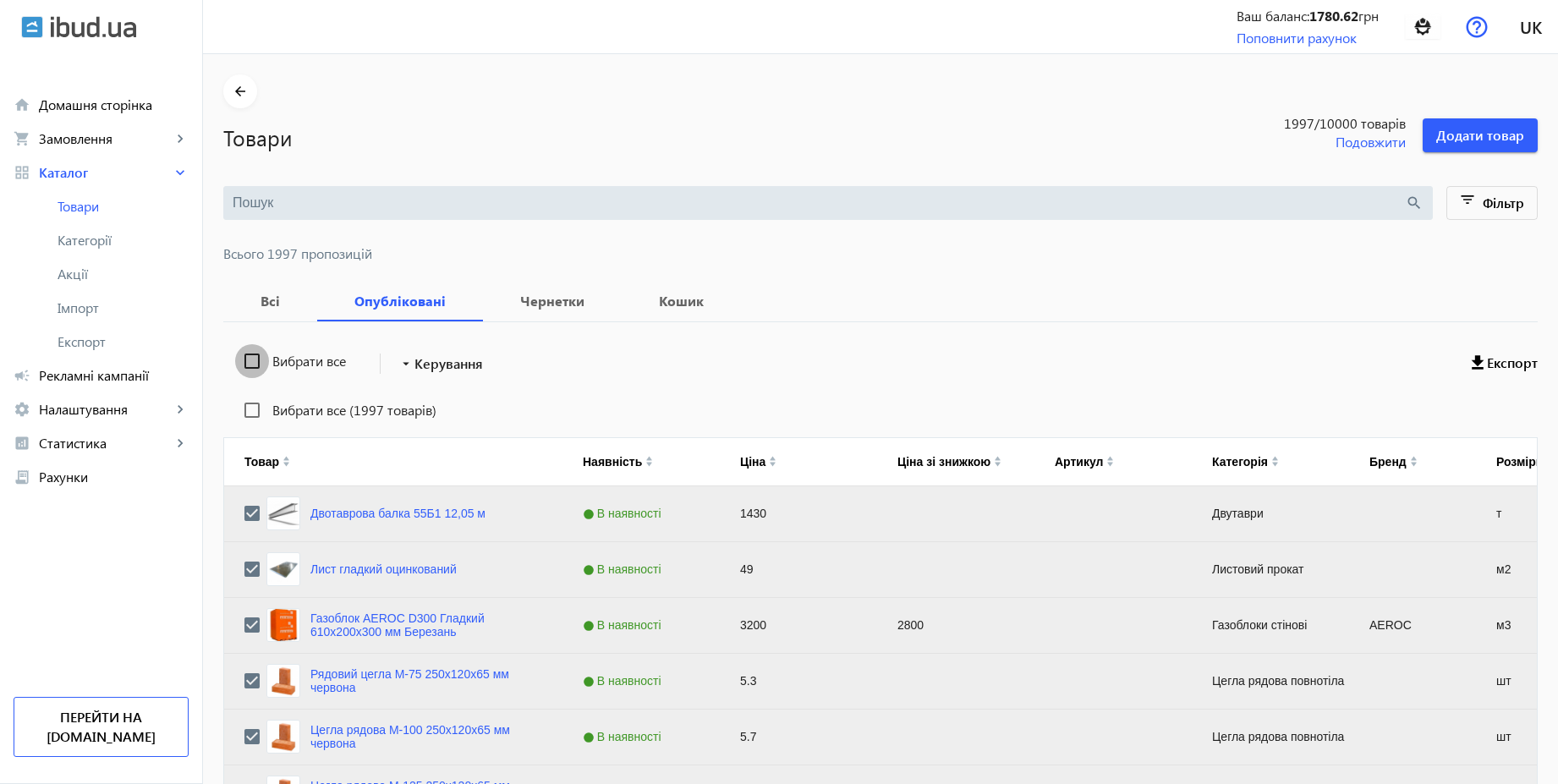
checkbox input "false"
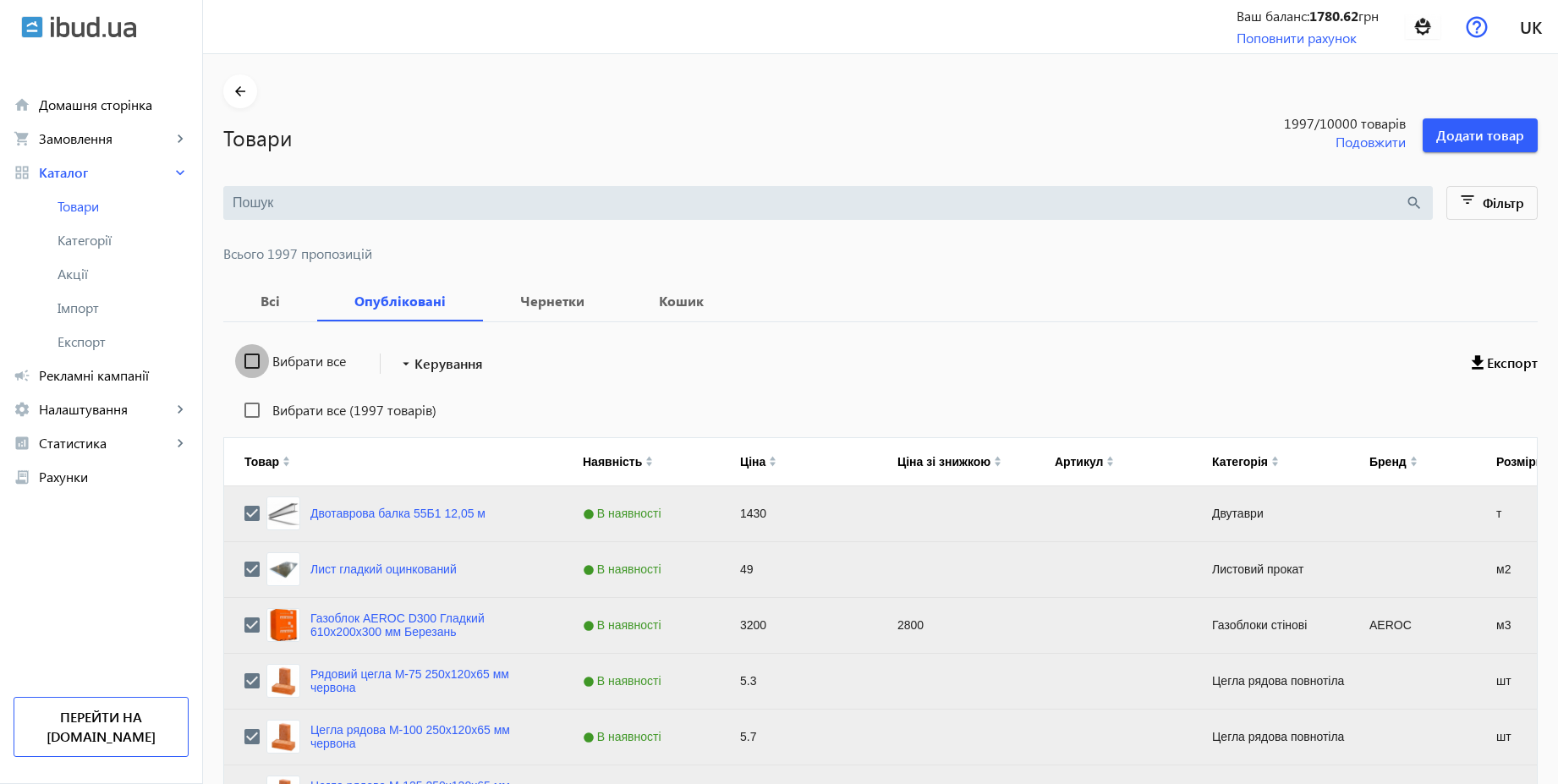
checkbox input "false"
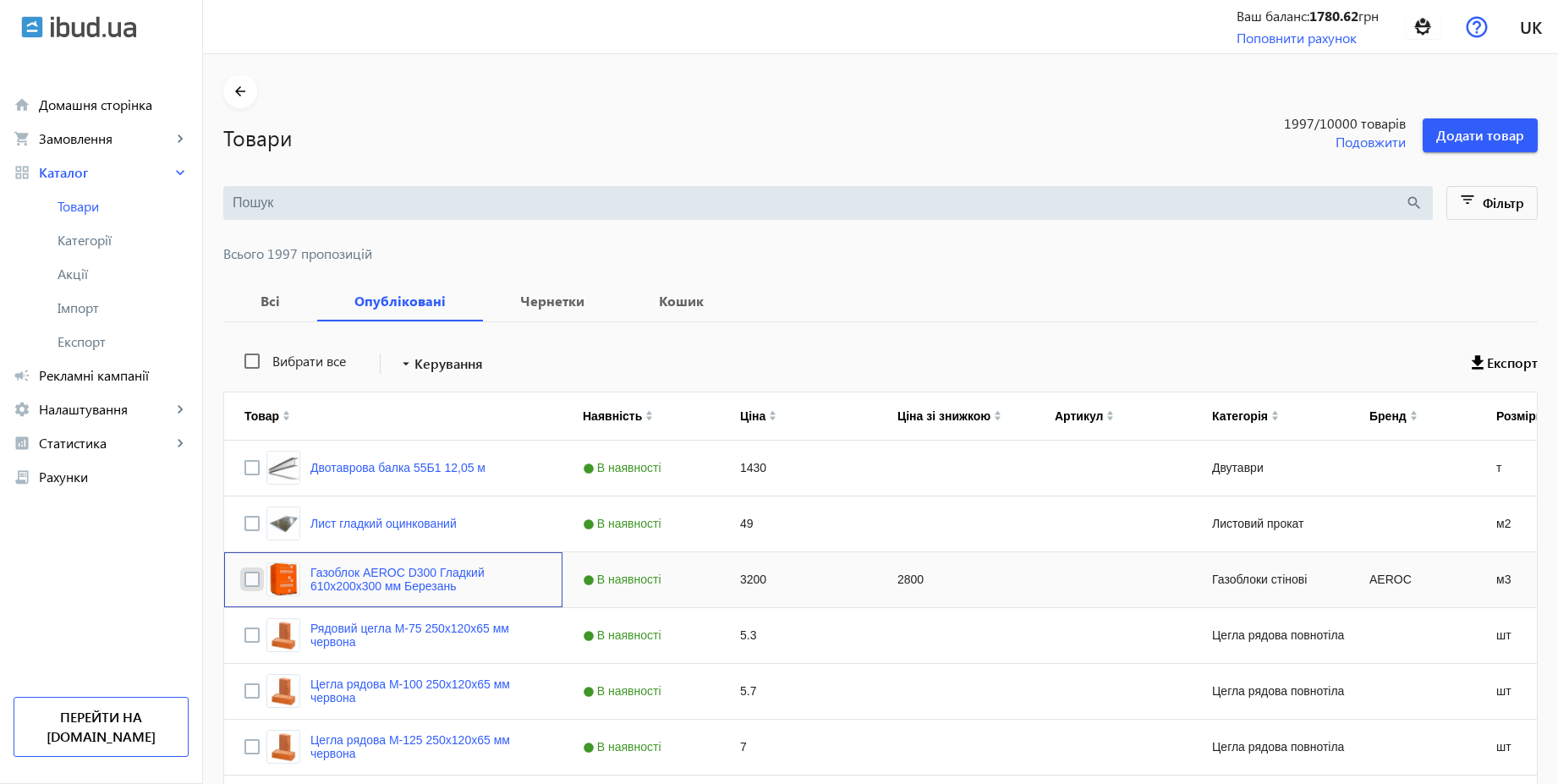
click at [244, 575] on input "Press Space to toggle row selection (unchecked)" at bounding box center [252, 579] width 16 height 16
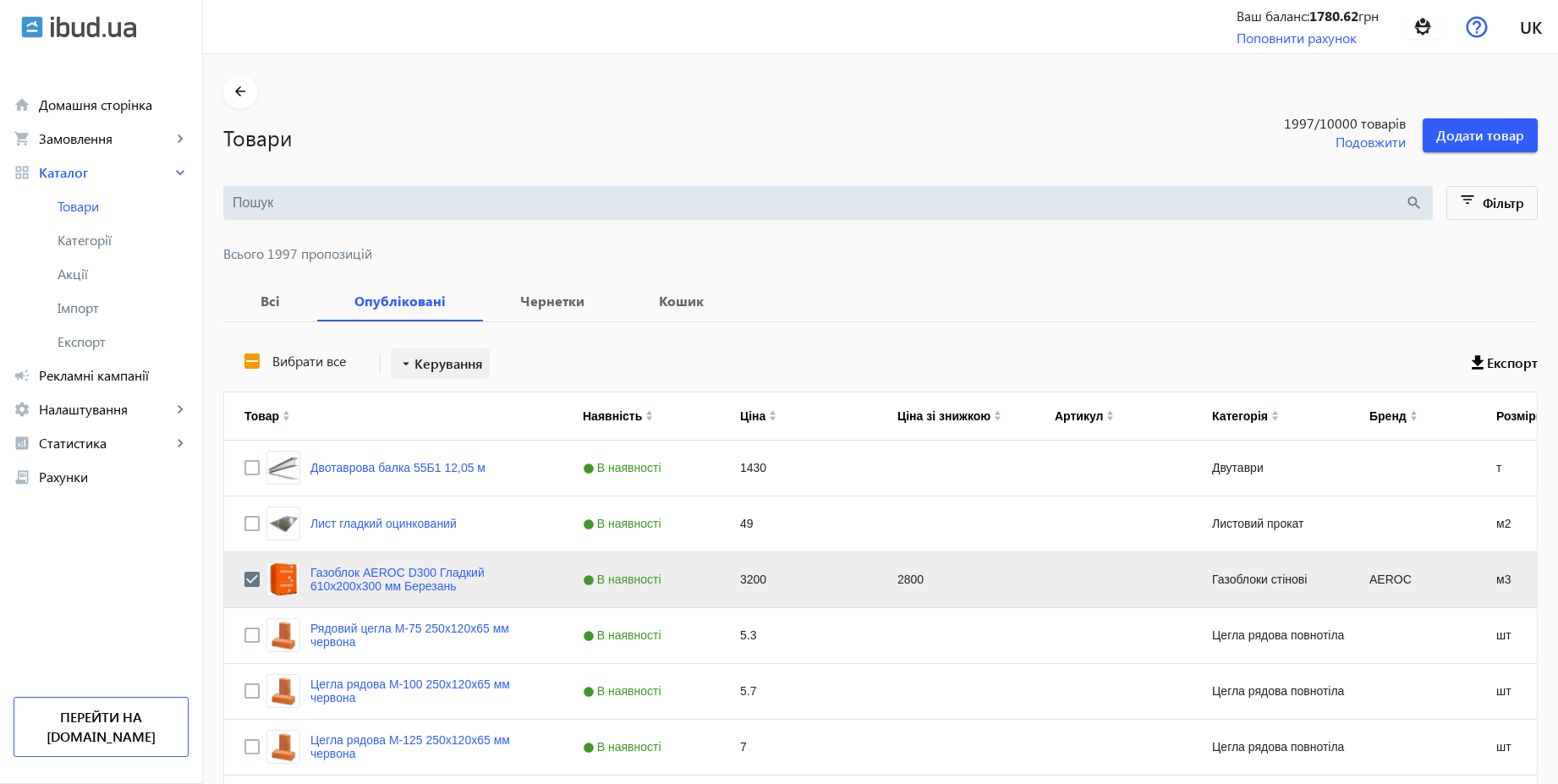
click at [418, 363] on span "Керування" at bounding box center [448, 363] width 68 height 20
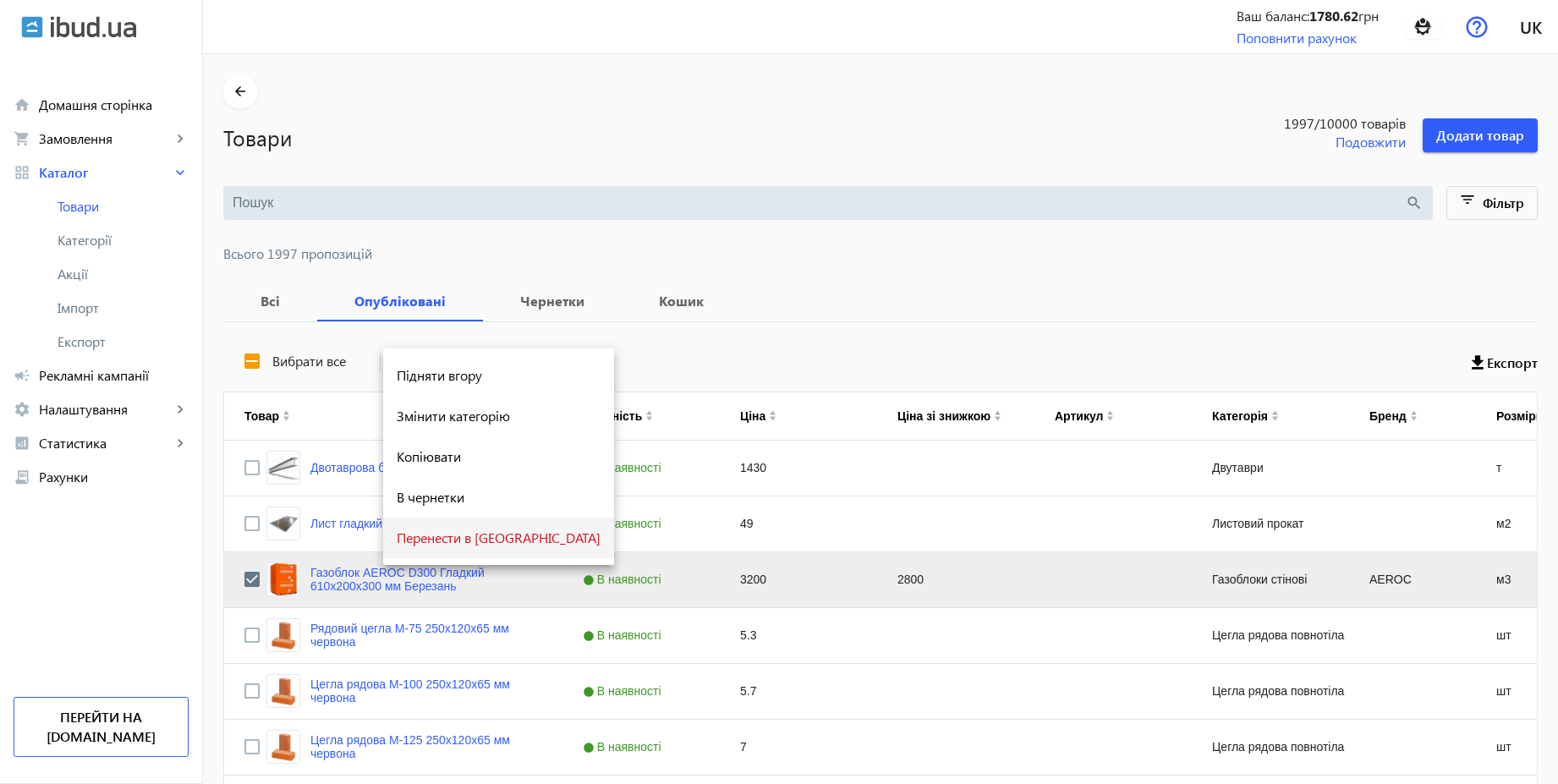
click at [446, 536] on span "Перенести в [GEOGRAPHIC_DATA]" at bounding box center [499, 537] width 204 height 14
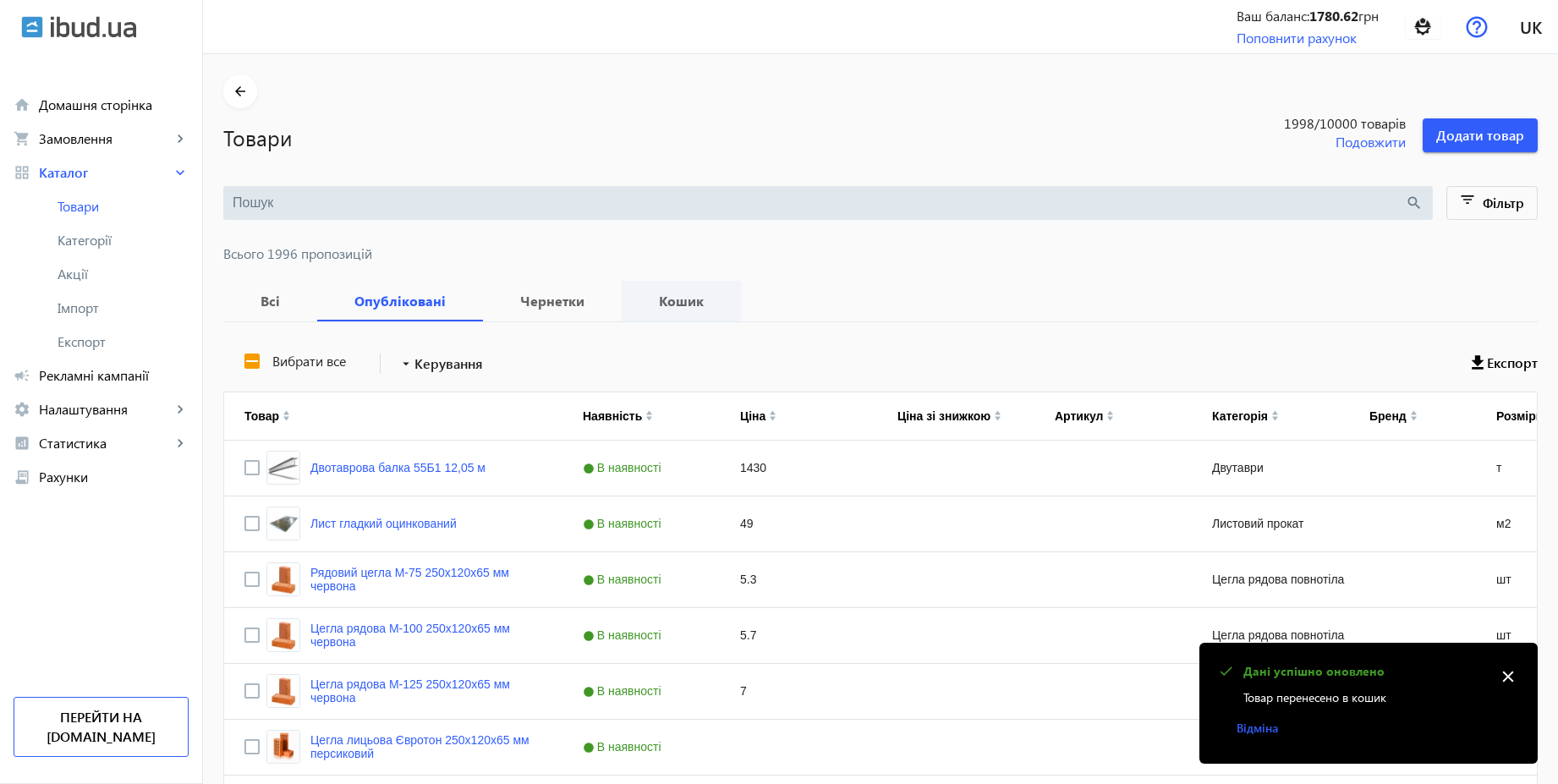
click at [654, 303] on b "Кошик" at bounding box center [680, 301] width 79 height 14
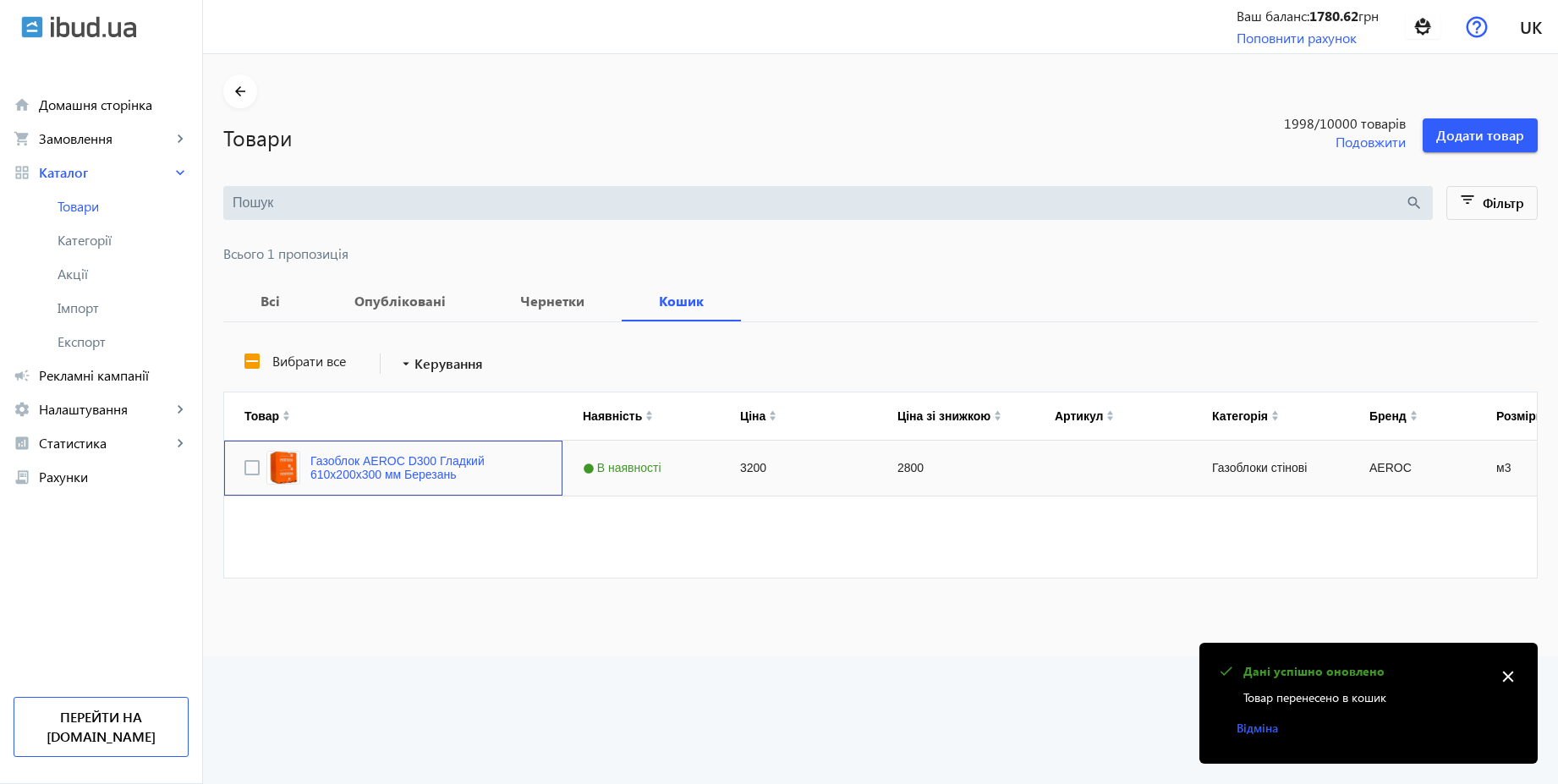
click at [244, 477] on div "Press SPACE to select this row." at bounding box center [252, 467] width 16 height 40
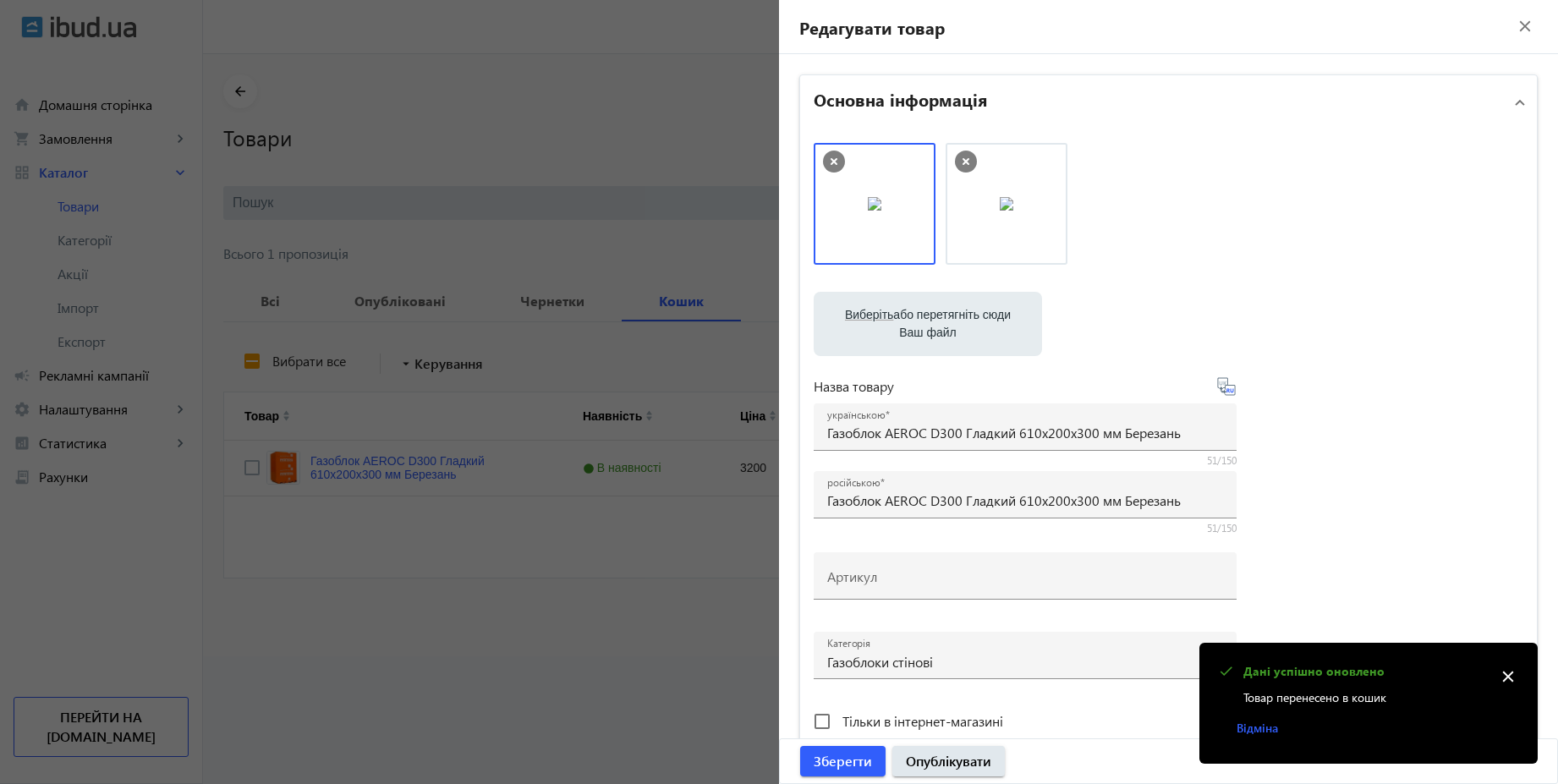
click at [242, 466] on div at bounding box center [779, 392] width 1558 height 784
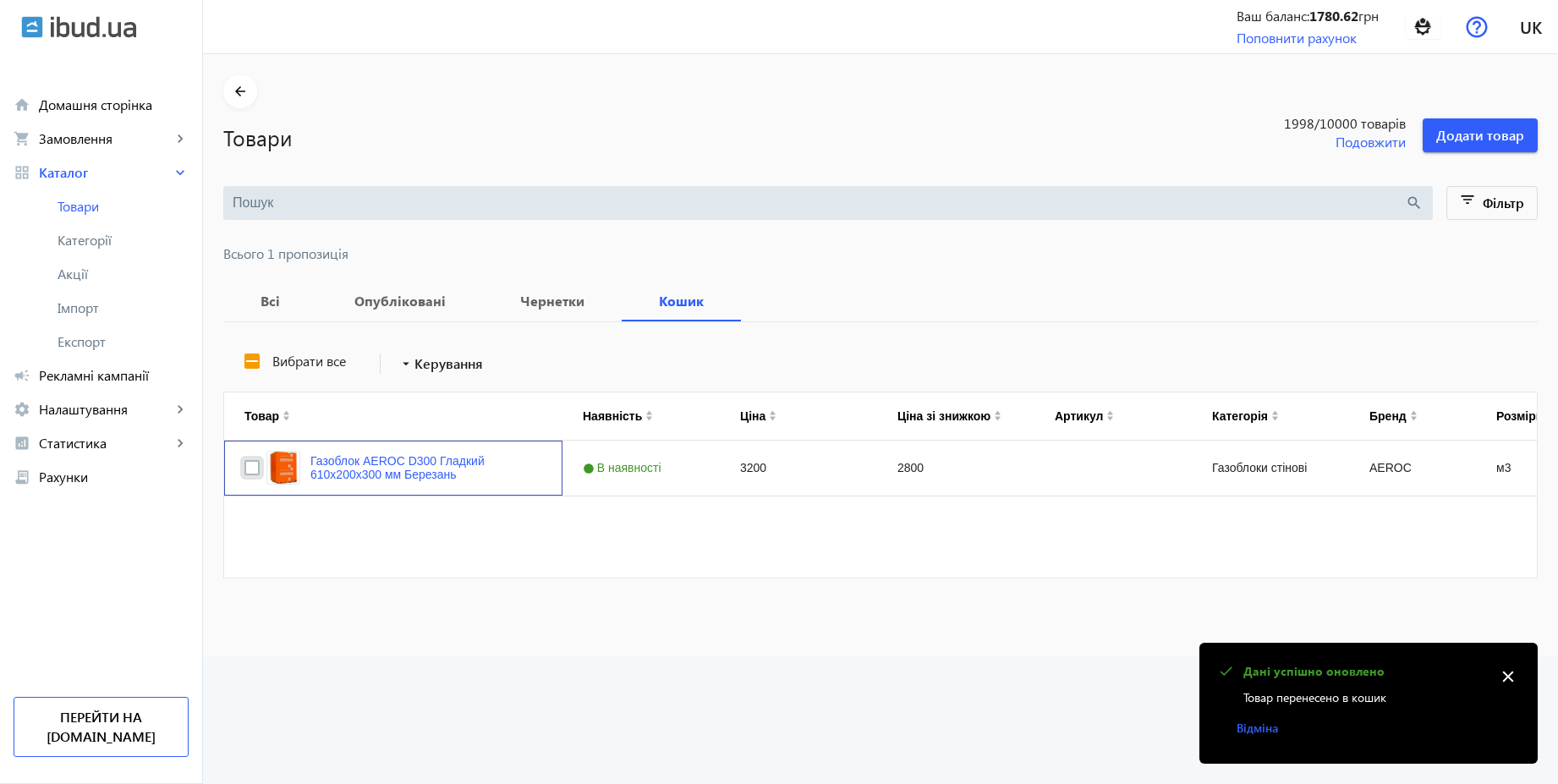
click at [244, 466] on input "Press Space to toggle row selection (unchecked)" at bounding box center [252, 467] width 16 height 16
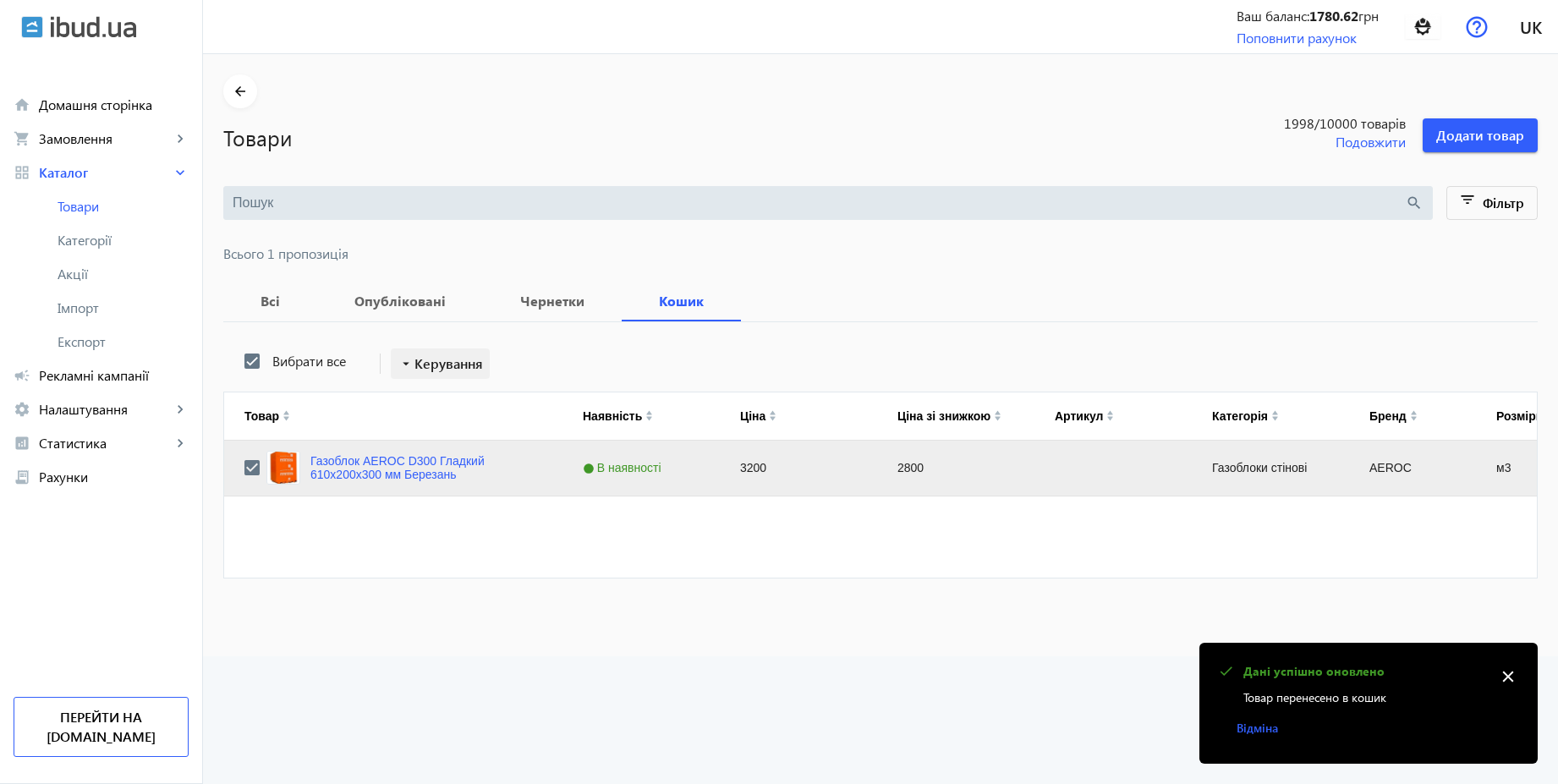
click at [462, 360] on span "Керування" at bounding box center [448, 363] width 68 height 20
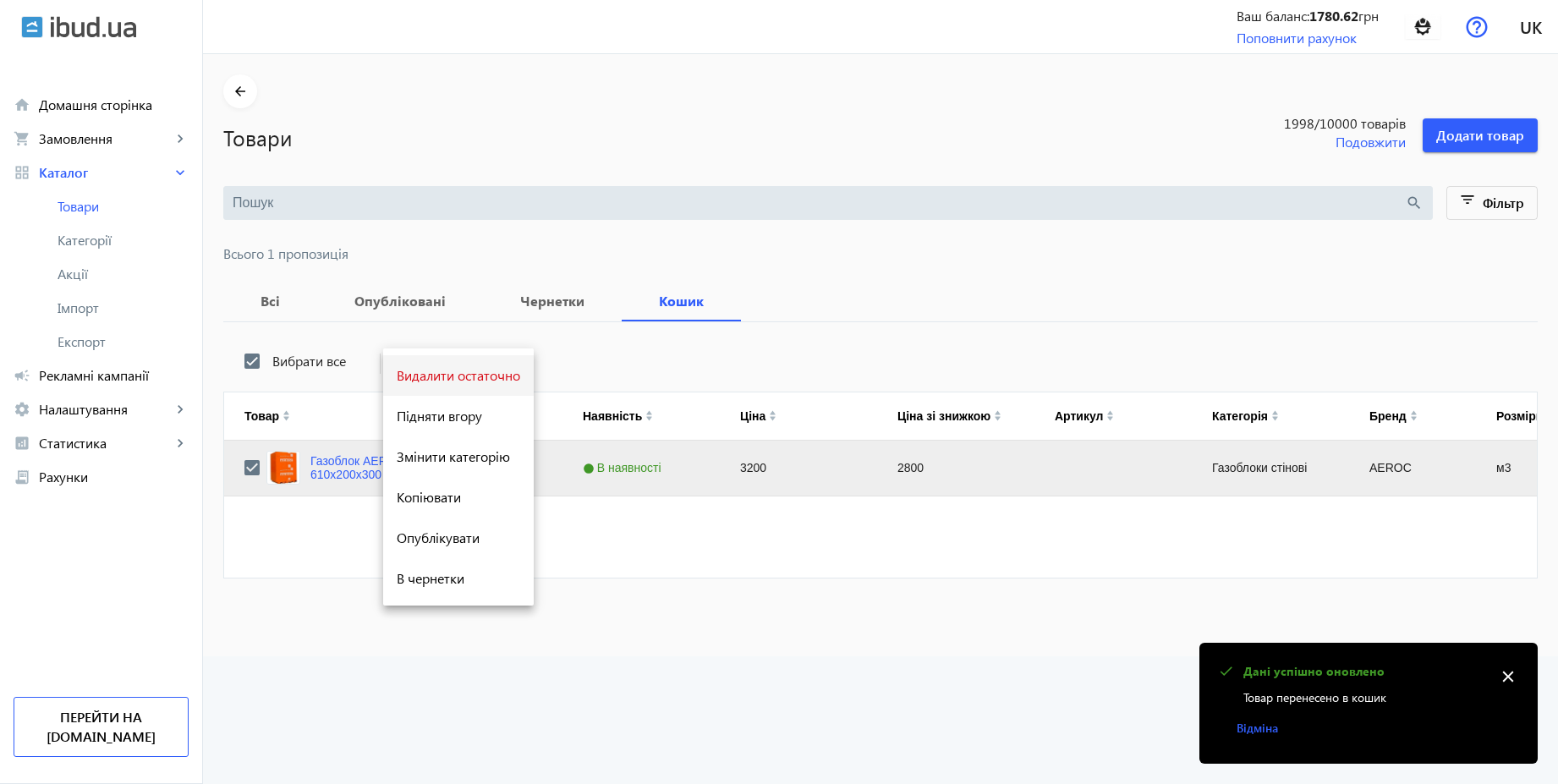
click at [459, 373] on span "Видалити остаточно" at bounding box center [458, 375] width 123 height 14
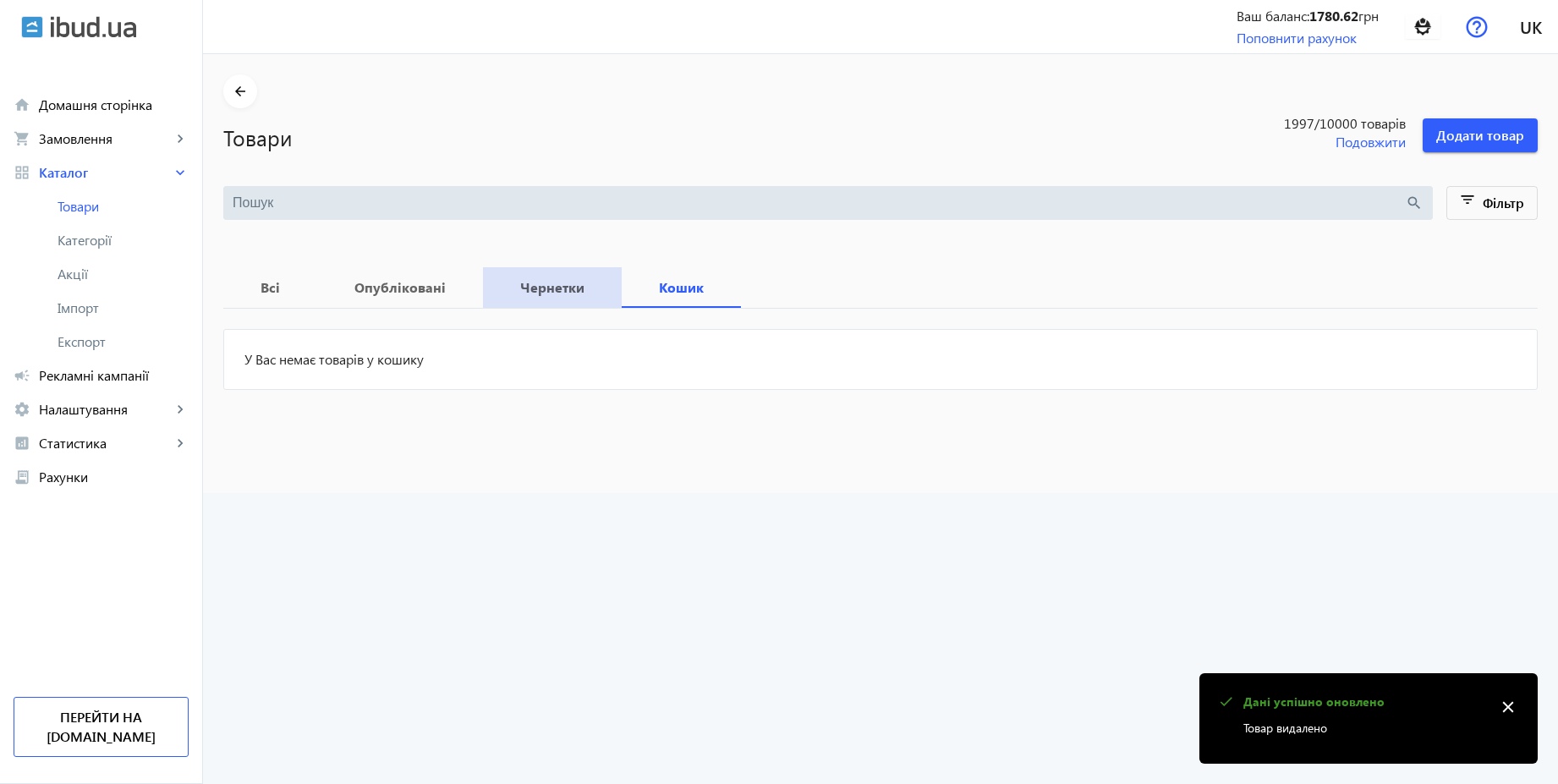
click at [552, 288] on b "Чернетки" at bounding box center [552, 288] width 98 height 14
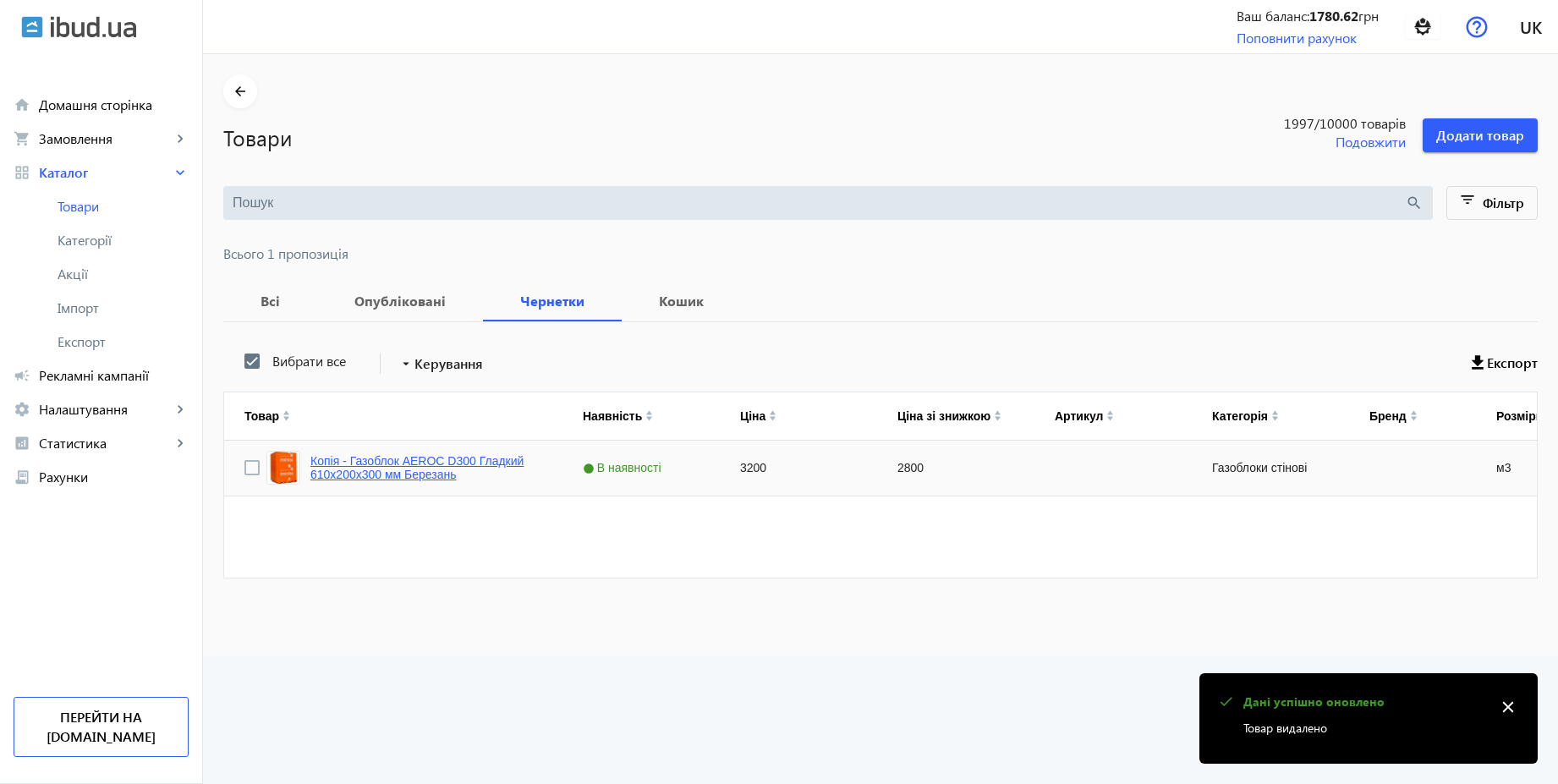
click at [414, 456] on link "Копія - Газоблок AEROC D300 Гладкий 610х200х300 мм Березань" at bounding box center [426, 467] width 231 height 27
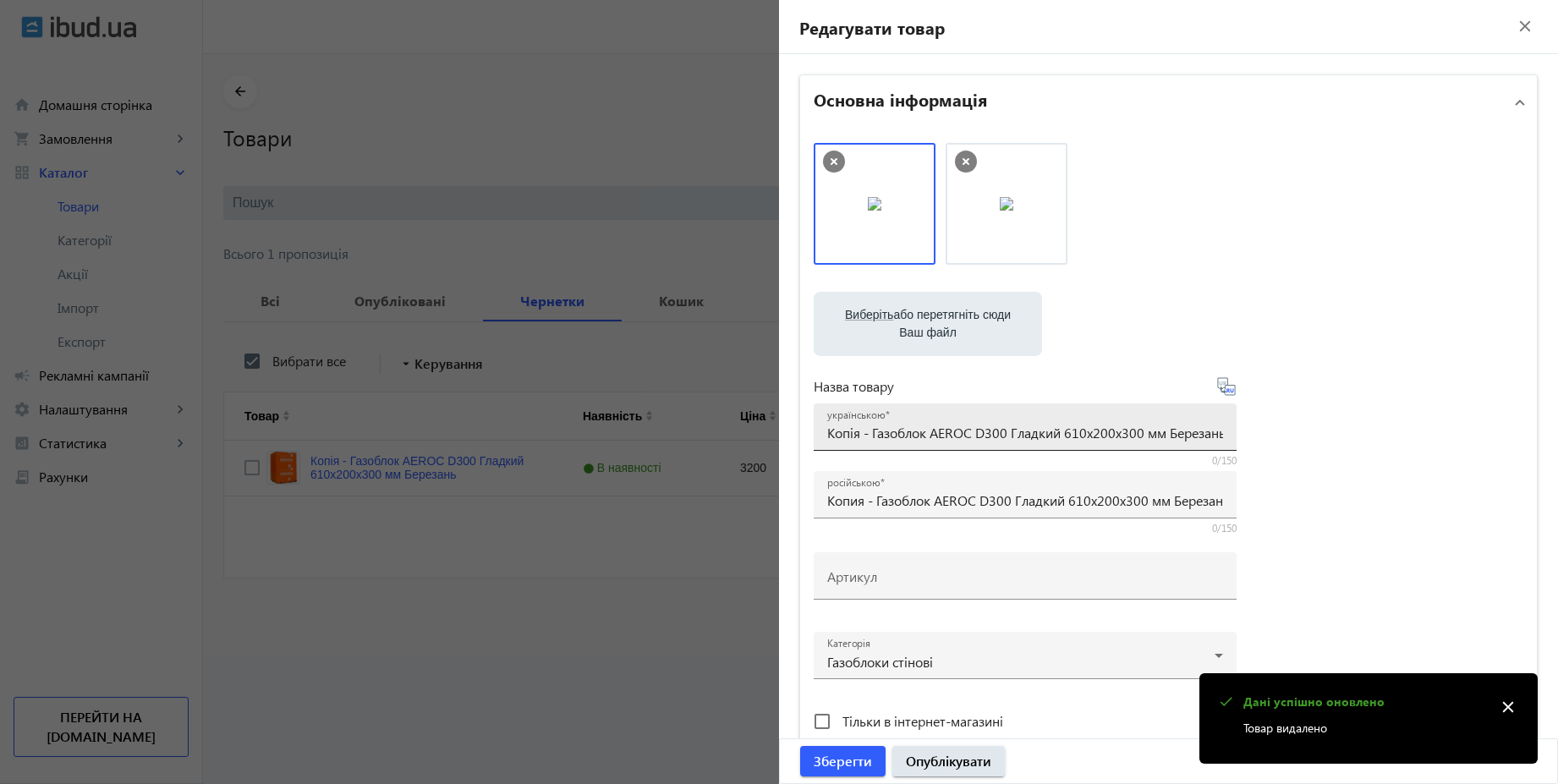
click at [869, 432] on input "Копія - Газоблок AEROC D300 Гладкий 610х200х300 мм Березань" at bounding box center [1024, 432] width 396 height 17
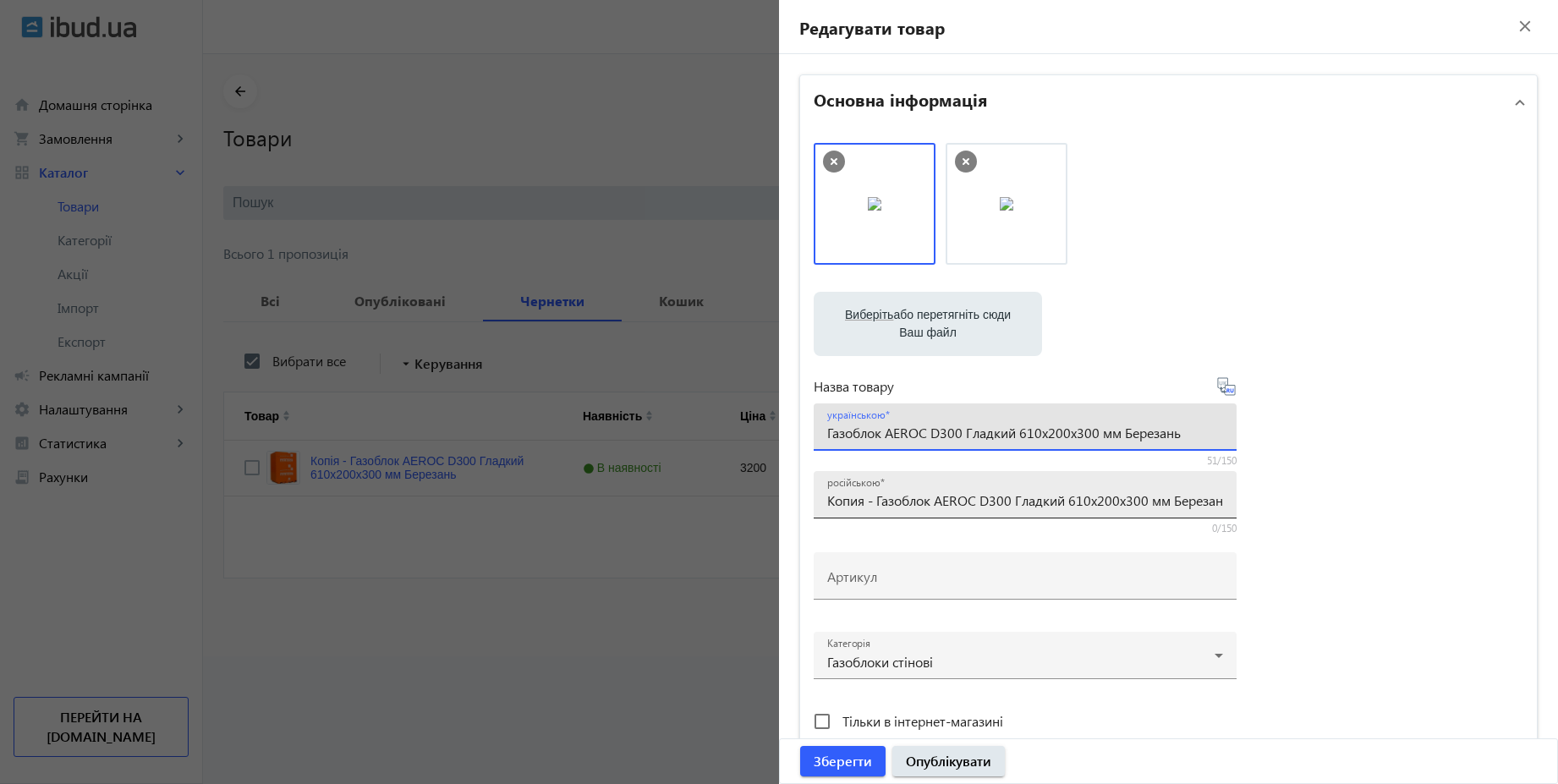
click at [874, 500] on input "Копия - Газоблок AEROC D300 Гладкий 610х200х300 мм Березань" at bounding box center [1024, 499] width 396 height 17
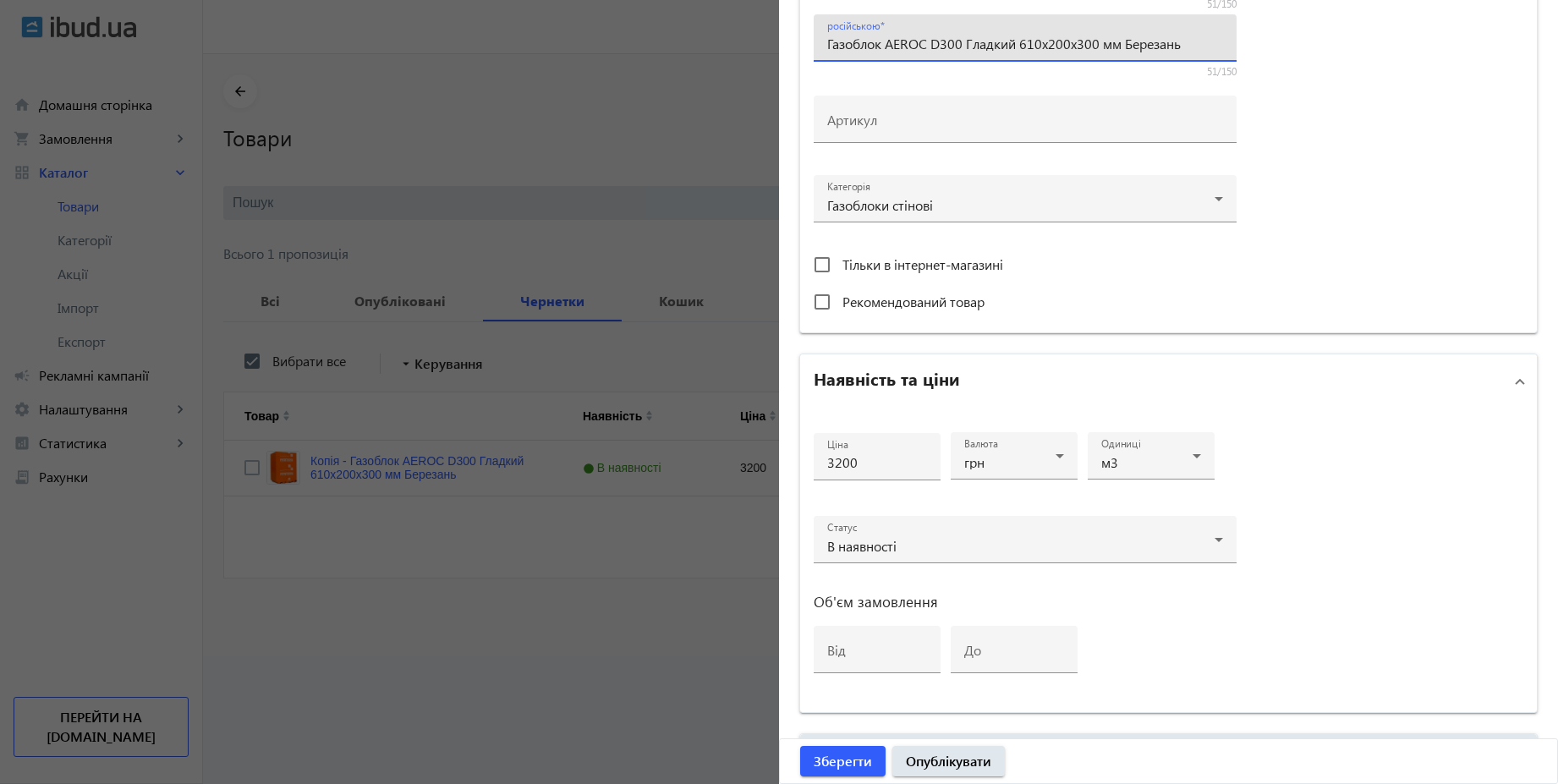
scroll to position [628, 0]
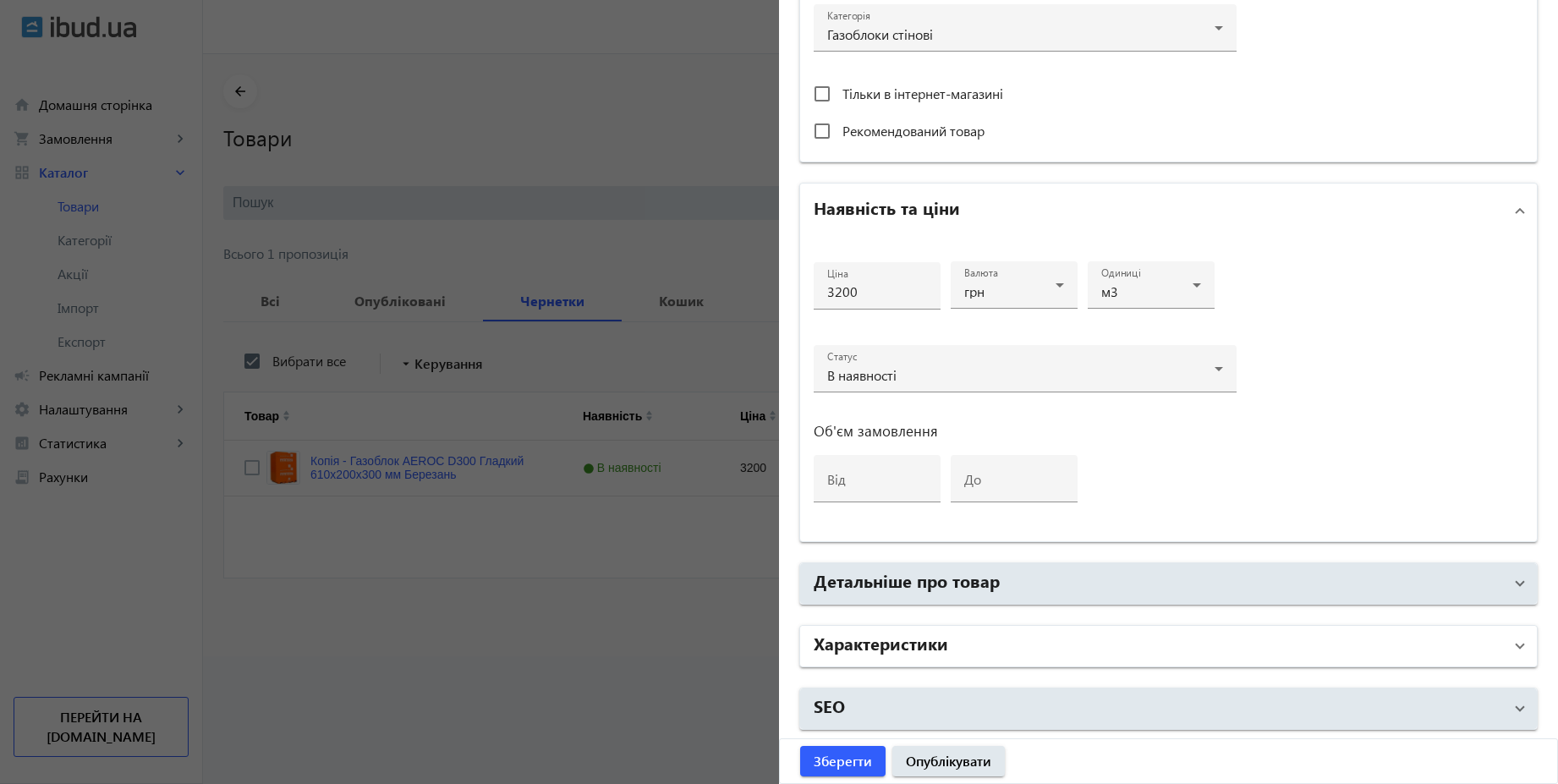
click at [1156, 648] on mat-panel-title "Характеристики" at bounding box center [1158, 645] width 689 height 30
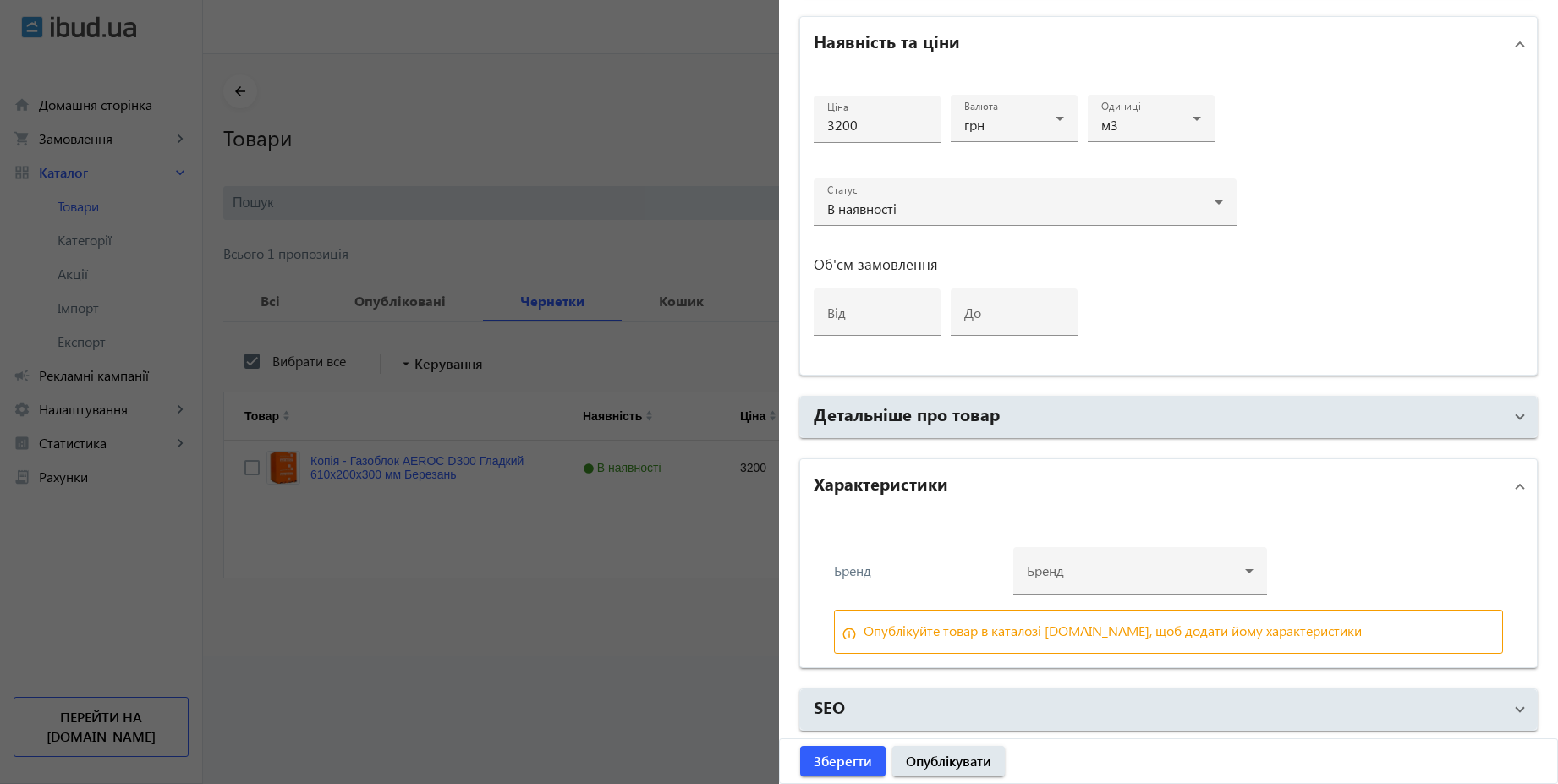
scroll to position [795, 0]
click at [1109, 560] on div at bounding box center [1139, 562] width 226 height 61
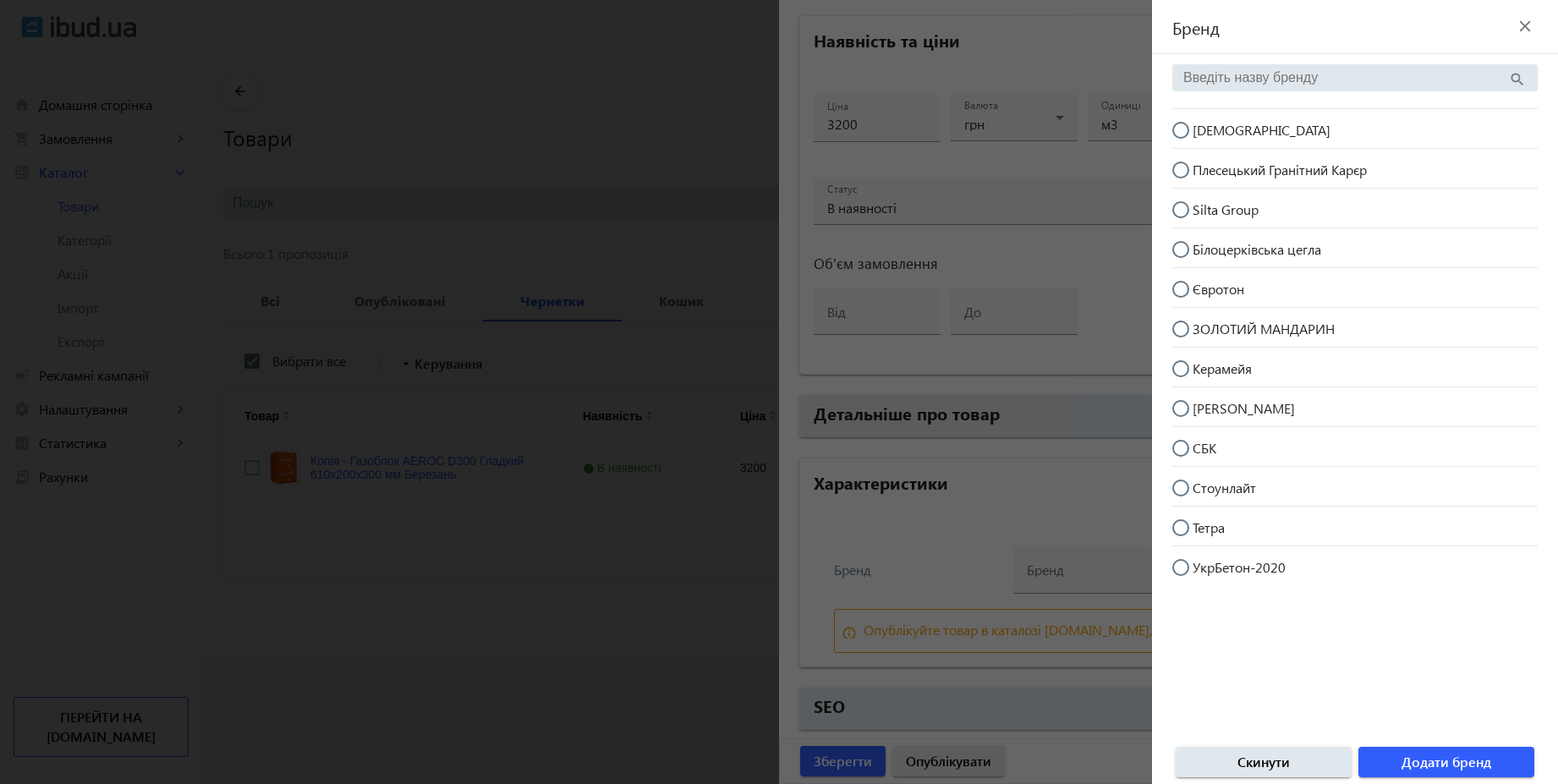
click at [1229, 61] on brand-side-selector "Бренд close search Будфемелі Плесецький Гранітний Карєр Silta Group Білоцерківс…" at bounding box center [1355, 392] width 406 height 784
click at [1246, 79] on input "search" at bounding box center [1345, 78] width 325 height 16
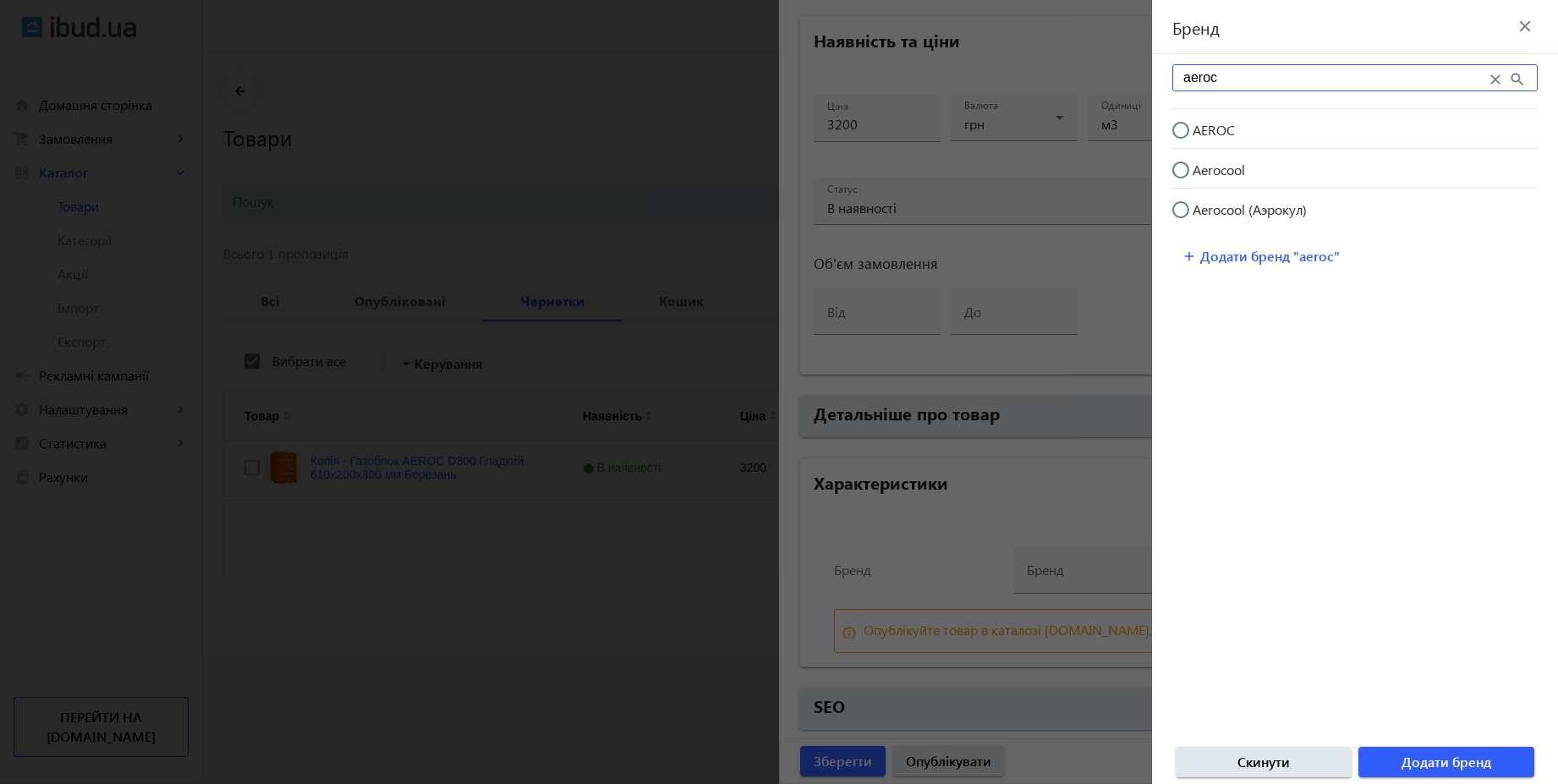
click at [1227, 130] on span "AEROC" at bounding box center [1214, 129] width 43 height 17
click at [1206, 130] on input "AEROC" at bounding box center [1189, 138] width 34 height 34
click at [1505, 758] on span "button" at bounding box center [1445, 762] width 176 height 41
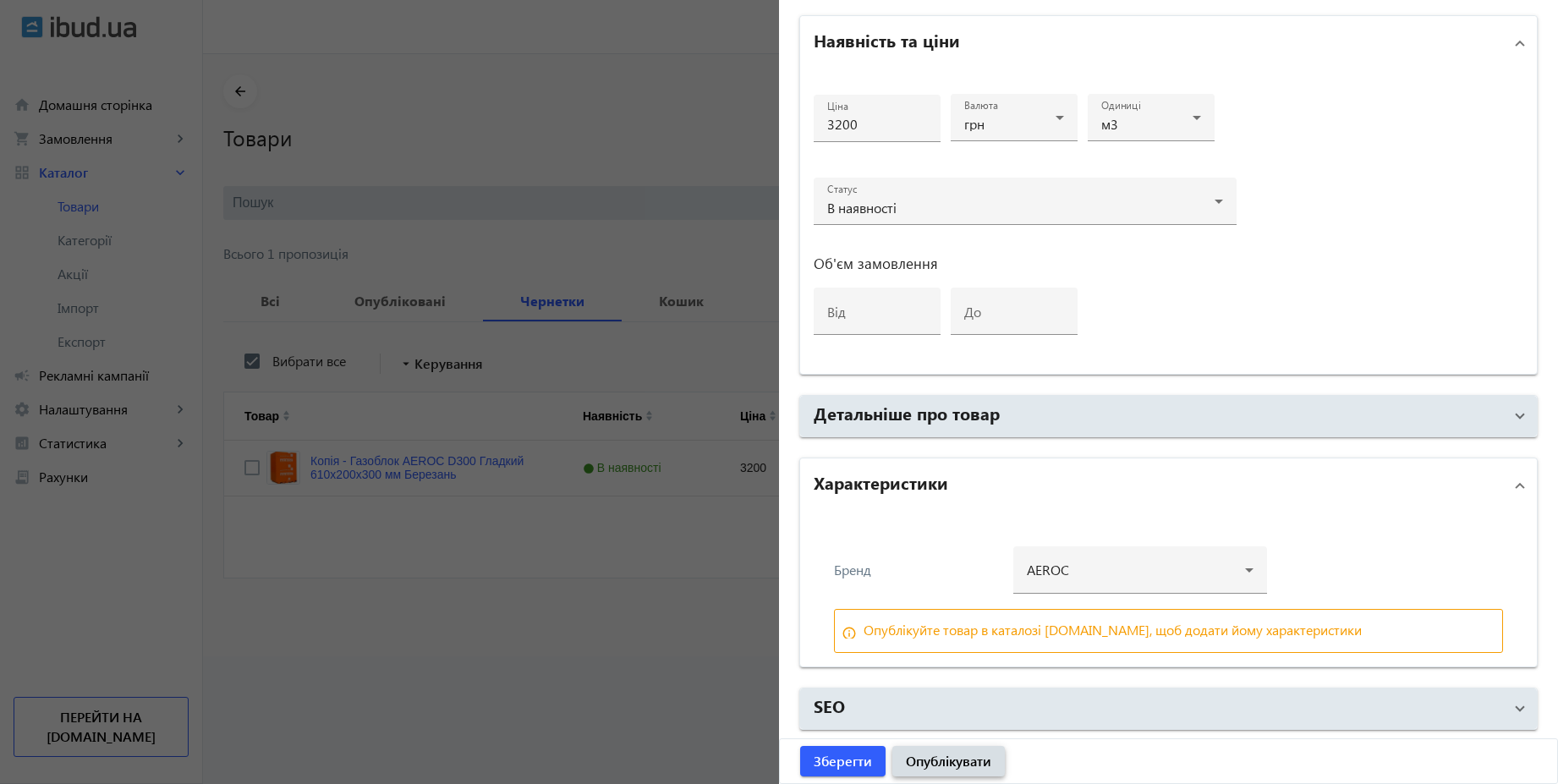
click at [922, 758] on span "Опублікувати" at bounding box center [949, 760] width 86 height 18
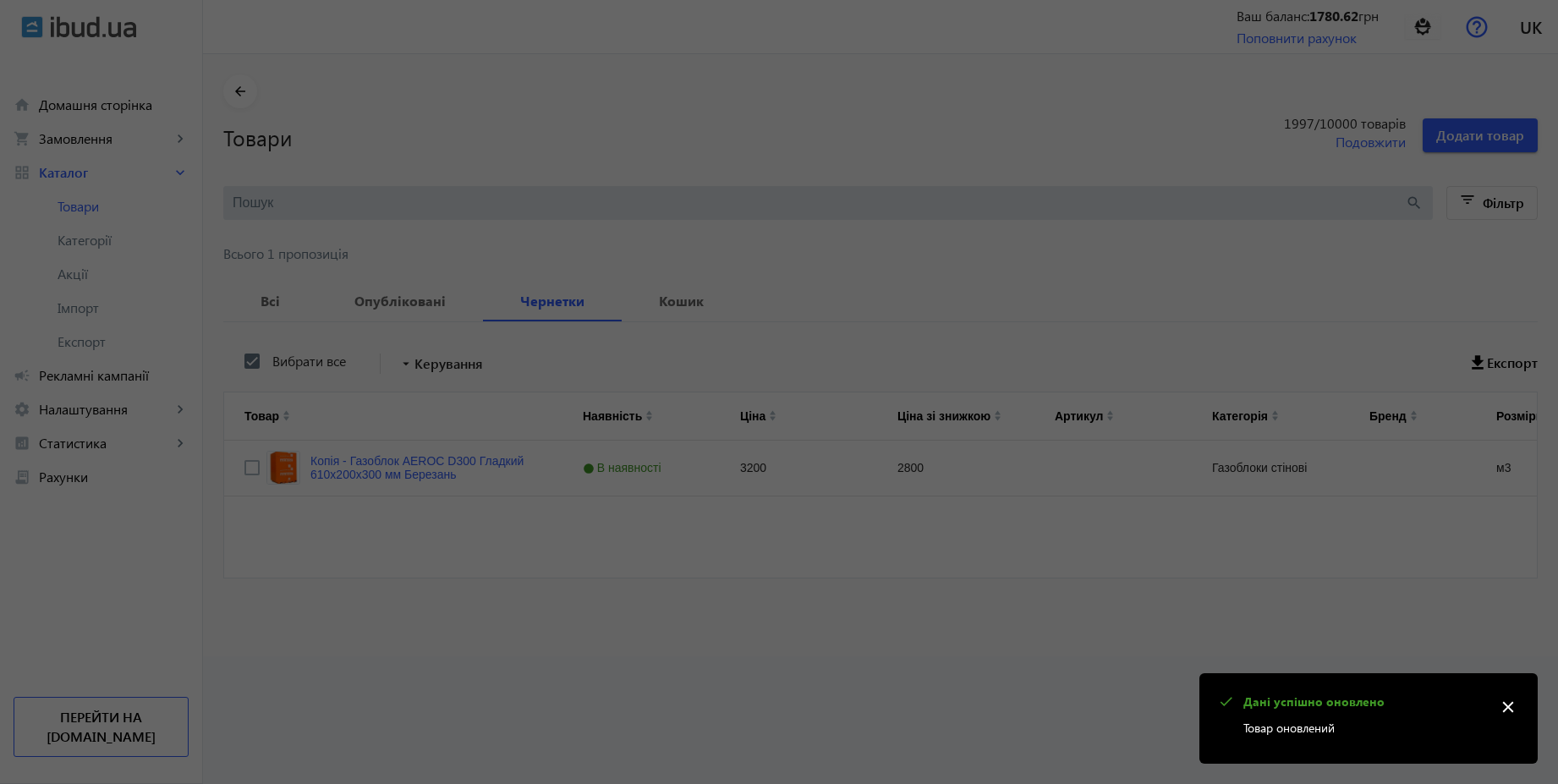
scroll to position [0, 0]
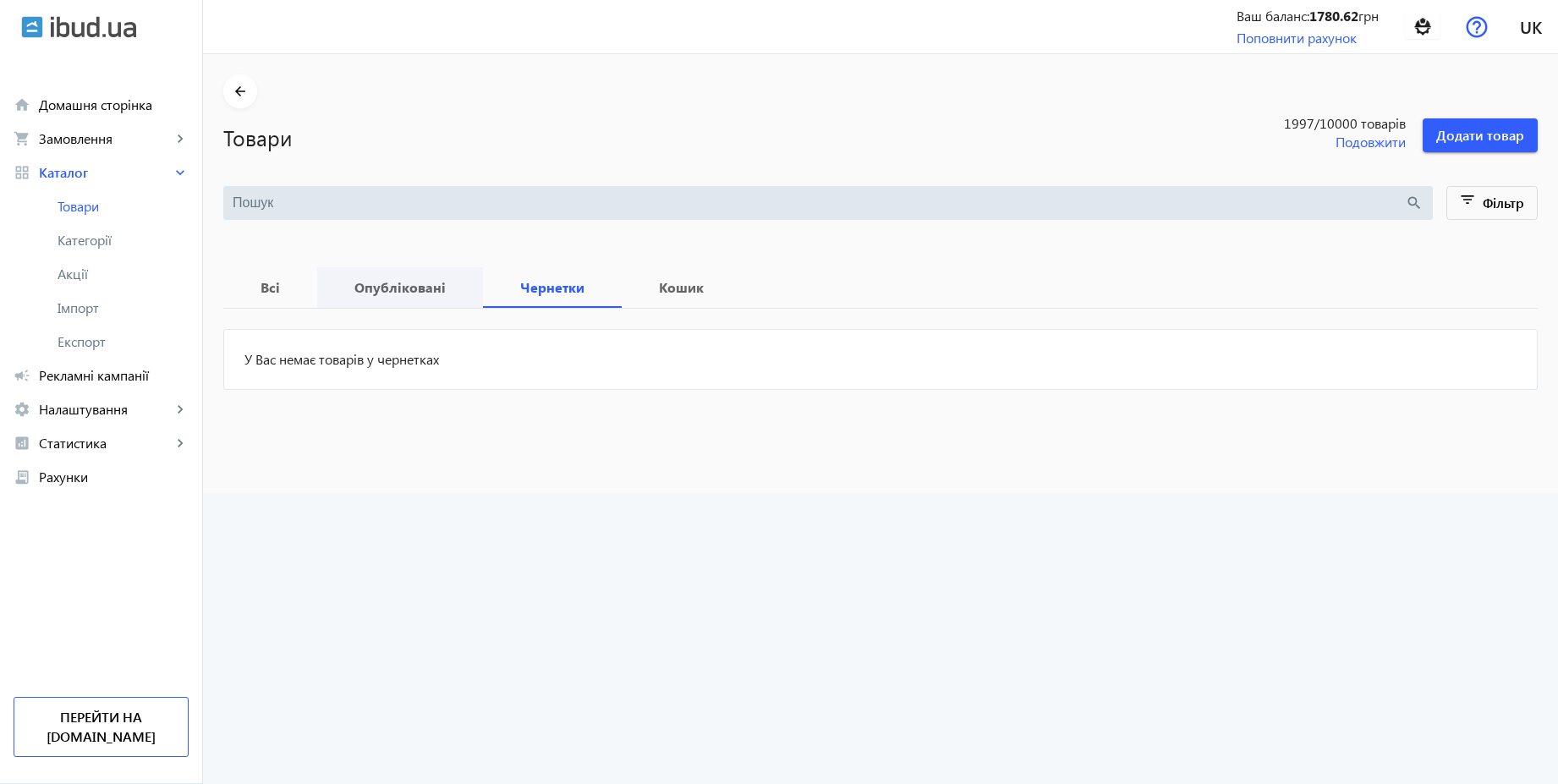
click at [420, 296] on span "Опубліковані" at bounding box center [399, 288] width 125 height 41
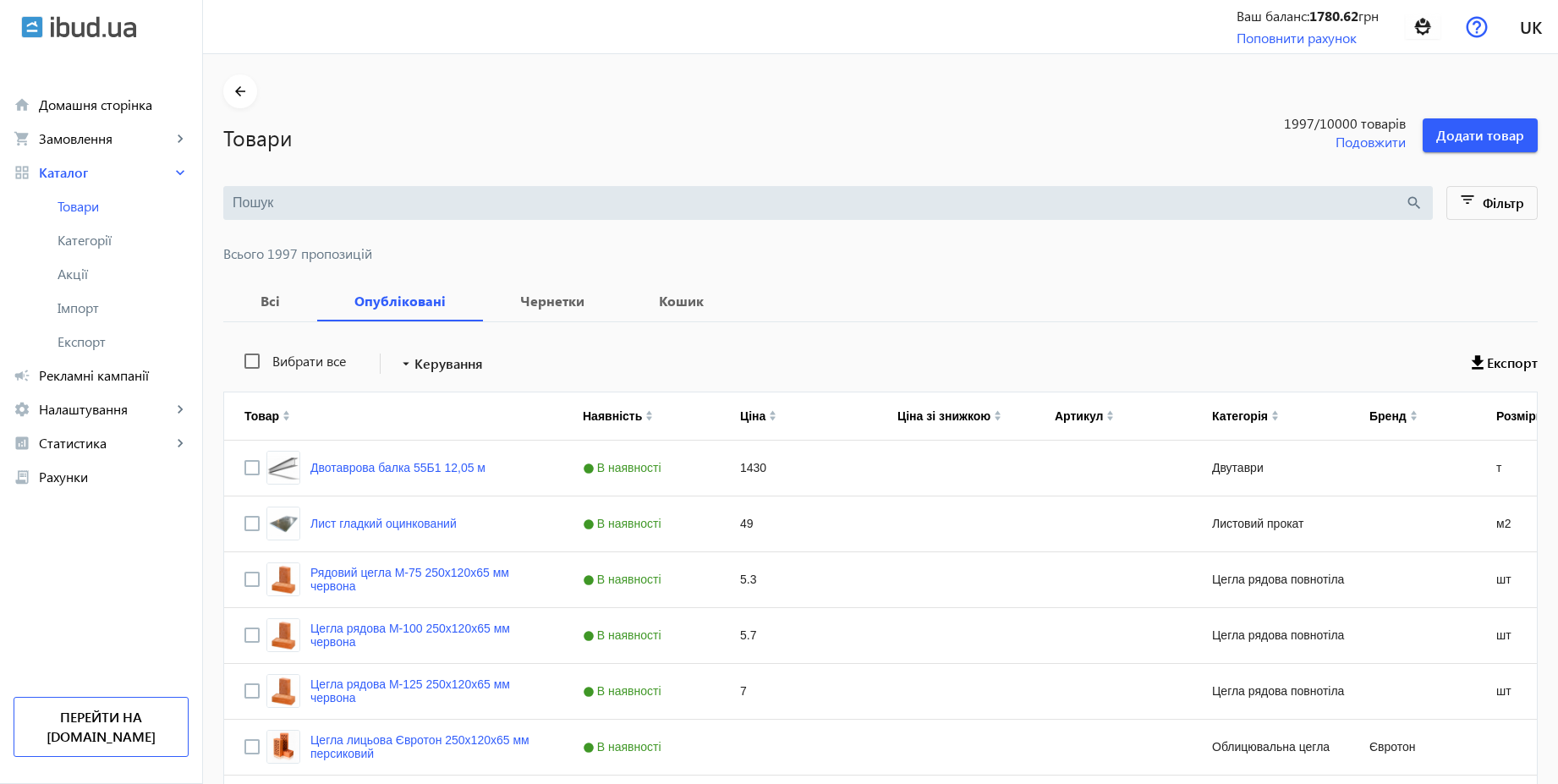
click at [381, 200] on input "search" at bounding box center [818, 202] width 1172 height 18
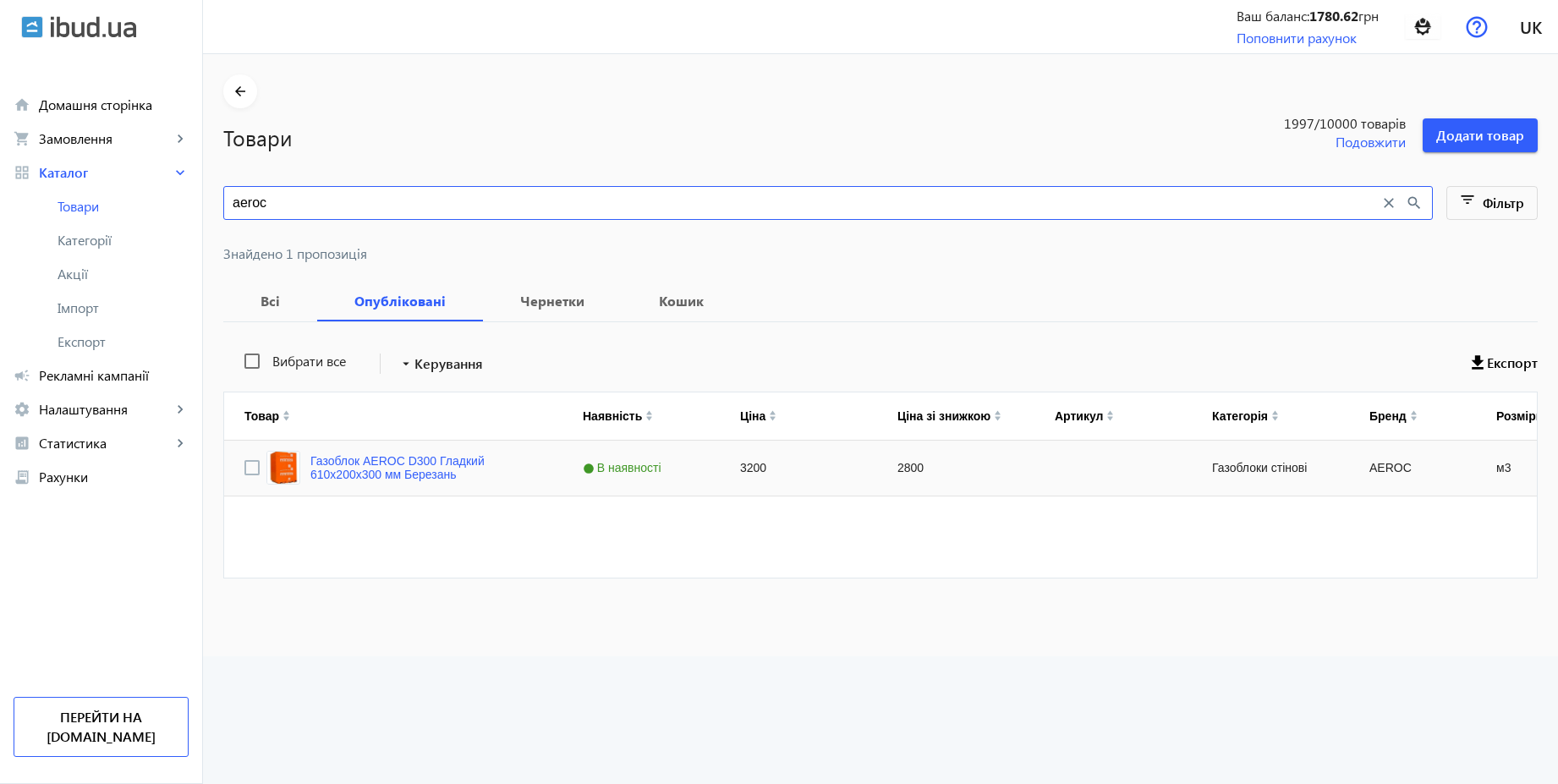
type input "aeroc"
click at [249, 462] on input "Press Space to toggle row selection (unchecked)" at bounding box center [252, 467] width 16 height 16
checkbox input "true"
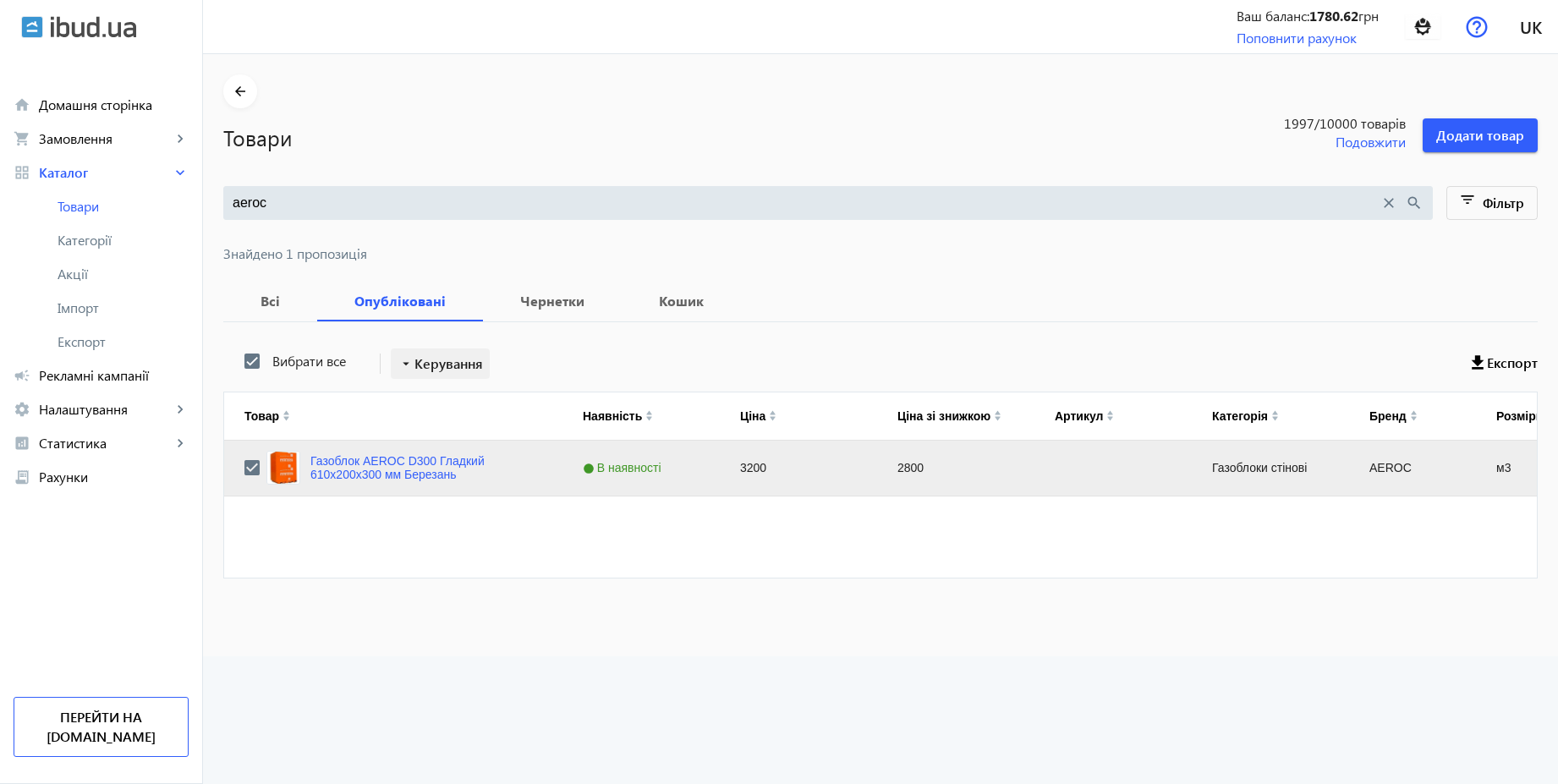
click at [441, 374] on span at bounding box center [440, 363] width 99 height 41
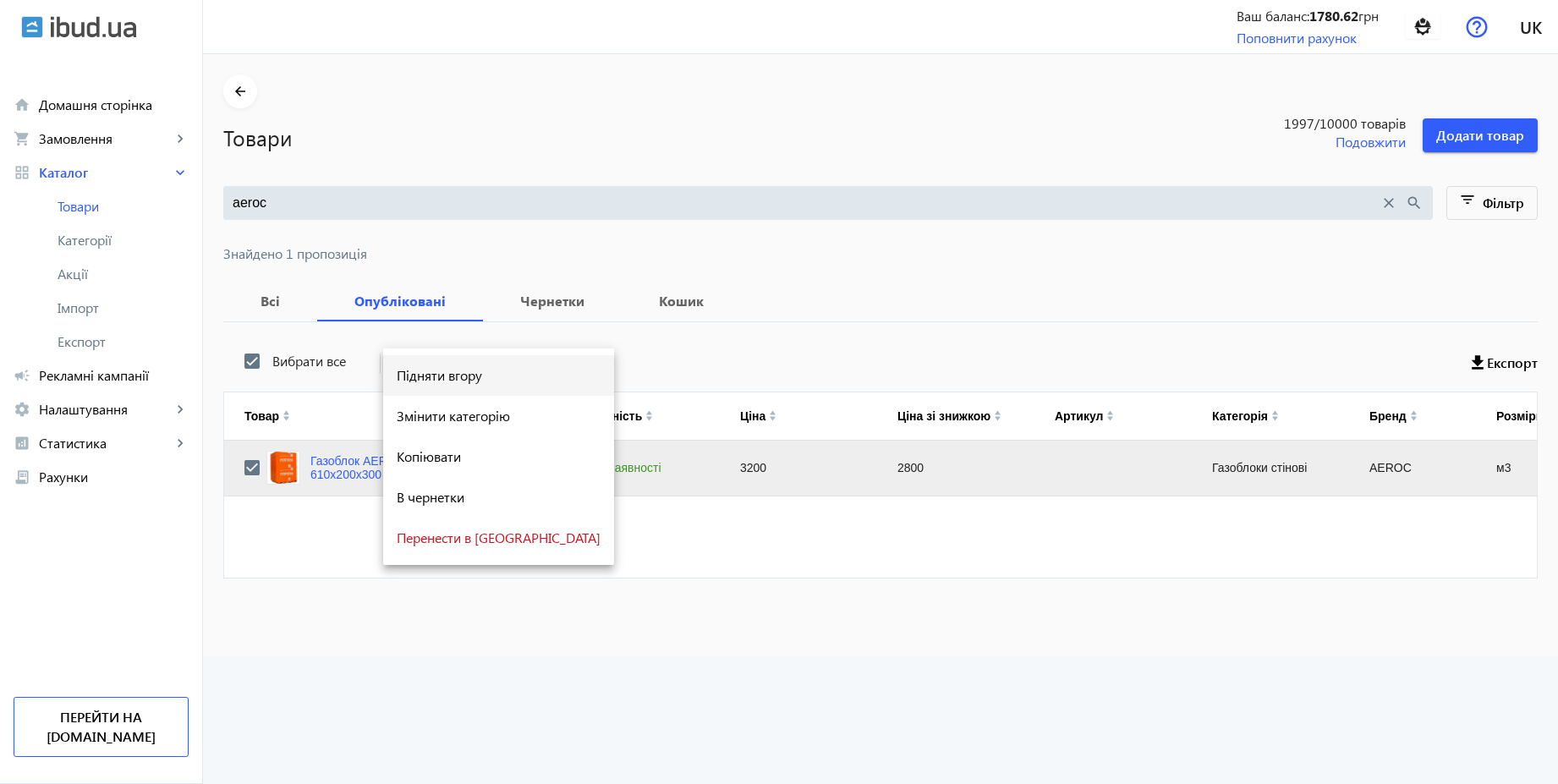
click at [464, 374] on span "Підняти вгору" at bounding box center [499, 375] width 204 height 14
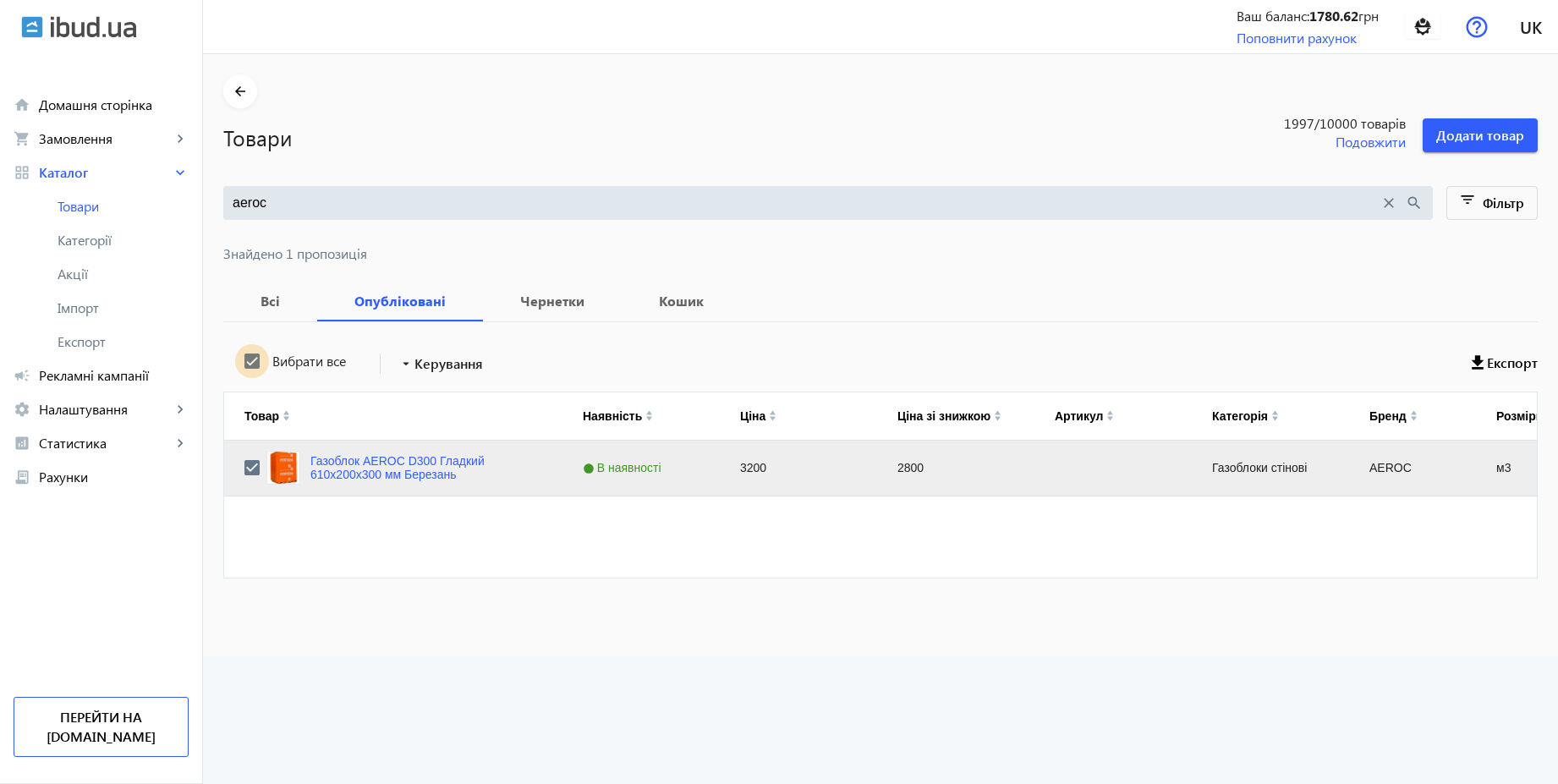
click at [246, 367] on input "Вибрати все" at bounding box center [252, 360] width 34 height 34
checkbox input "false"
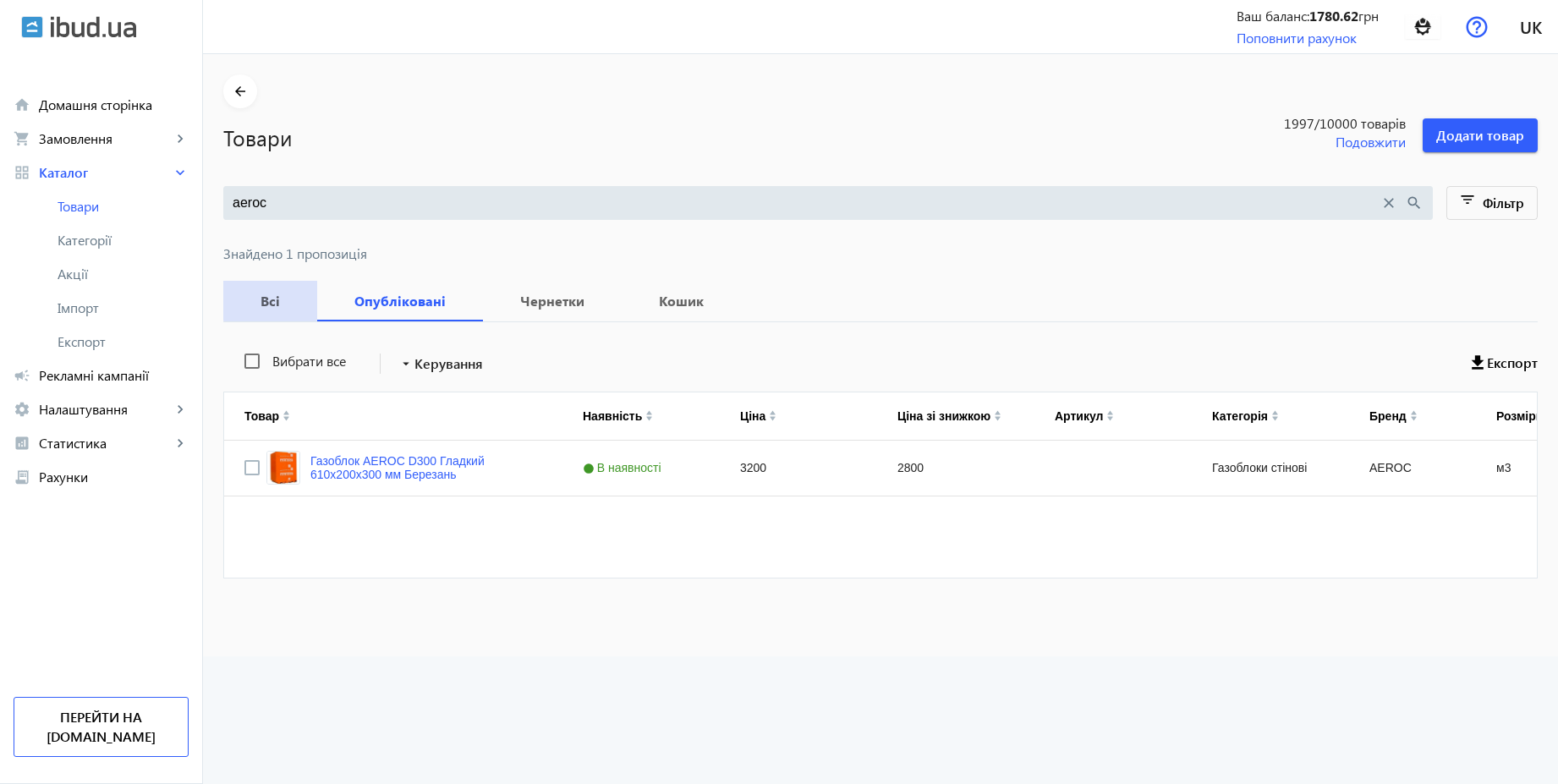
click at [270, 300] on b "Всі" at bounding box center [270, 301] width 53 height 14
click at [1381, 197] on mat-icon "close" at bounding box center [1388, 202] width 18 height 18
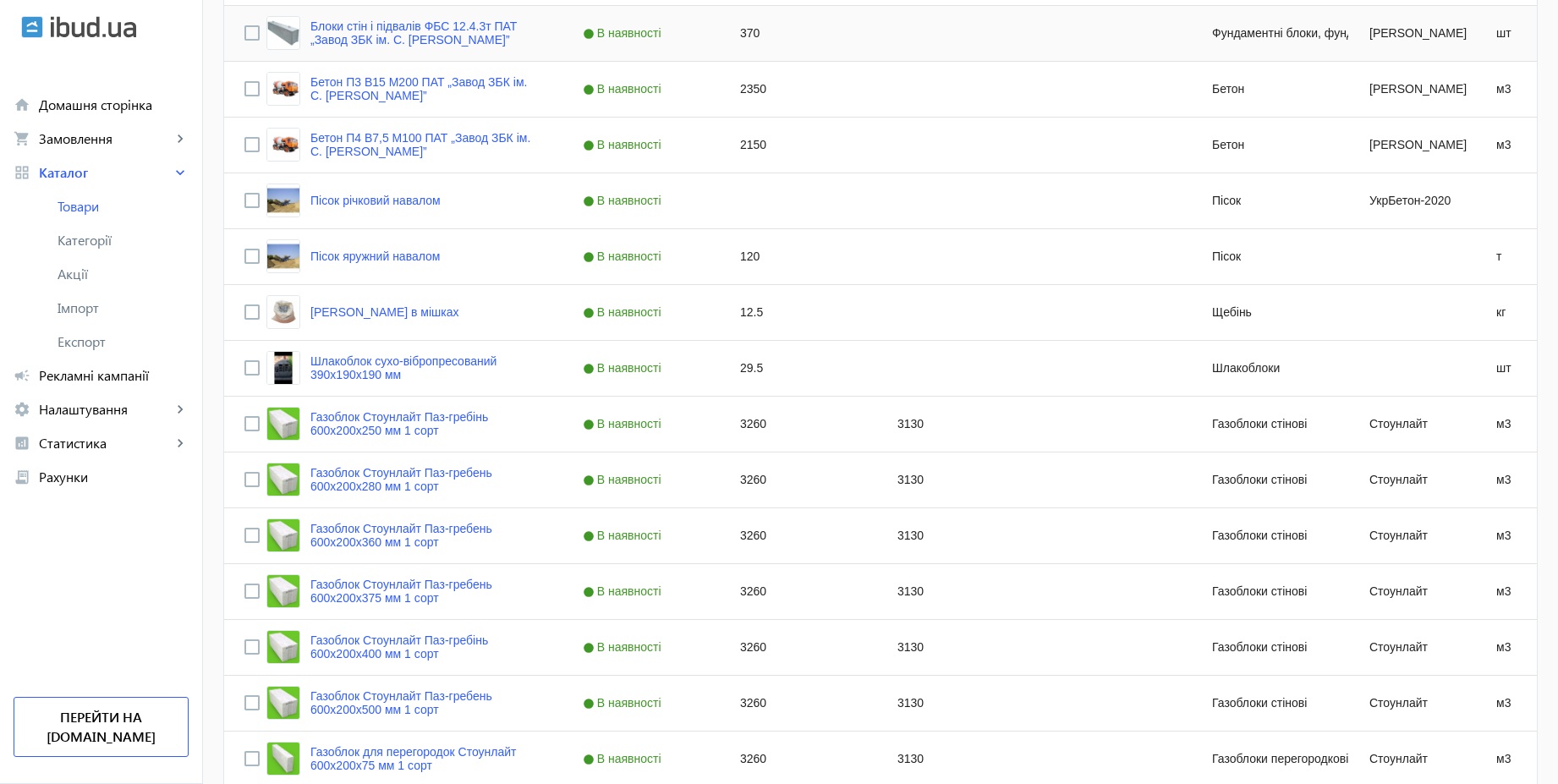
scroll to position [1369, 0]
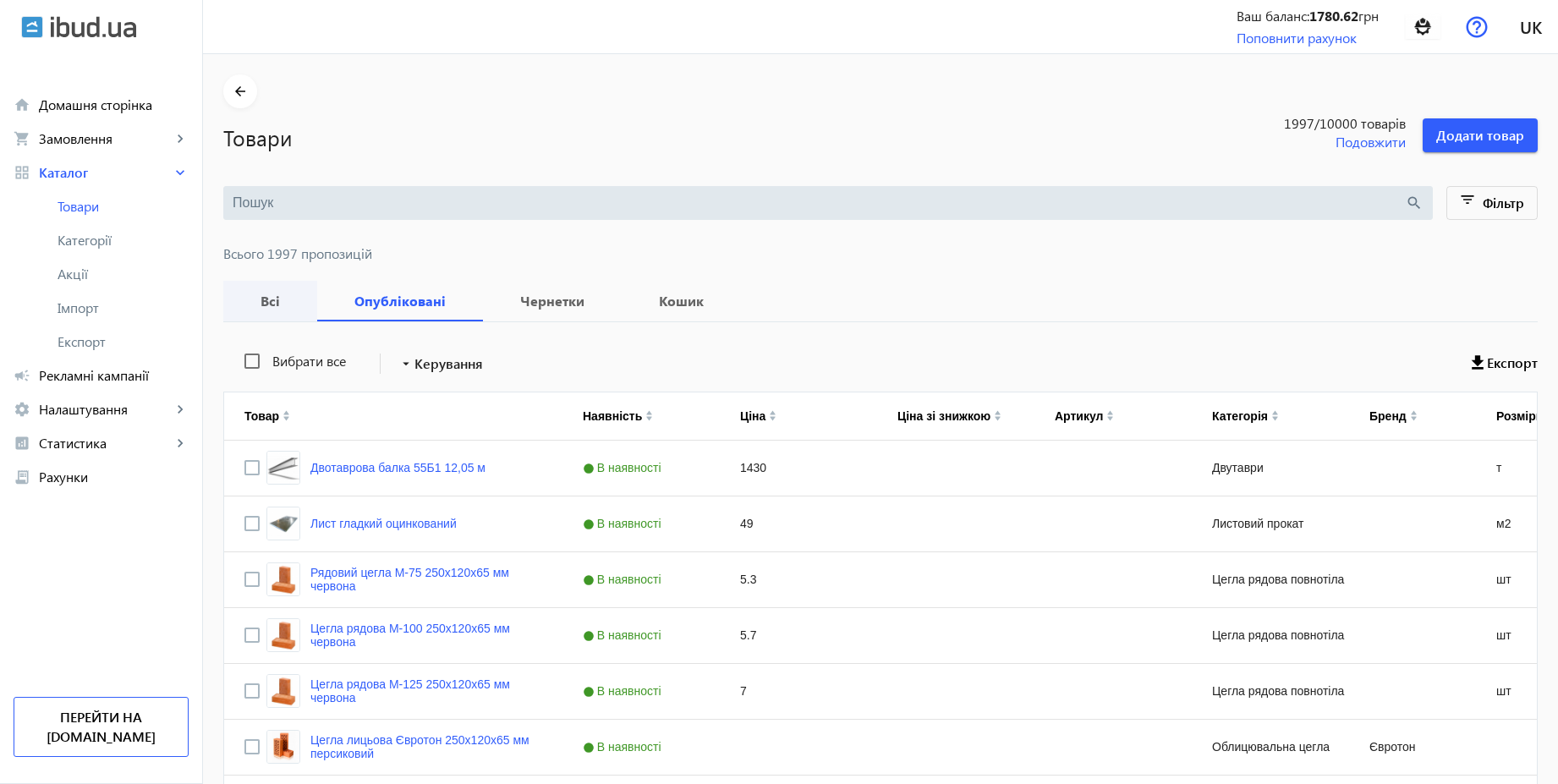
click at [261, 303] on b "Всі" at bounding box center [270, 301] width 53 height 14
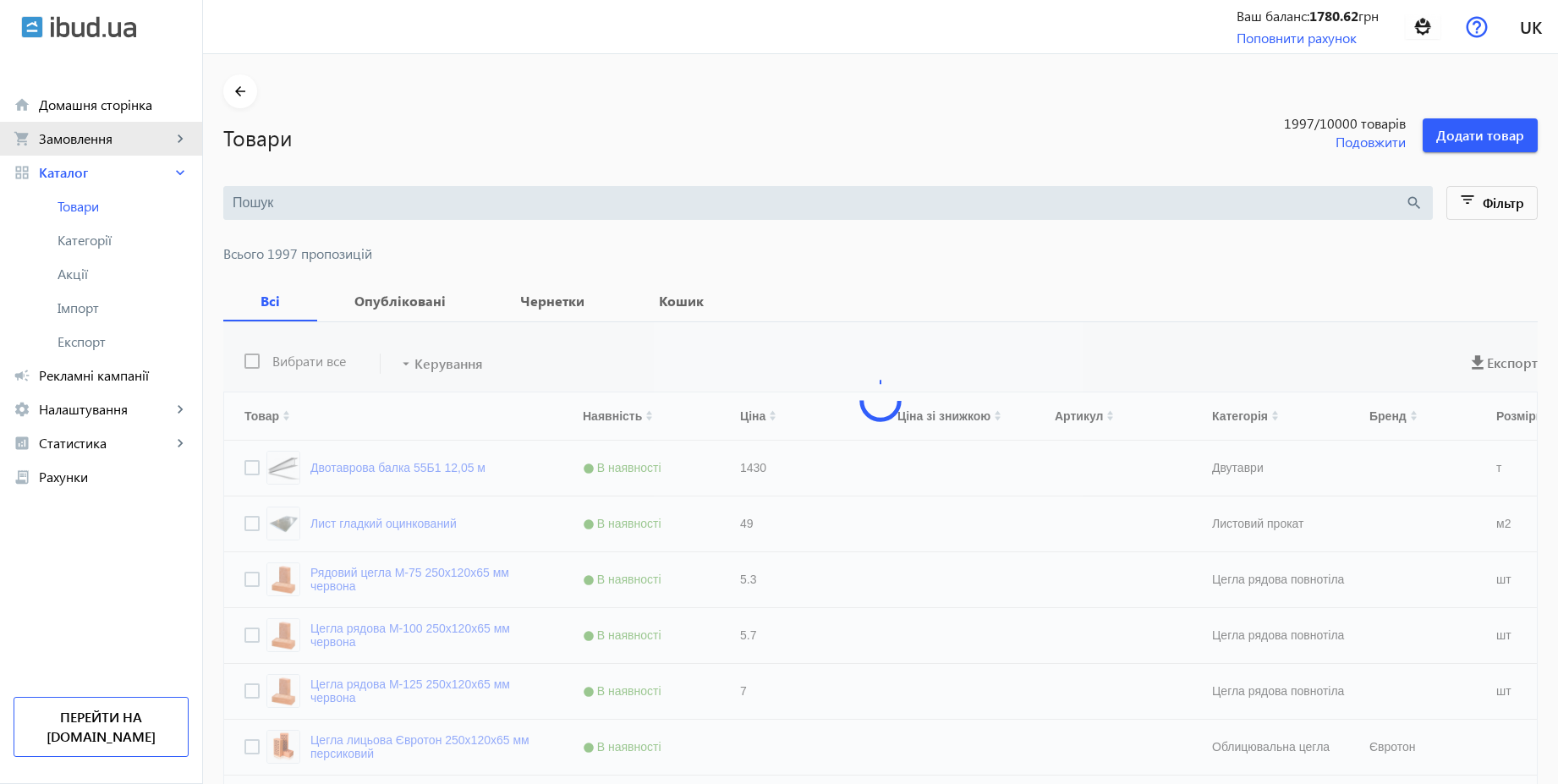
click at [84, 131] on span "Замовлення" at bounding box center [105, 138] width 133 height 17
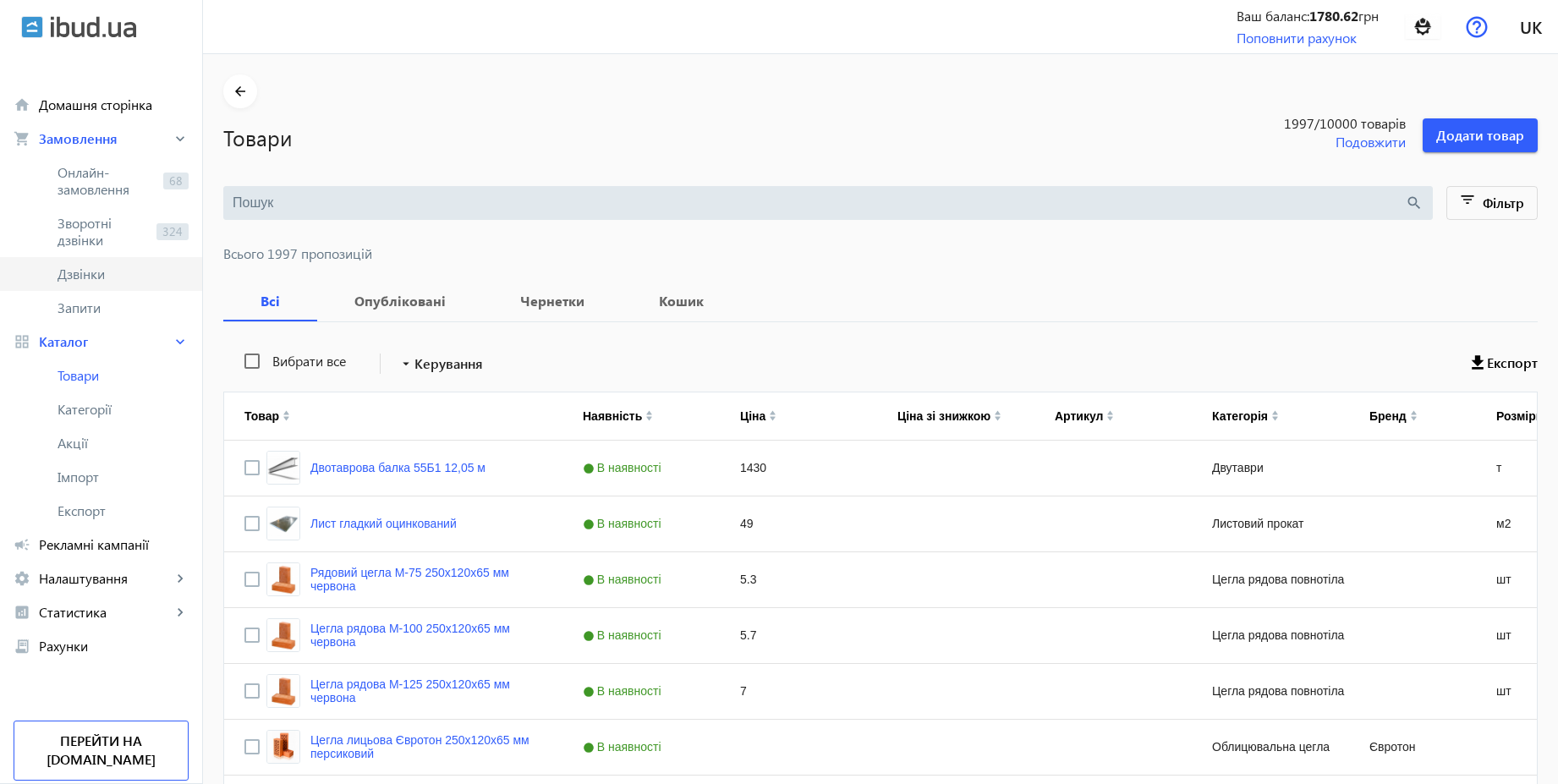
click at [87, 277] on span "Дзвінки" at bounding box center [122, 273] width 131 height 17
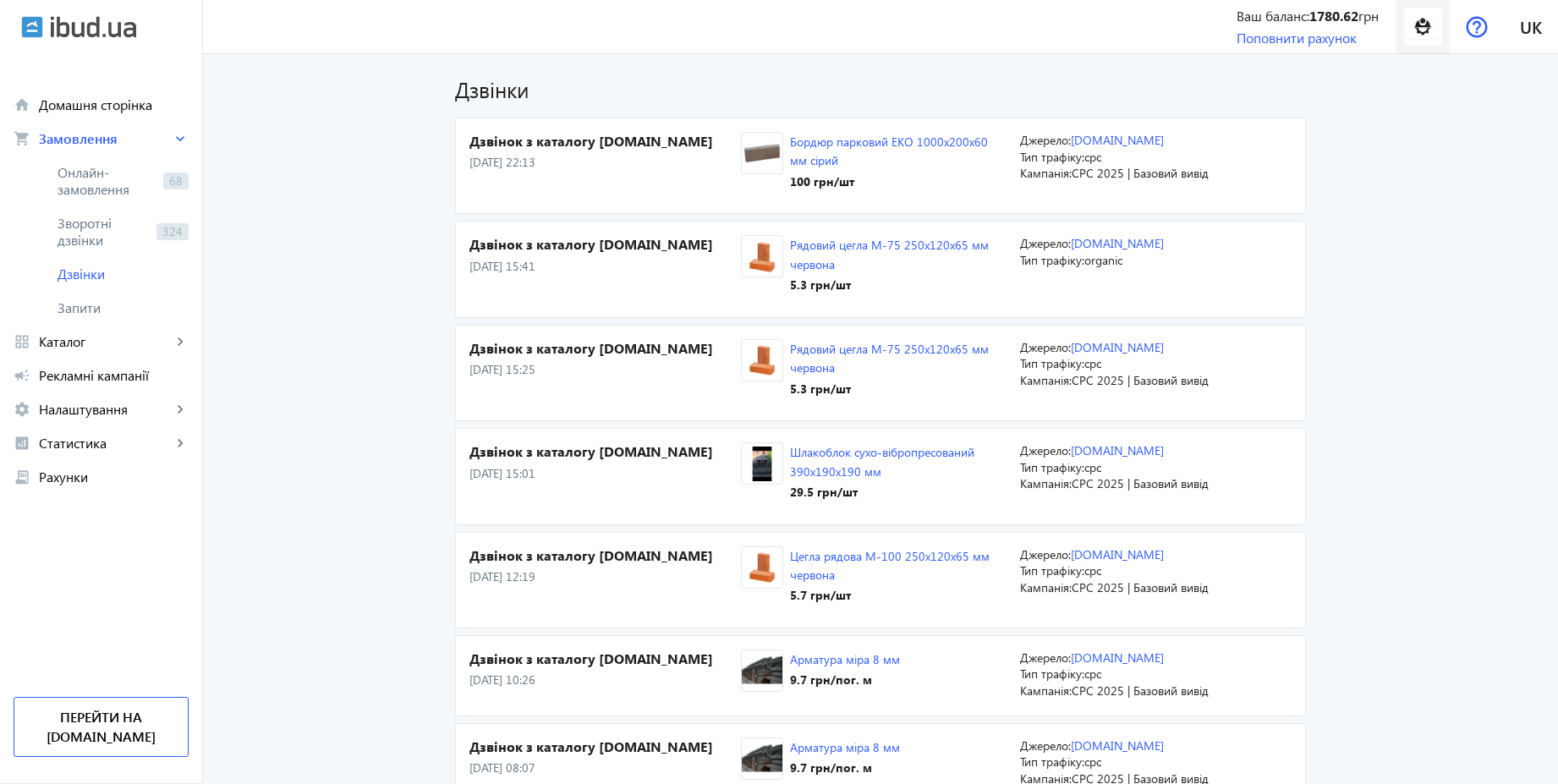
click at [1429, 25] on img at bounding box center [1422, 26] width 38 height 38
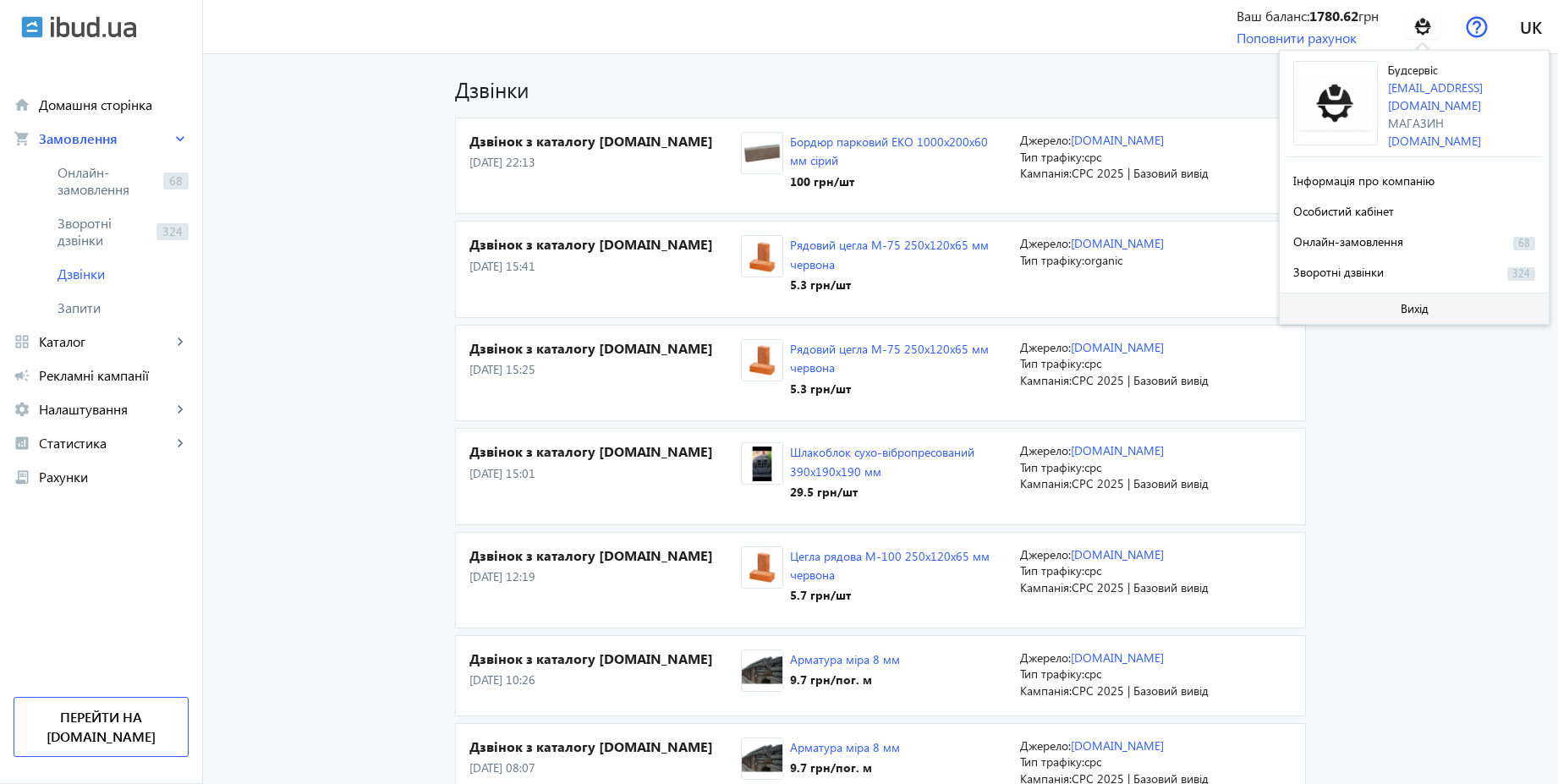
click at [1394, 303] on span at bounding box center [1413, 309] width 269 height 41
